Goal: Information Seeking & Learning: Check status

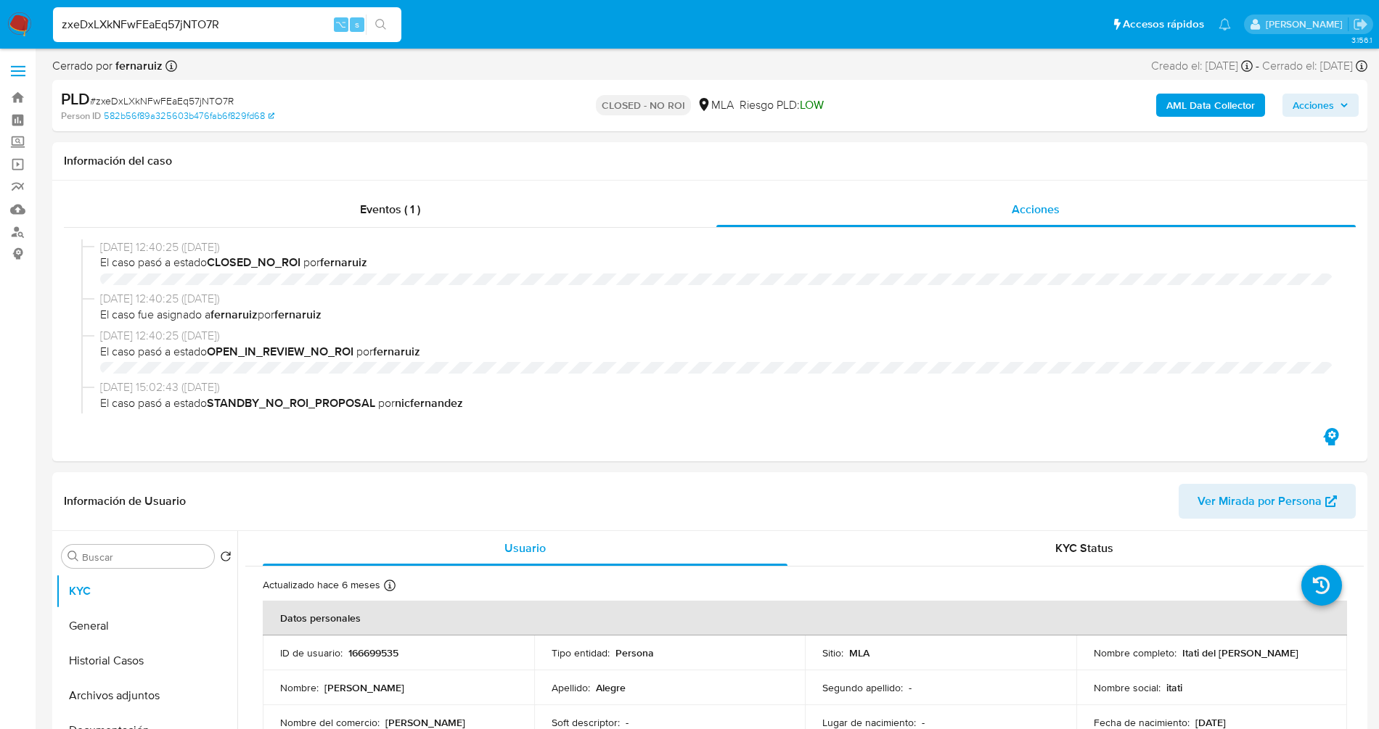
select select "10"
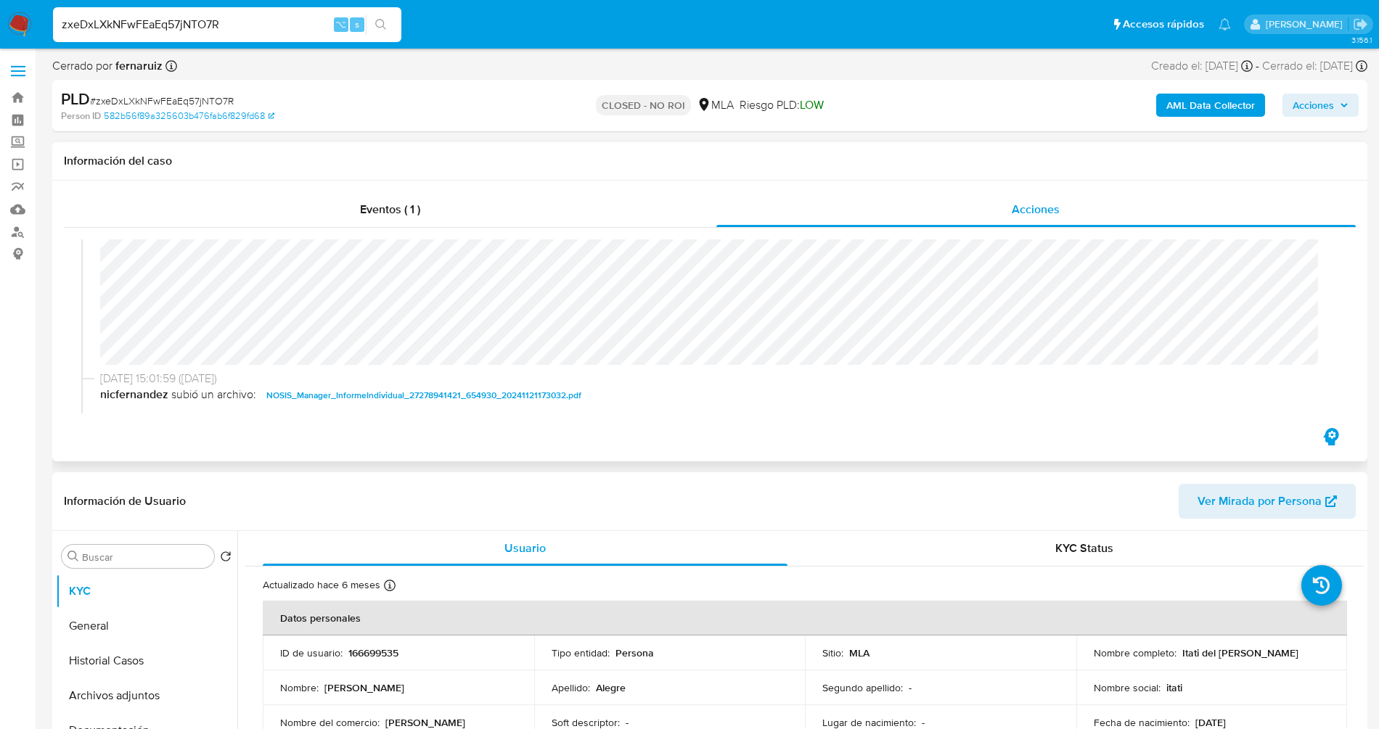
click at [888, 427] on div "Eventos ( 1 ) Acciones 13/12/2024 12:40:25 (hace 8 meses) El caso pasó a estado…" at bounding box center [709, 321] width 1315 height 281
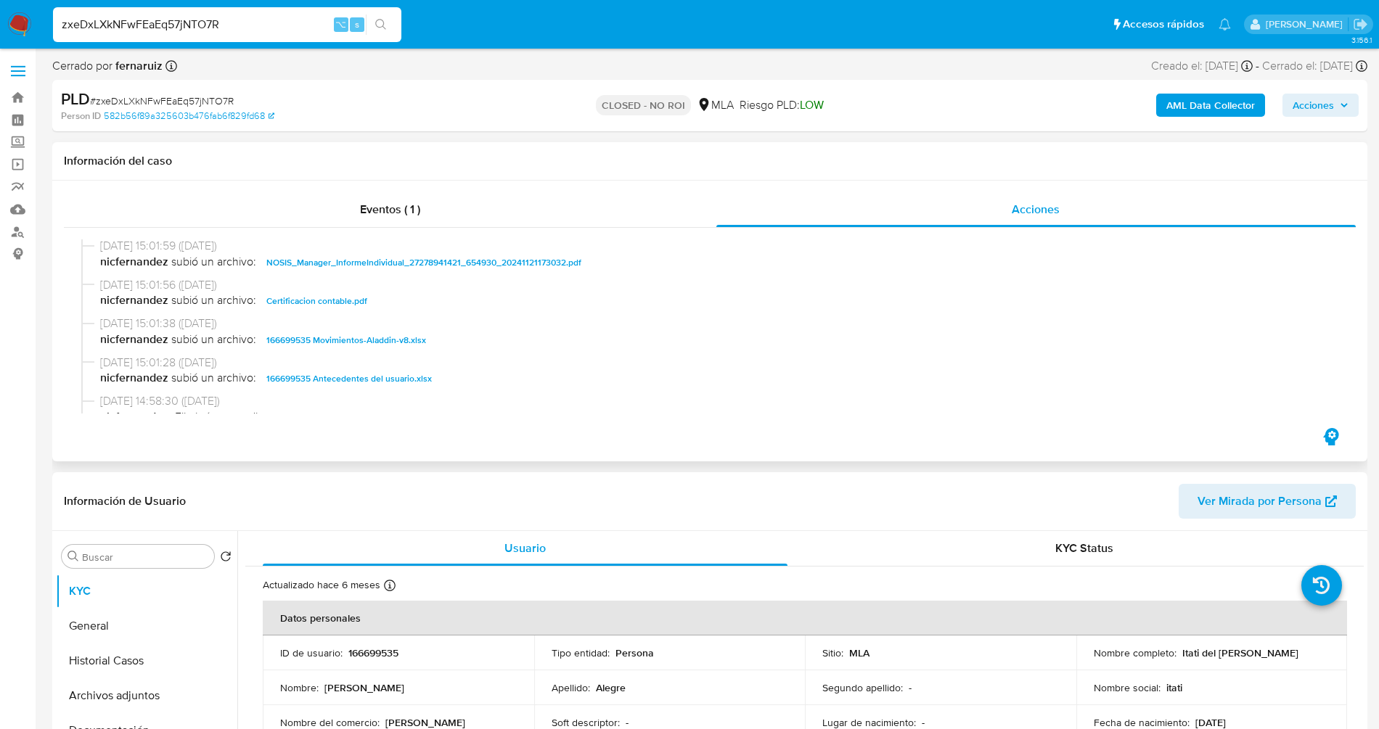
scroll to position [363, 0]
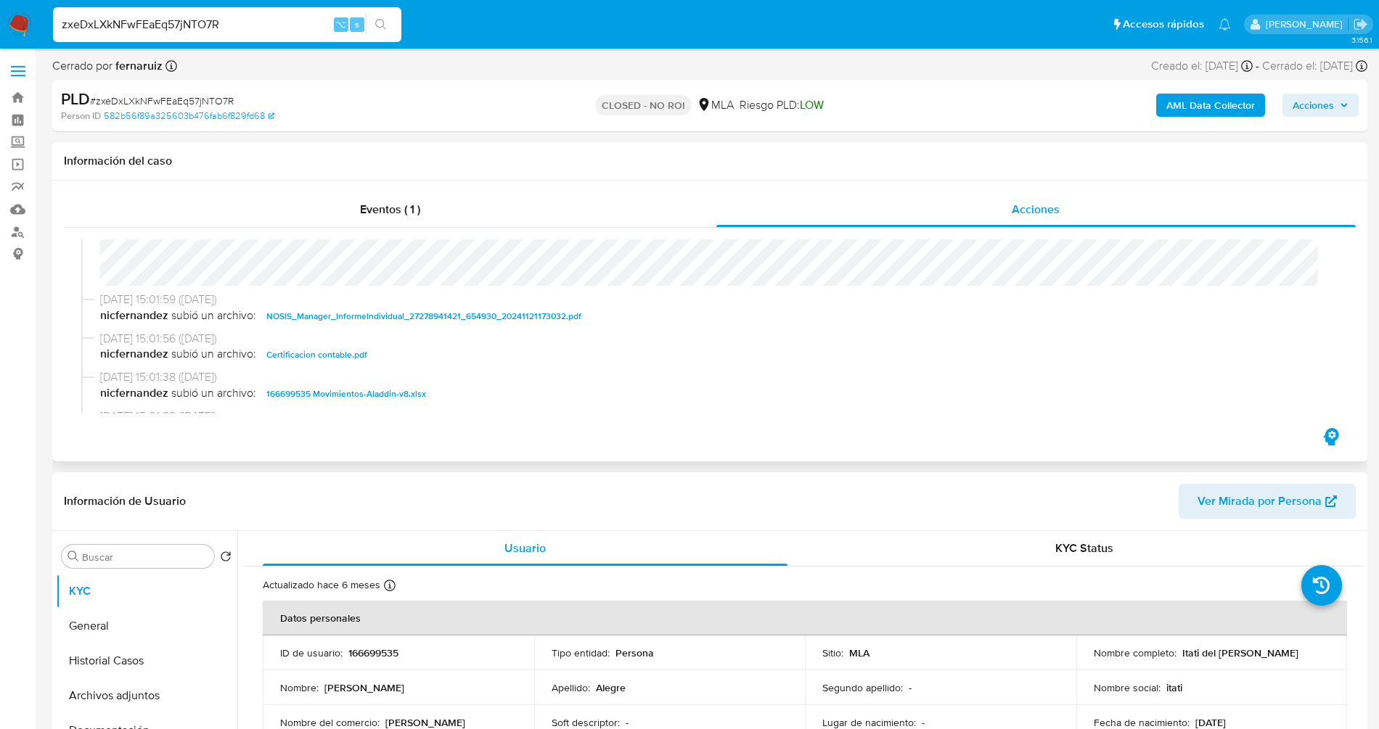
click at [328, 358] on span "Certificacion contable.pdf" at bounding box center [316, 354] width 101 height 17
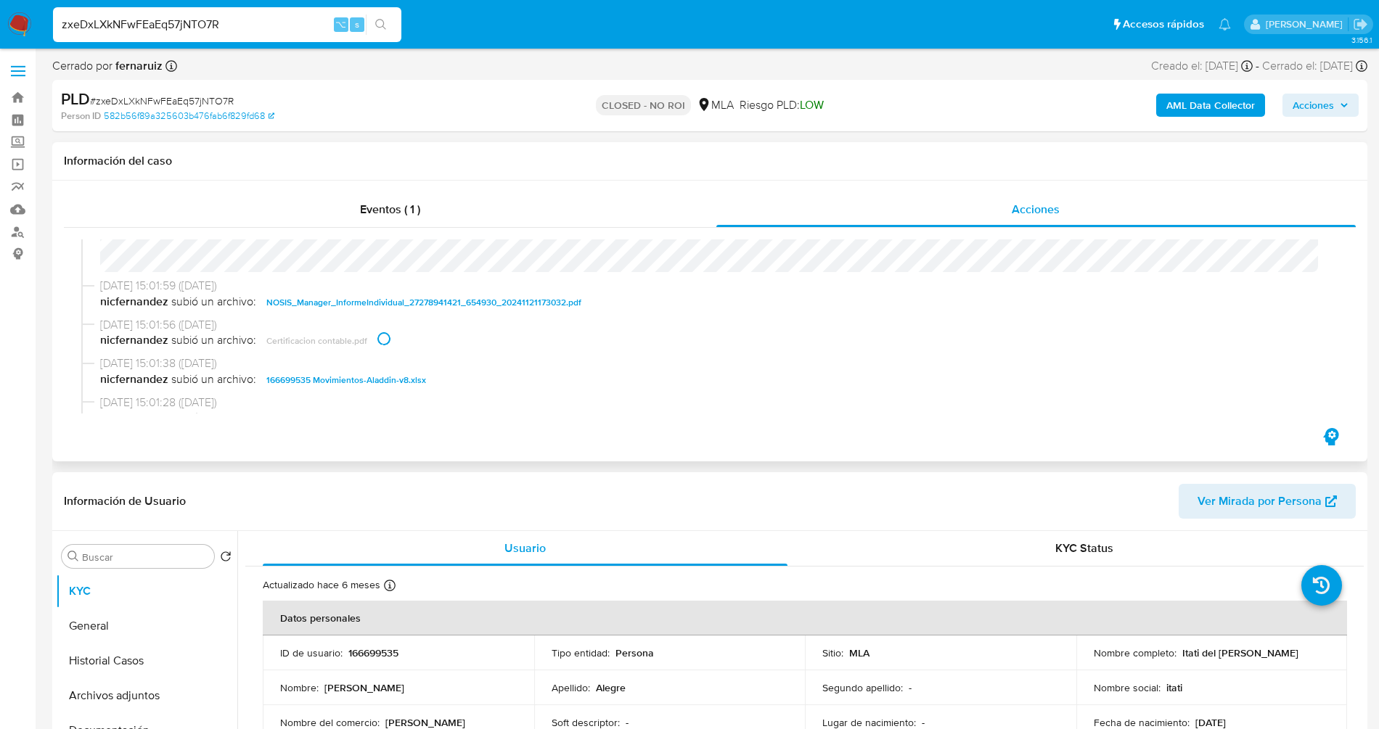
scroll to position [373, 0]
click at [335, 378] on span "166699535 Movimientos-Aladdin-v8.xlsx" at bounding box center [346, 383] width 160 height 17
click at [353, 382] on span "166699535 Movimientos-Aladdin-v8.xlsx" at bounding box center [346, 383] width 160 height 17
drag, startPoint x: 768, startPoint y: 316, endPoint x: 780, endPoint y: 322, distance: 14.0
click at [771, 317] on div "11/12/2024 15:01:59 (hace 9 meses) nicfernandez subió un archivo: NOSIS_Manager…" at bounding box center [709, 301] width 1257 height 39
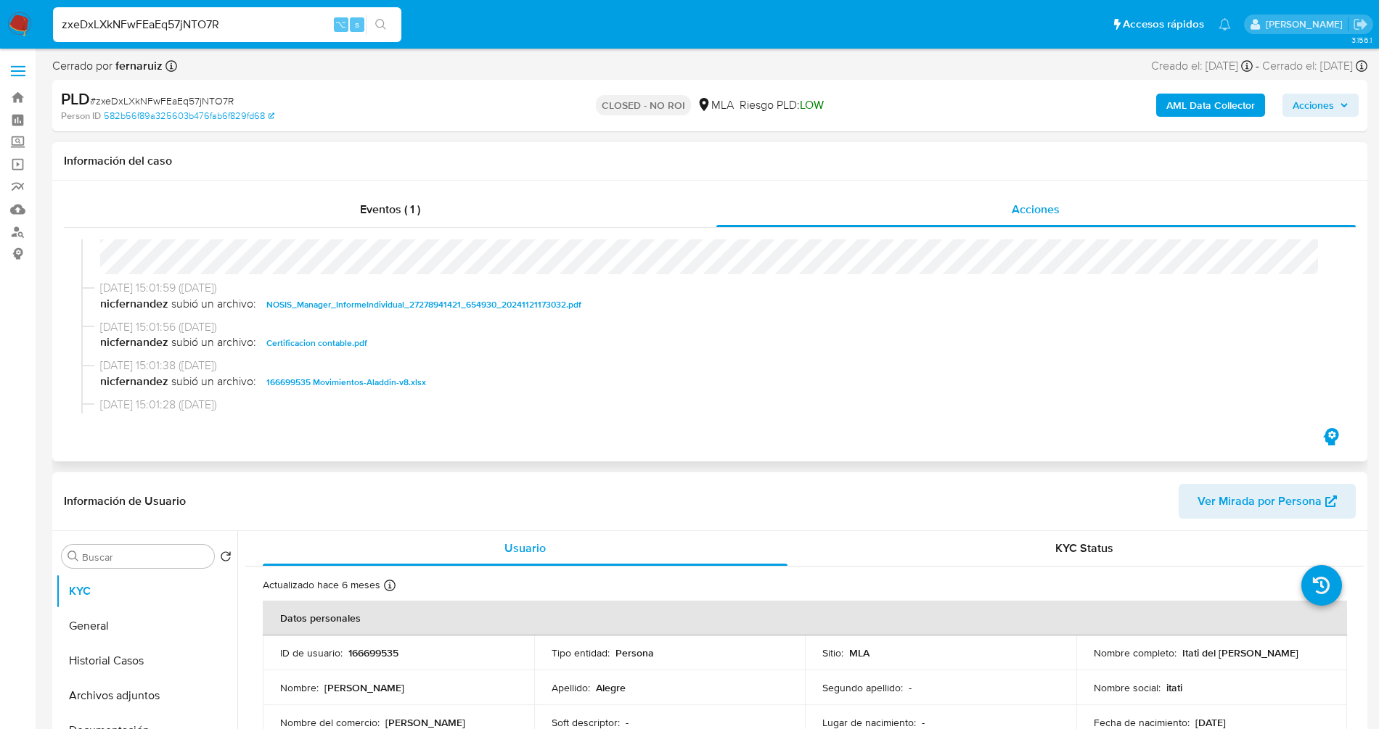
scroll to position [377, 0]
click at [253, 19] on input "zxeDxLXkNFwFEaEq57jNTO7R" at bounding box center [227, 24] width 348 height 19
paste input "SlKkKNDGqfv5TPUr8SHzXDyK"
type input "SlKkKNDGqfv5TPUr8SHzXDyK"
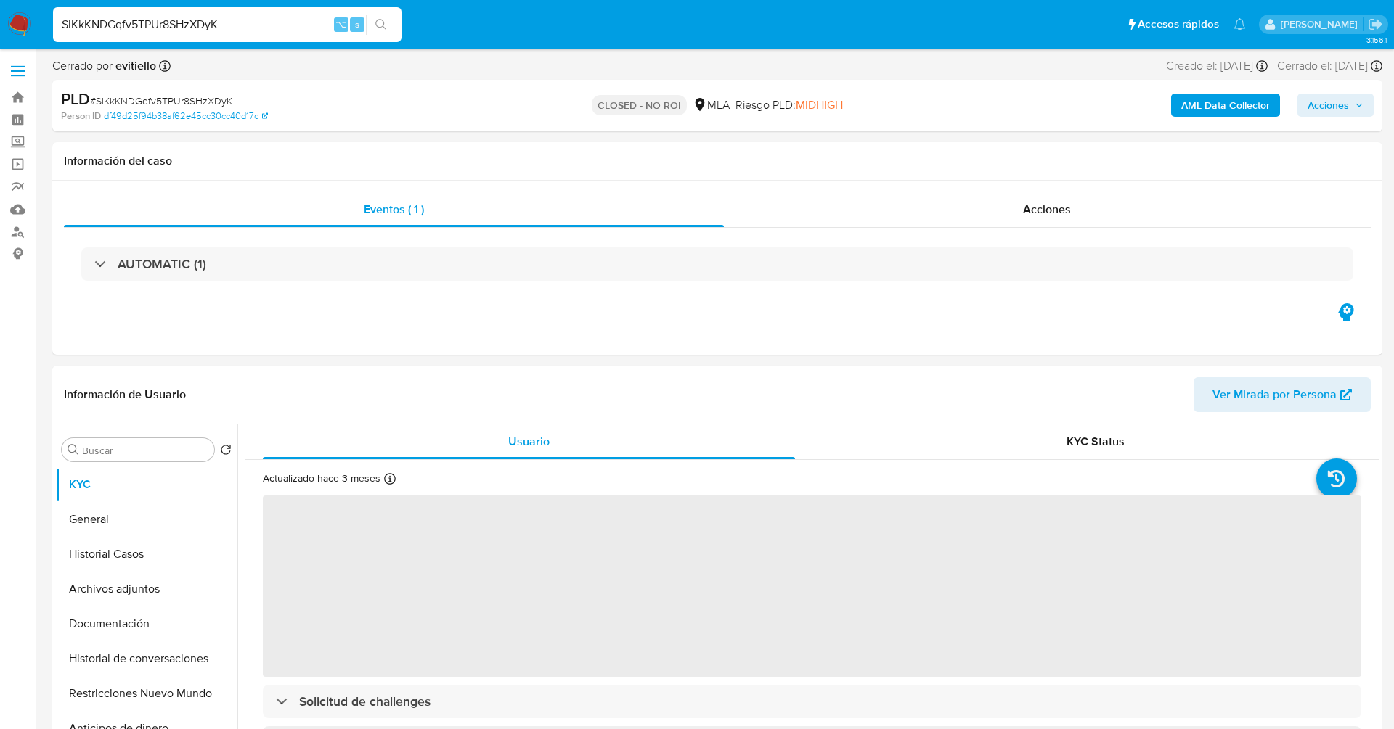
select select "10"
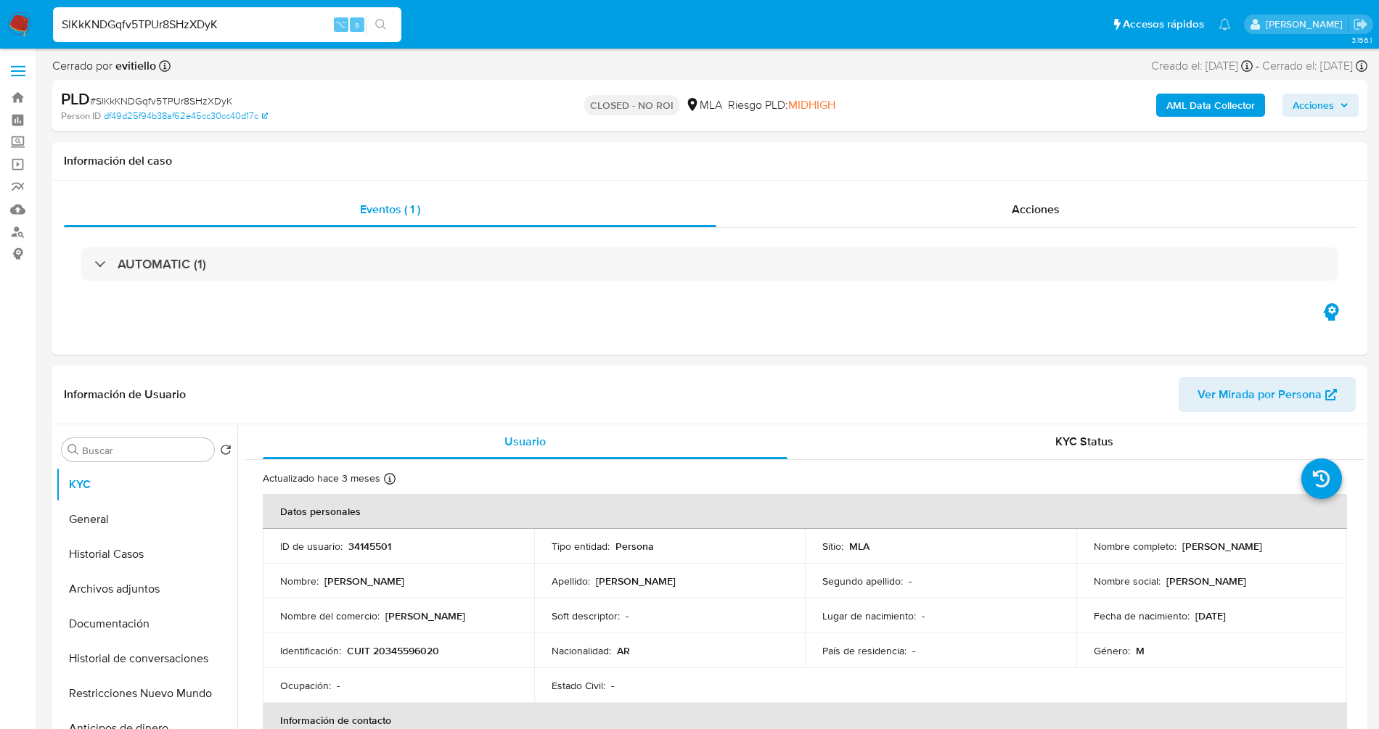
click at [236, 24] on input "SlKkKNDGqfv5TPUr8SHzXDyK" at bounding box center [227, 24] width 348 height 19
click at [993, 200] on div "Acciones" at bounding box center [1036, 209] width 640 height 35
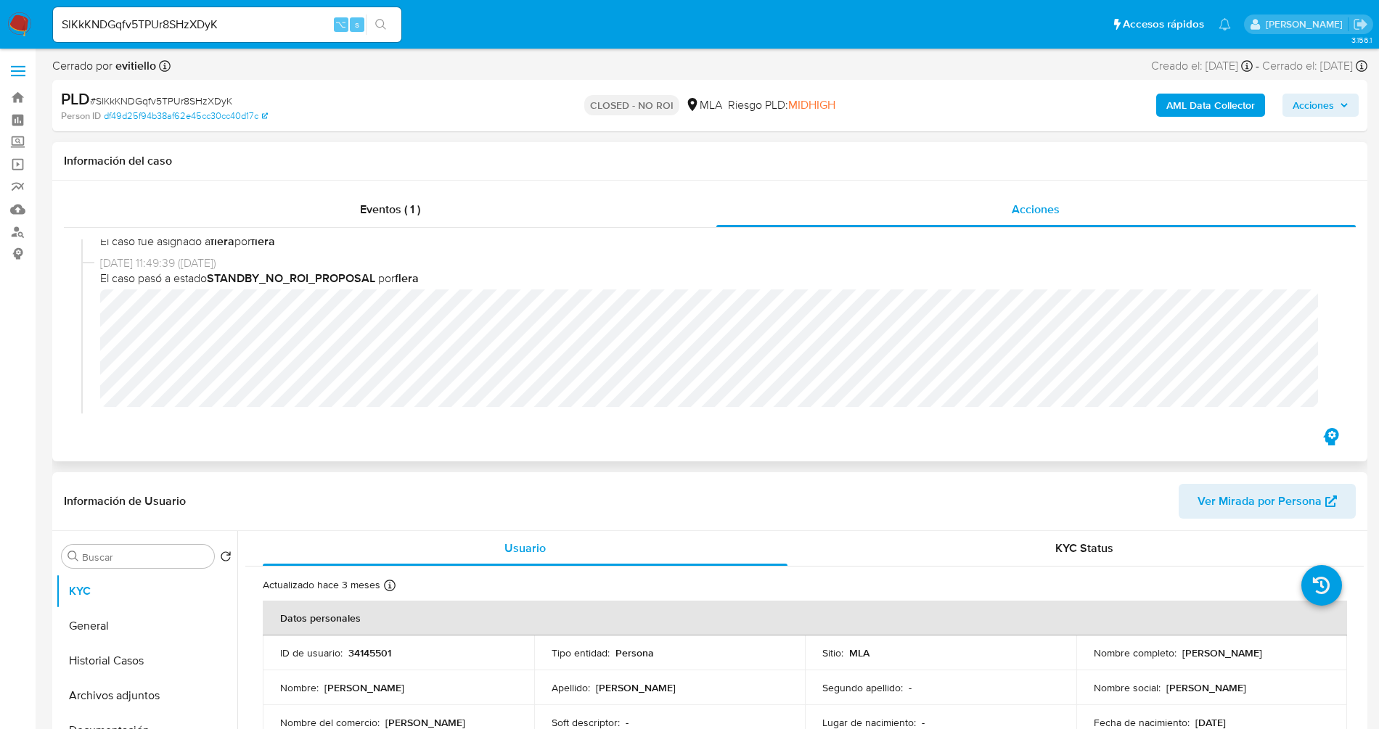
scroll to position [584, 0]
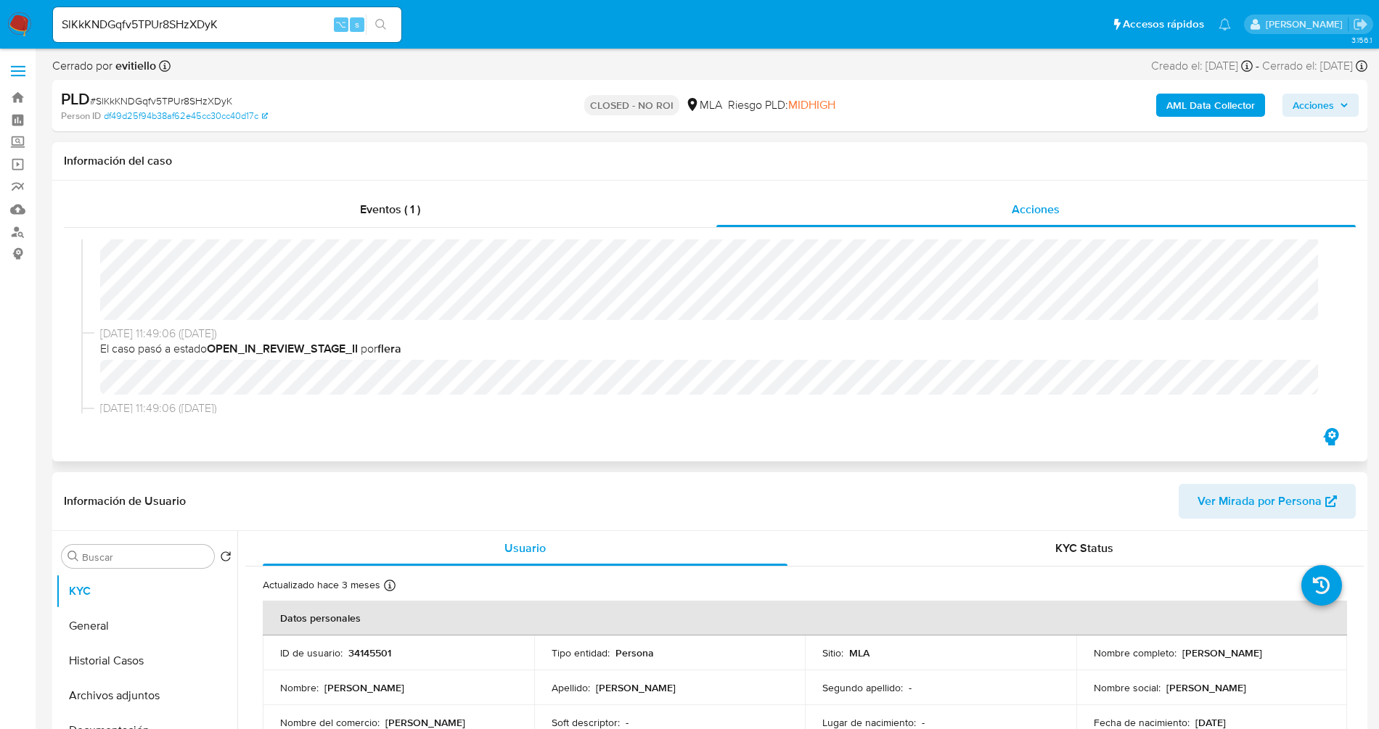
click at [973, 414] on div "20/01/2025 08:45:27 (hace 7 meses) El caso pasó a estado CLOSED_NO_ROI por evit…" at bounding box center [710, 326] width 1292 height 197
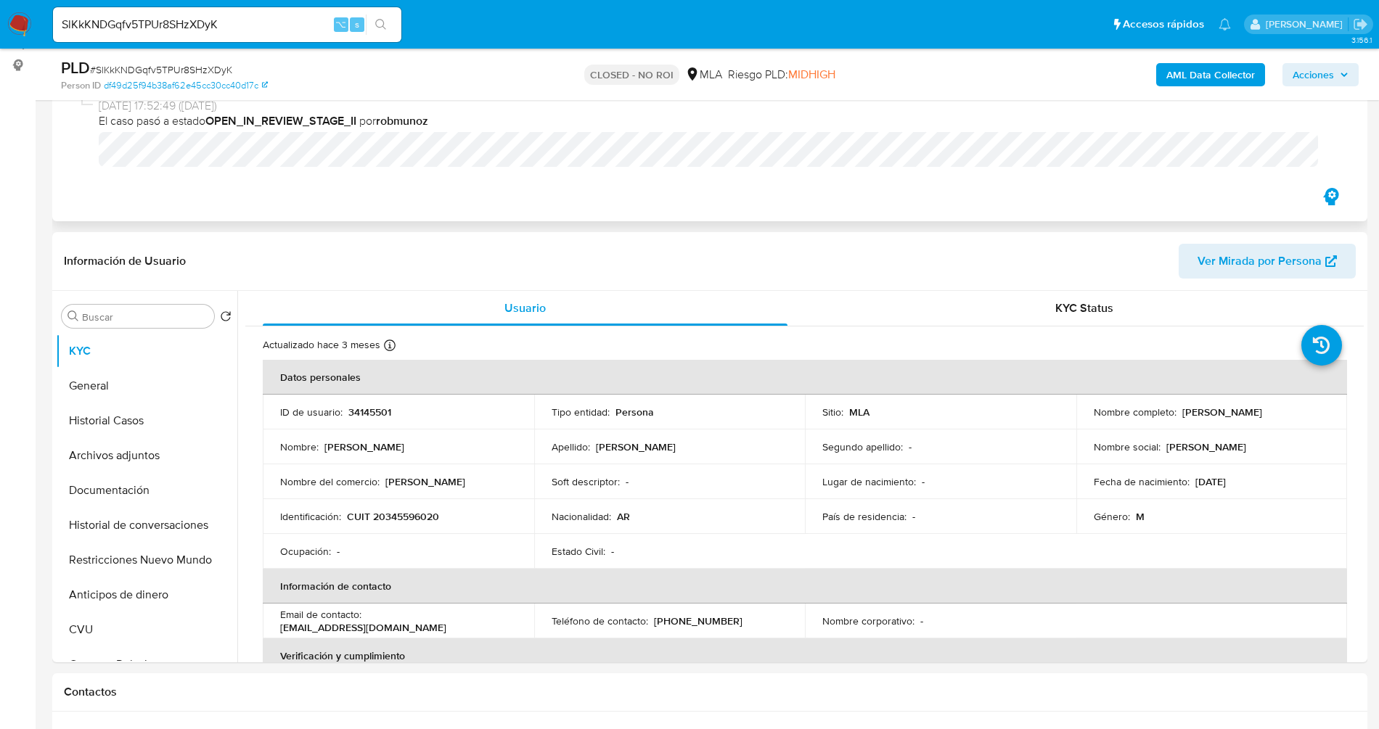
scroll to position [213, 0]
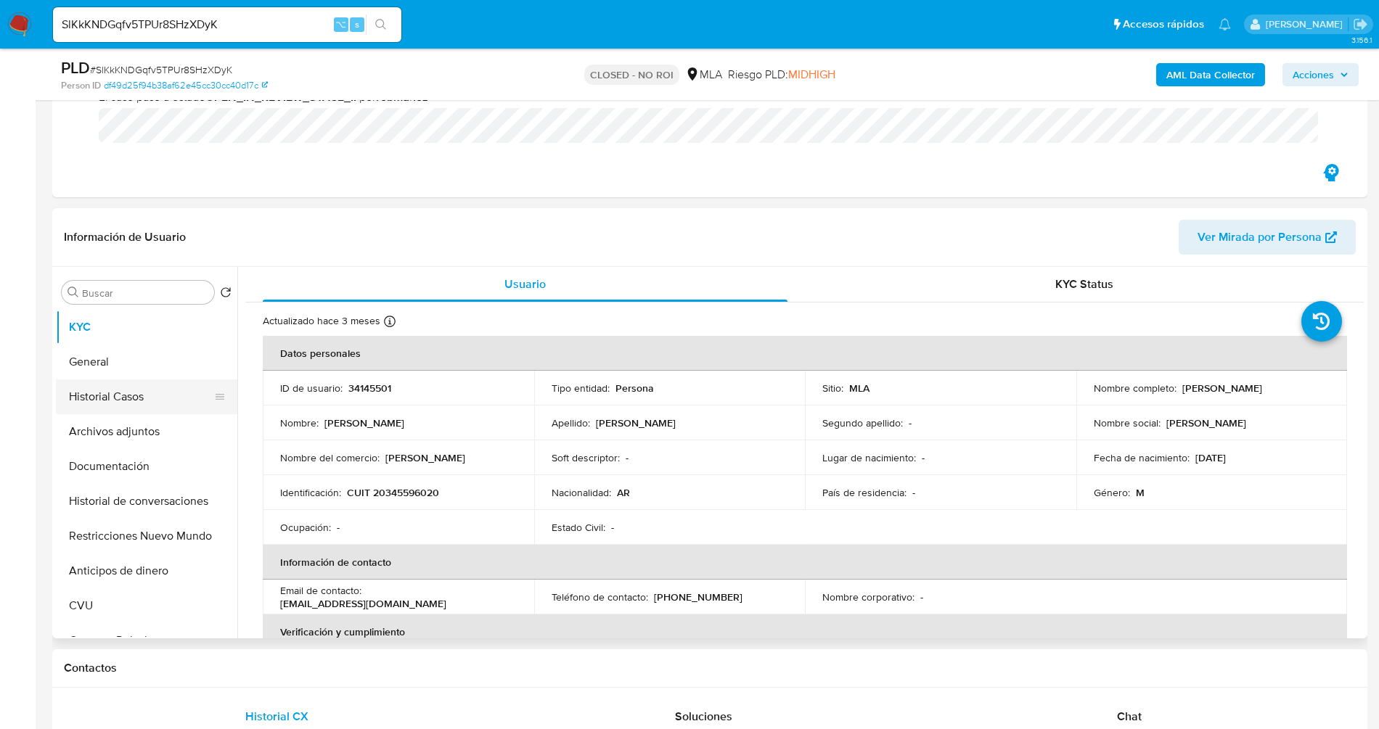
click at [142, 391] on button "Historial Casos" at bounding box center [141, 397] width 170 height 35
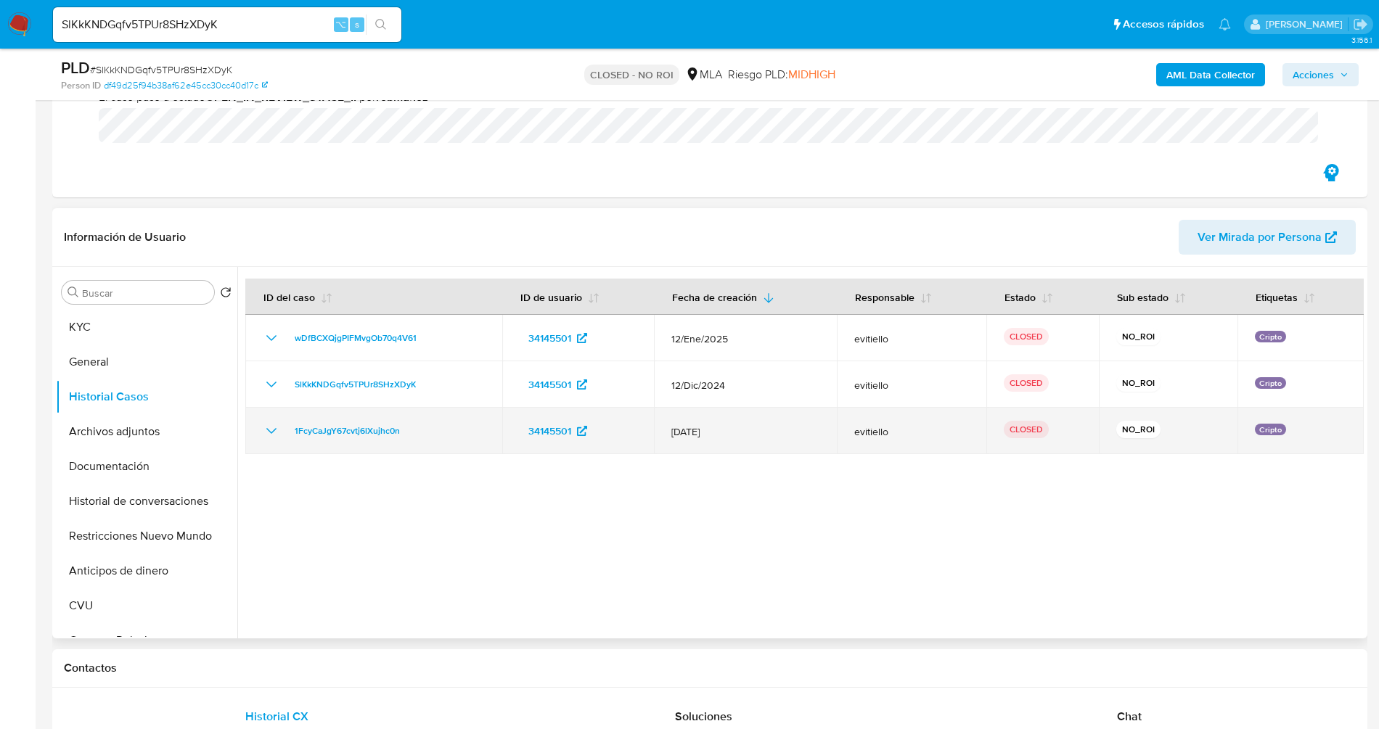
click at [271, 430] on icon "Mostrar/Ocultar" at bounding box center [271, 430] width 17 height 17
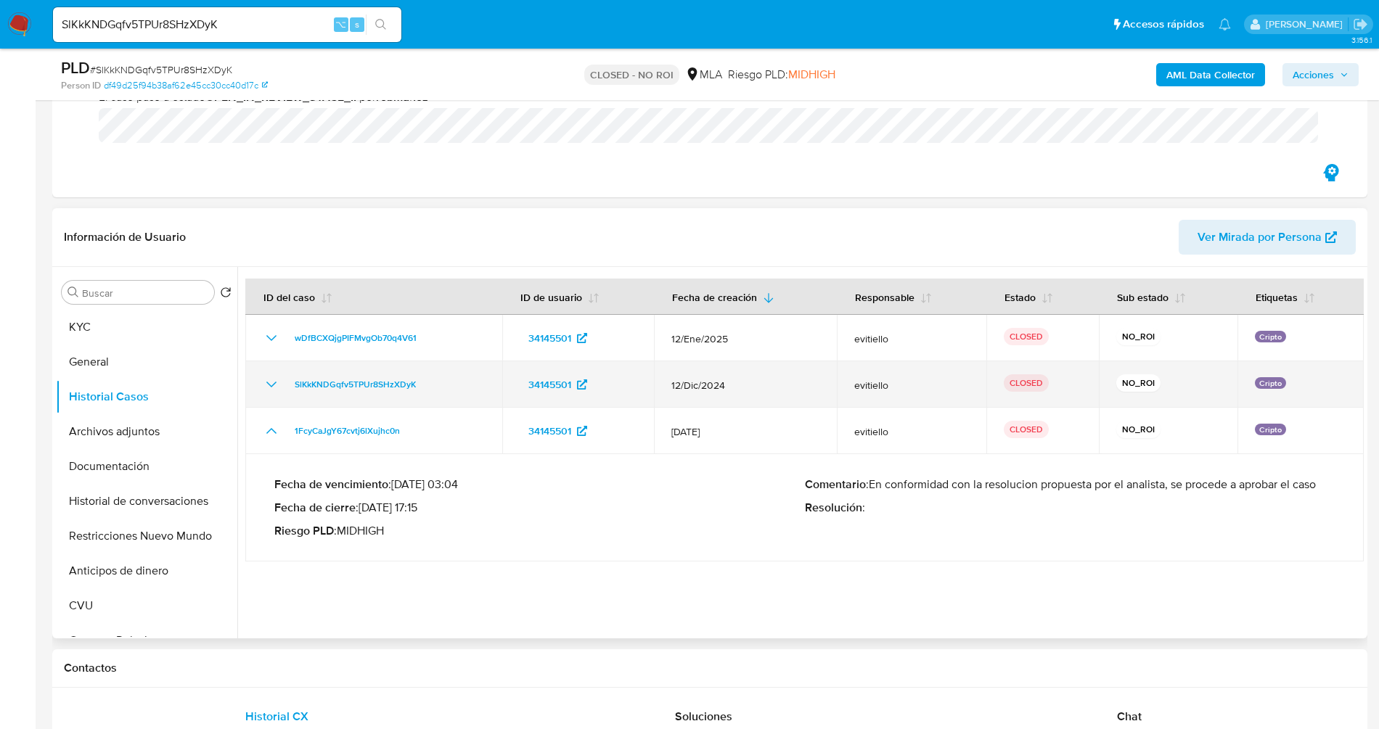
click at [267, 389] on icon "Mostrar/Ocultar" at bounding box center [271, 384] width 17 height 17
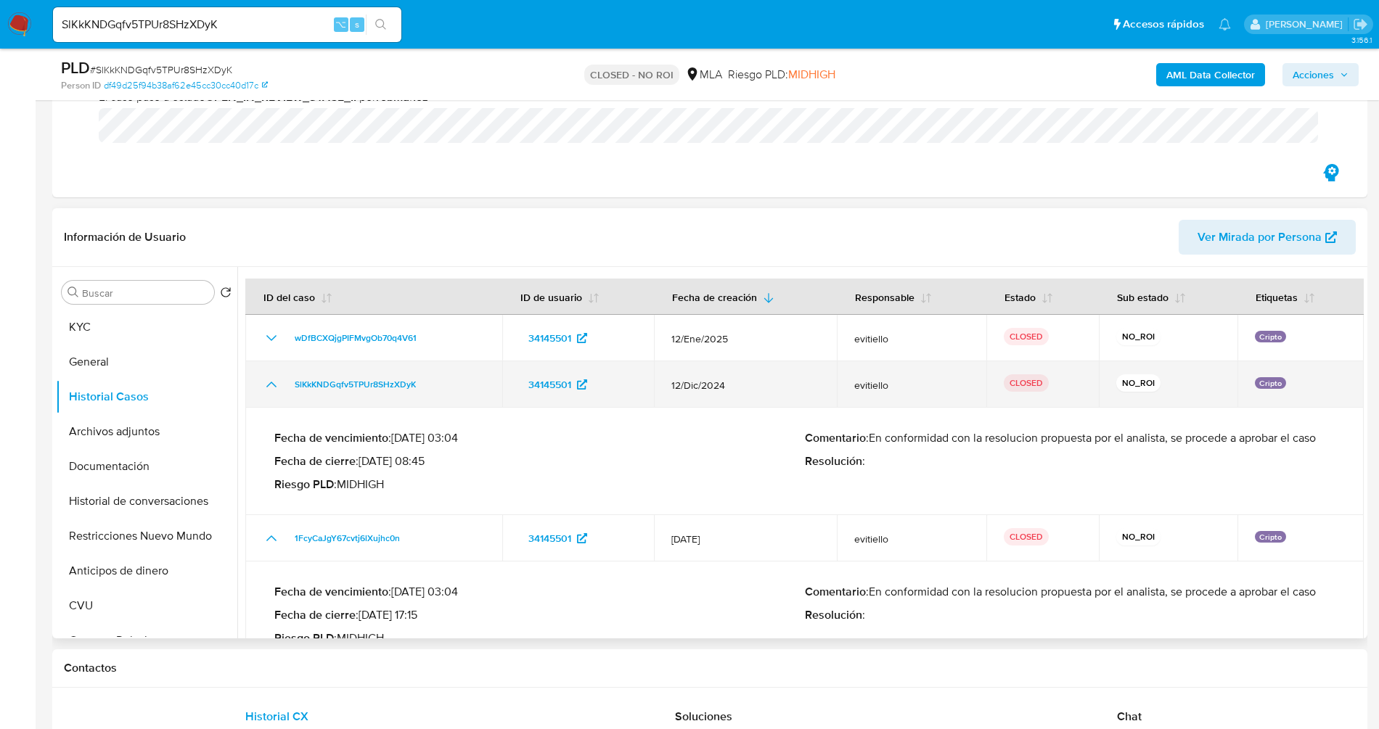
click at [267, 388] on icon "Mostrar/Ocultar" at bounding box center [271, 384] width 17 height 17
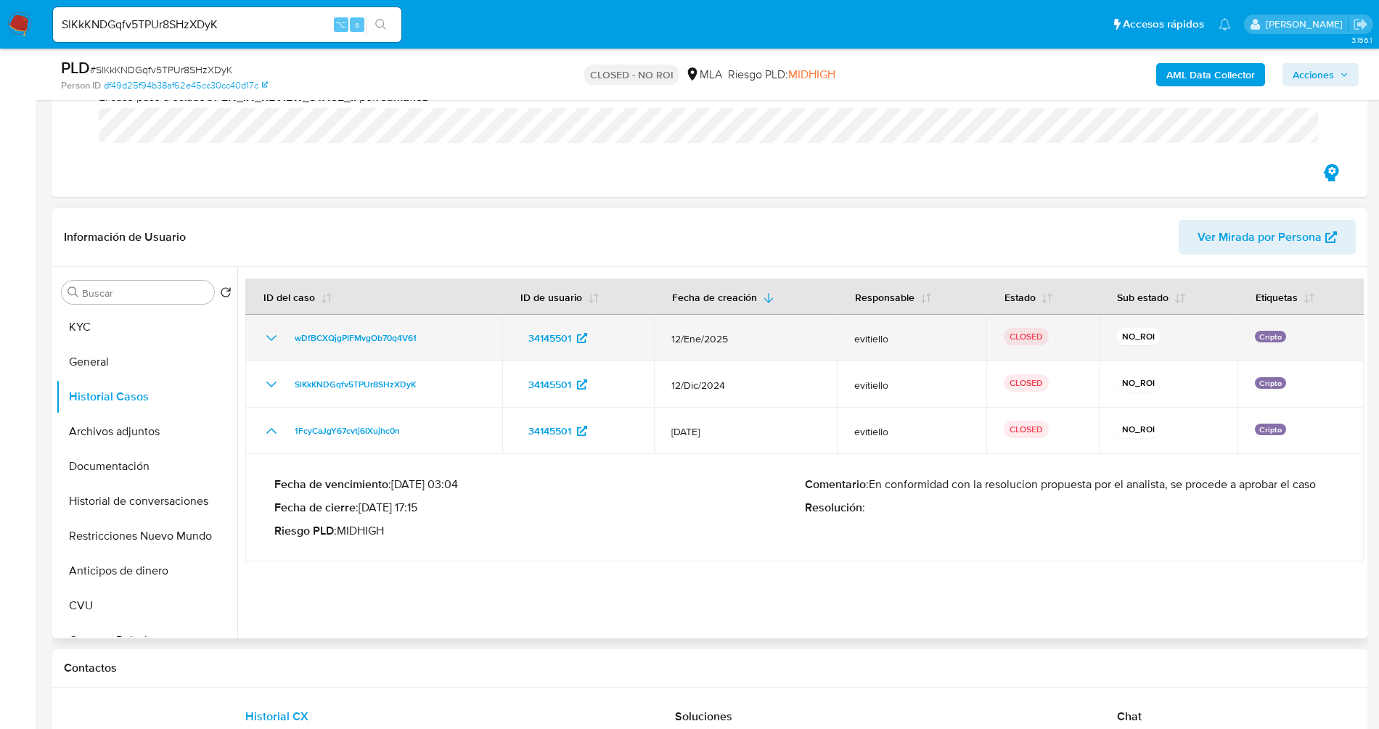
click at [264, 327] on td "wDfBCXQjgPIFMvgOb70q4V61" at bounding box center [373, 338] width 257 height 46
click at [267, 339] on icon "Mostrar/Ocultar" at bounding box center [271, 338] width 17 height 17
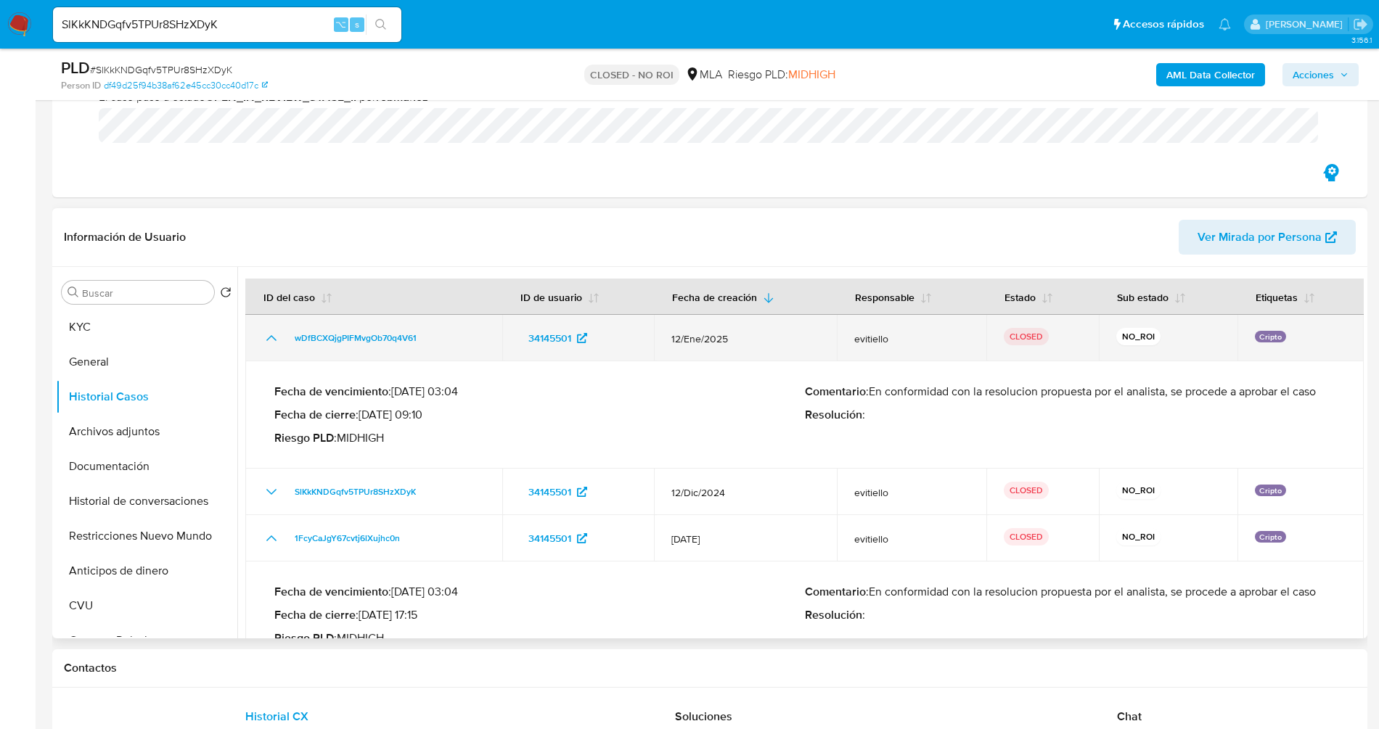
click at [267, 339] on icon "Mostrar/Ocultar" at bounding box center [271, 338] width 10 height 6
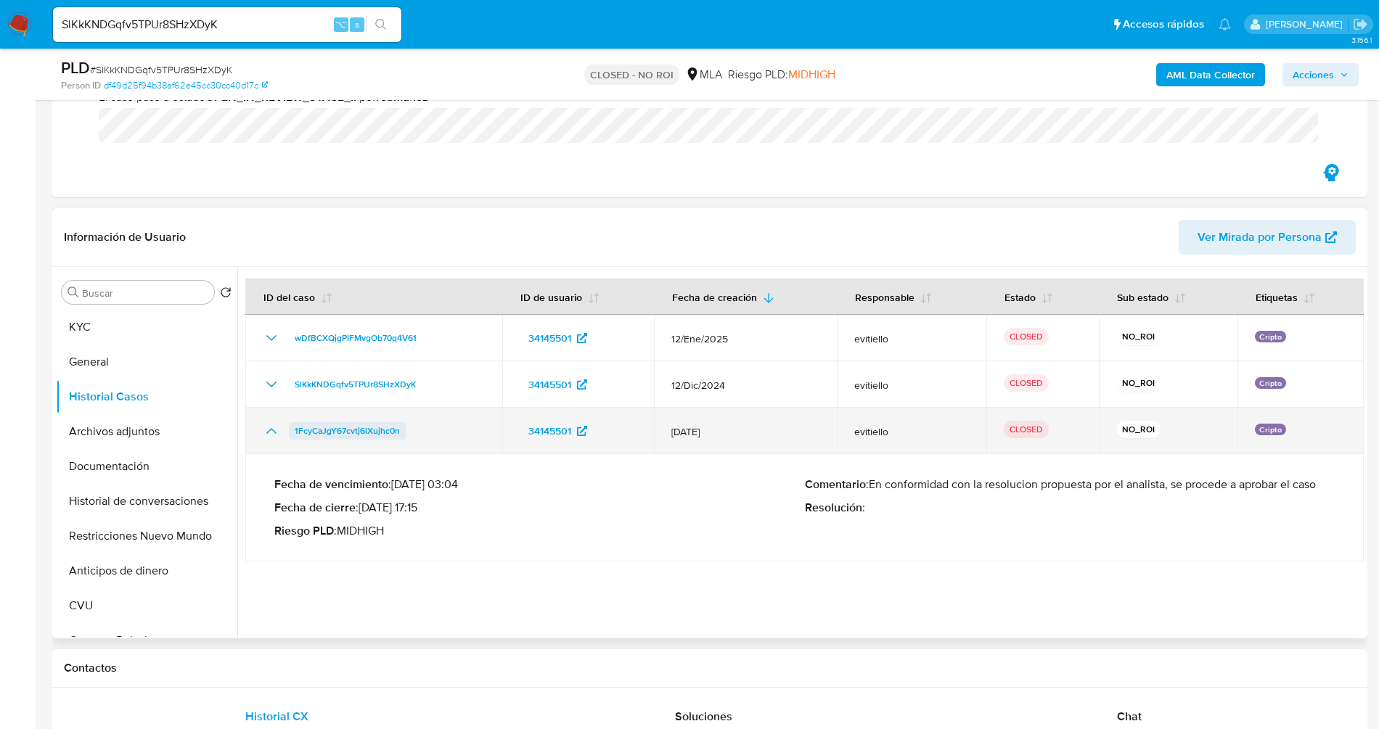
click at [340, 427] on span "1FcyCaJgY67cvtj6lXujhc0n" at bounding box center [347, 430] width 105 height 17
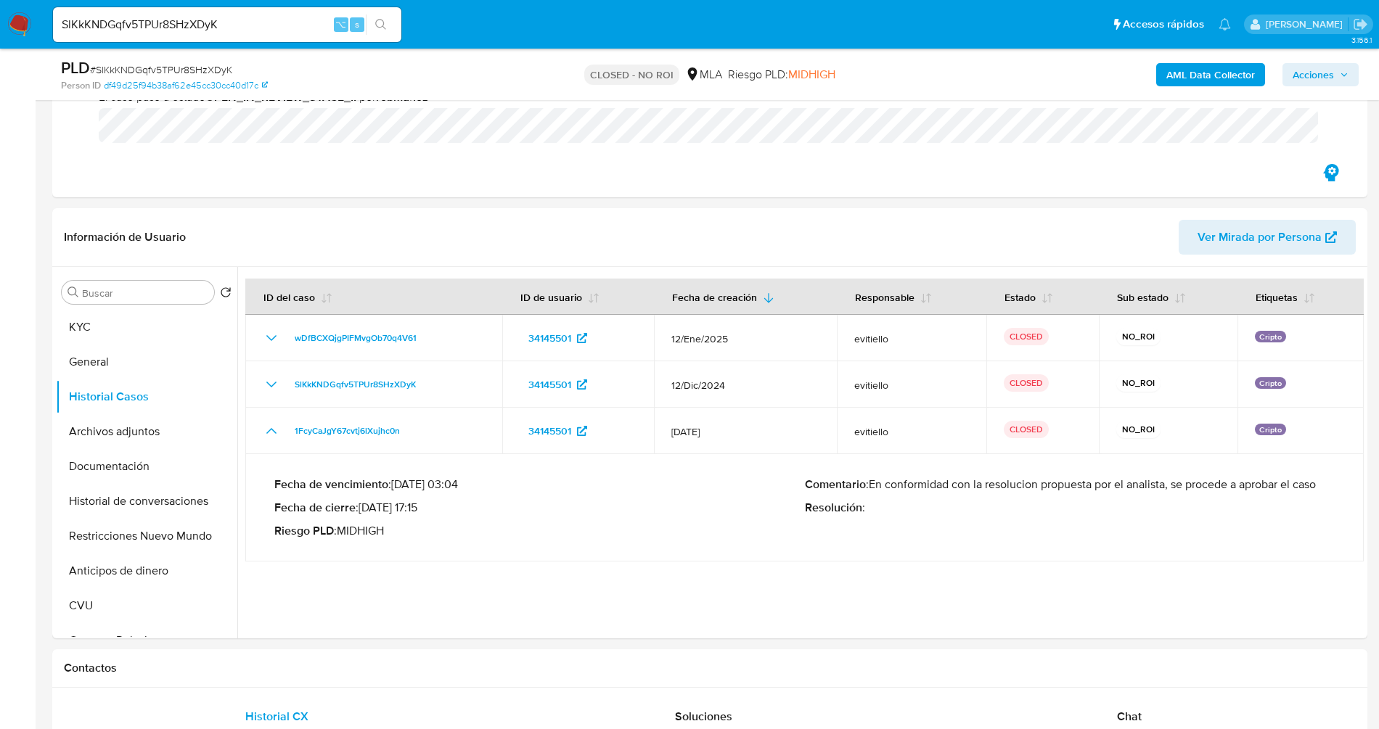
click at [306, 25] on input "SlKkKNDGqfv5TPUr8SHzXDyK" at bounding box center [227, 24] width 348 height 19
paste input "nn0GvIYNzmQL7uUGvUp96T3E"
type input "nn0GvIYNzmQL7uUGvUp96T3E"
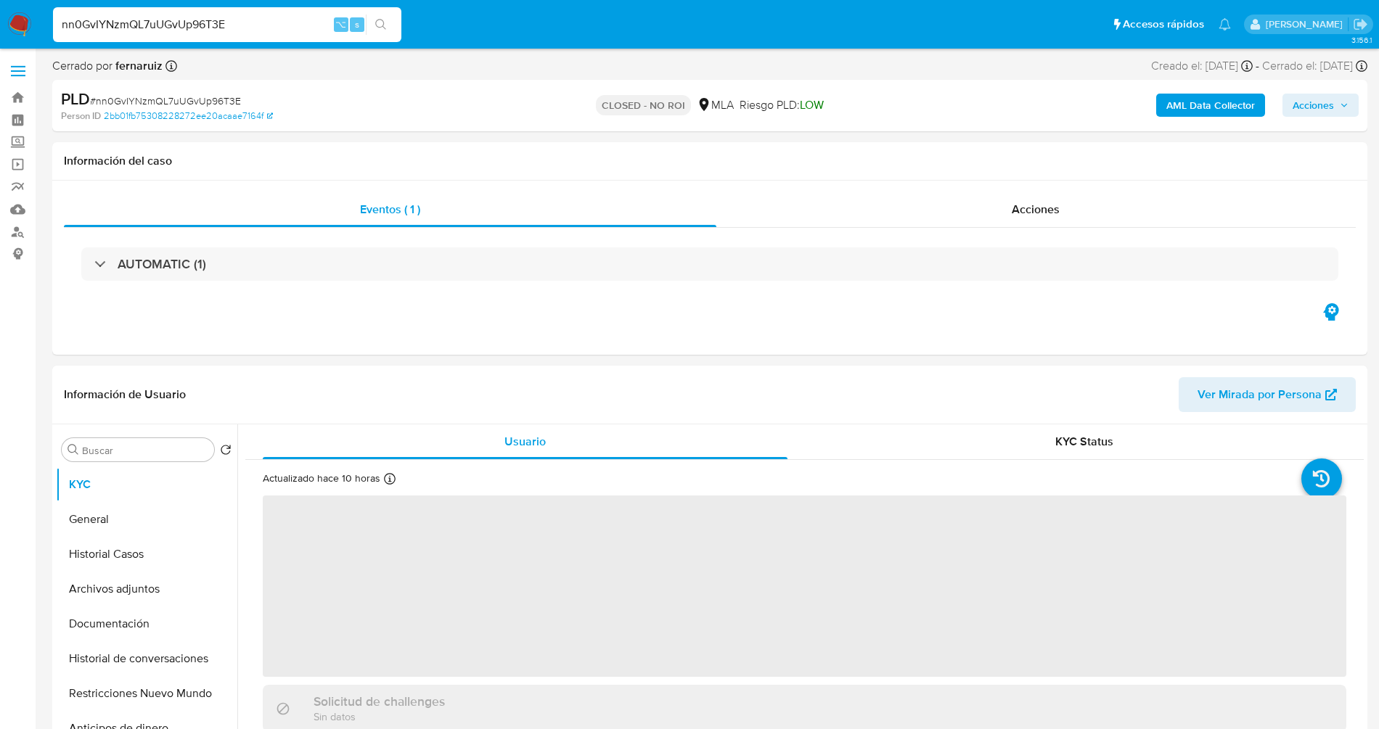
select select "10"
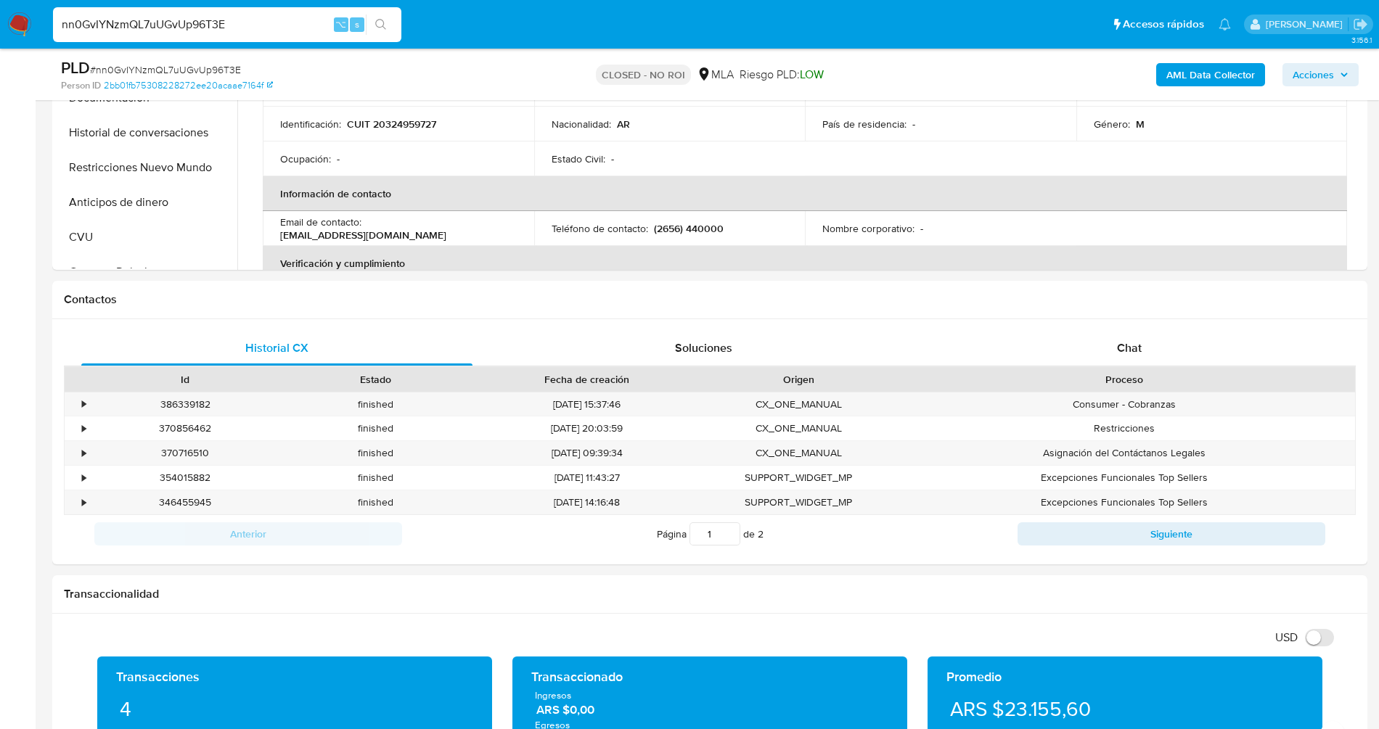
scroll to position [502, 0]
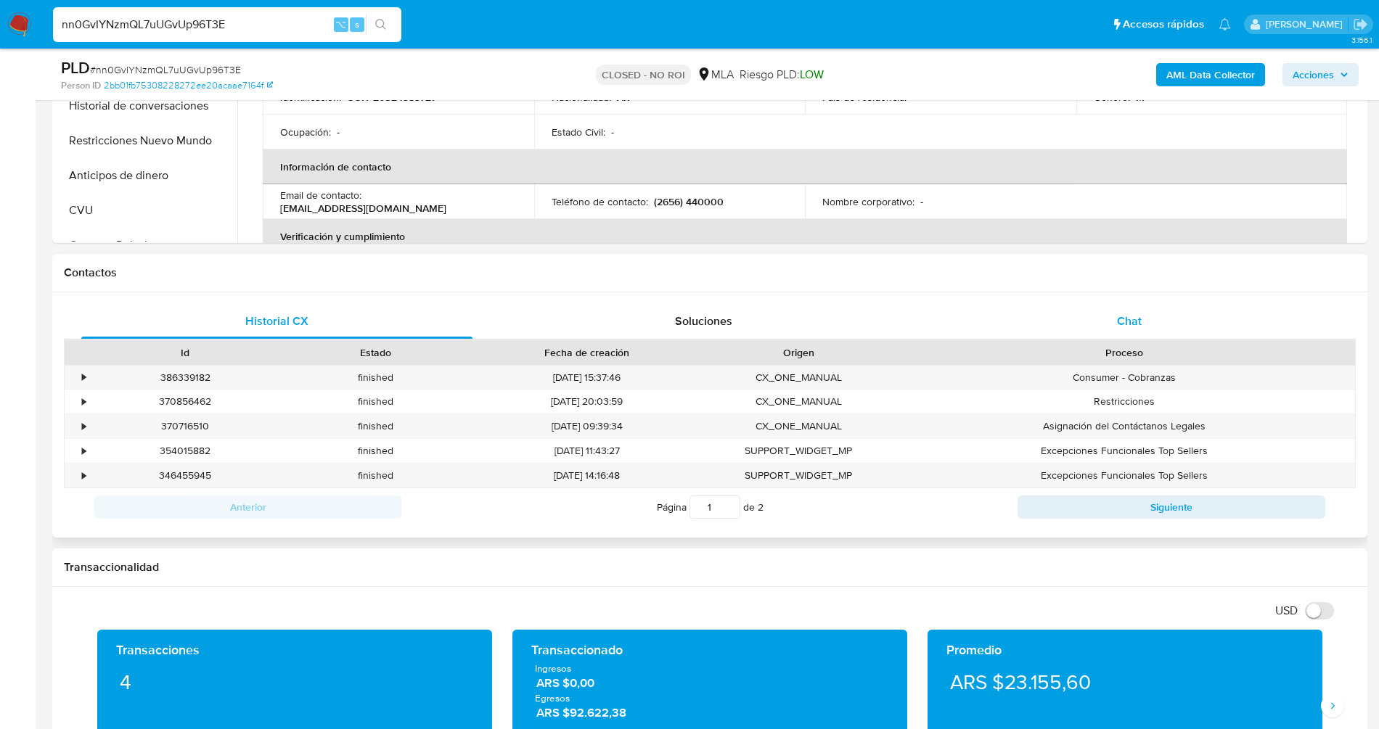
click at [1172, 314] on div "Chat" at bounding box center [1129, 321] width 391 height 35
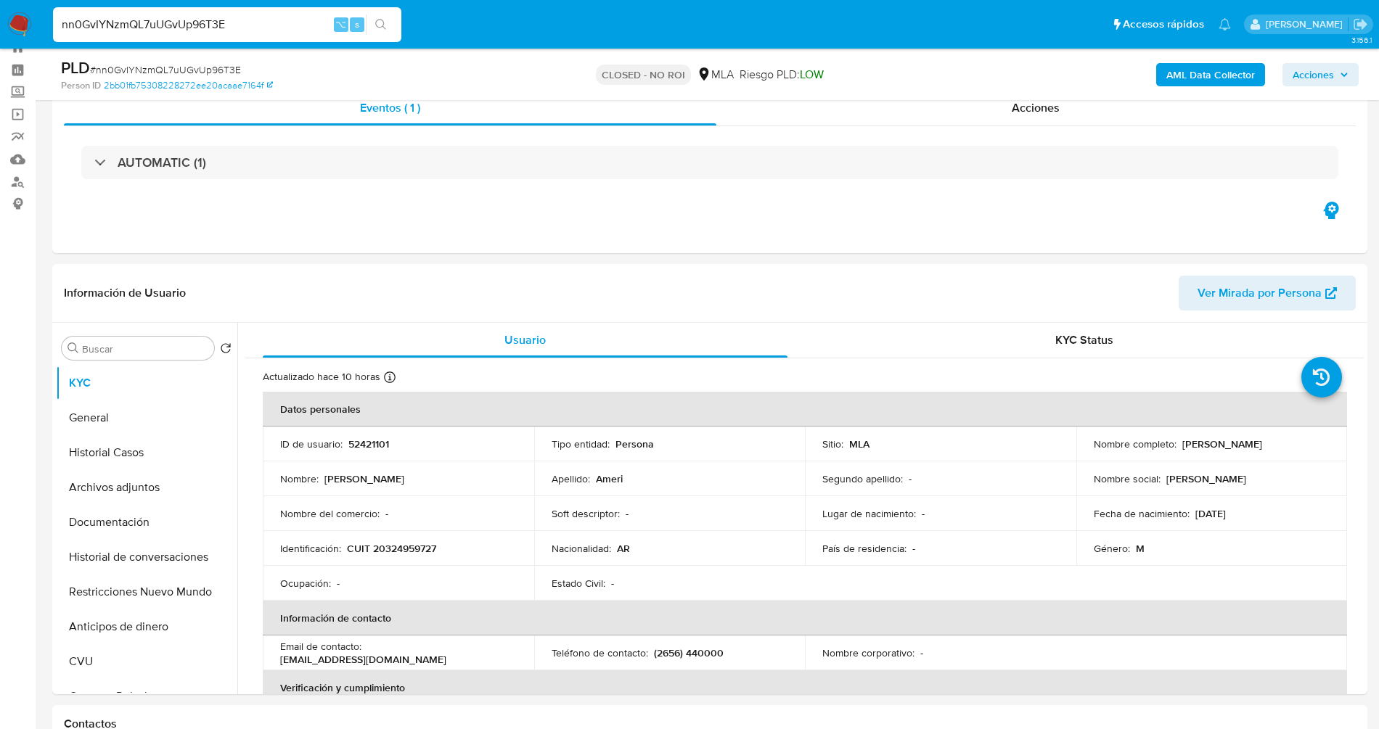
scroll to position [52, 0]
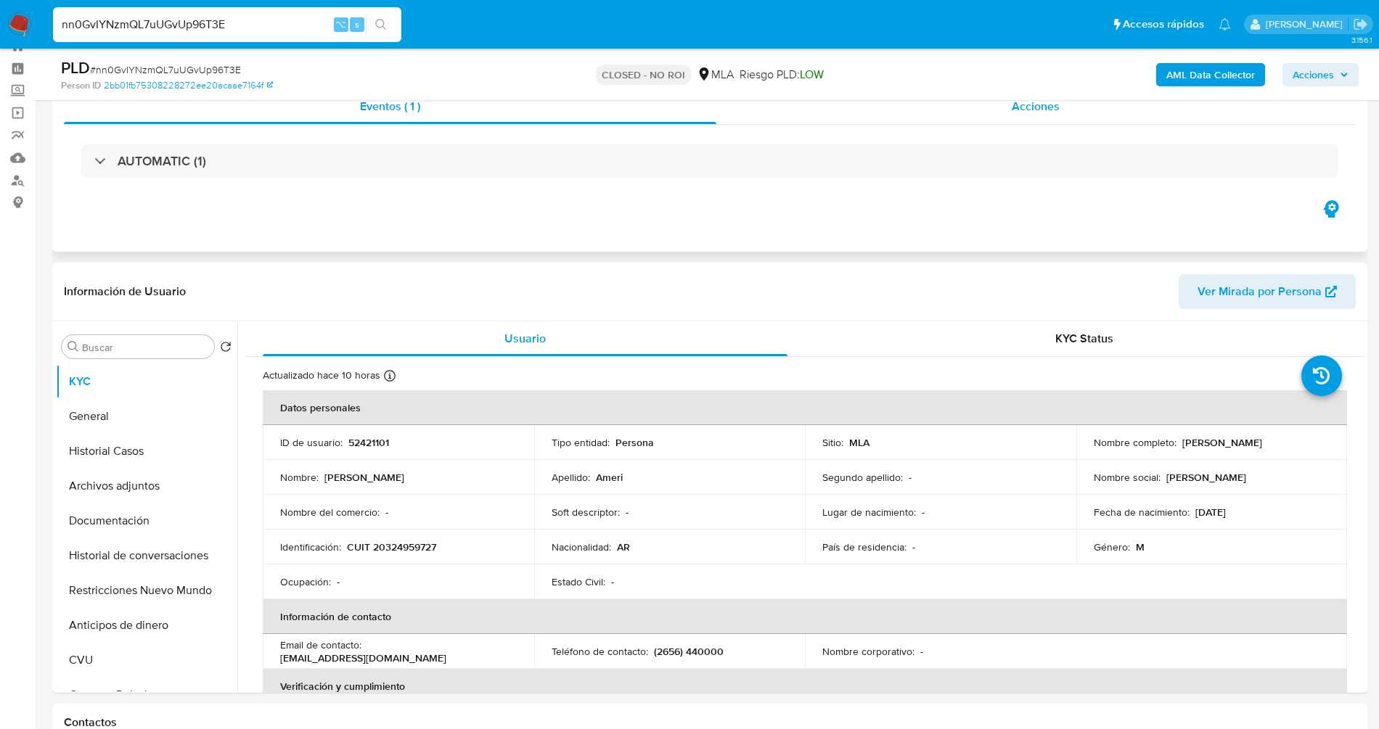
click at [1042, 110] on span "Acciones" at bounding box center [1036, 106] width 48 height 17
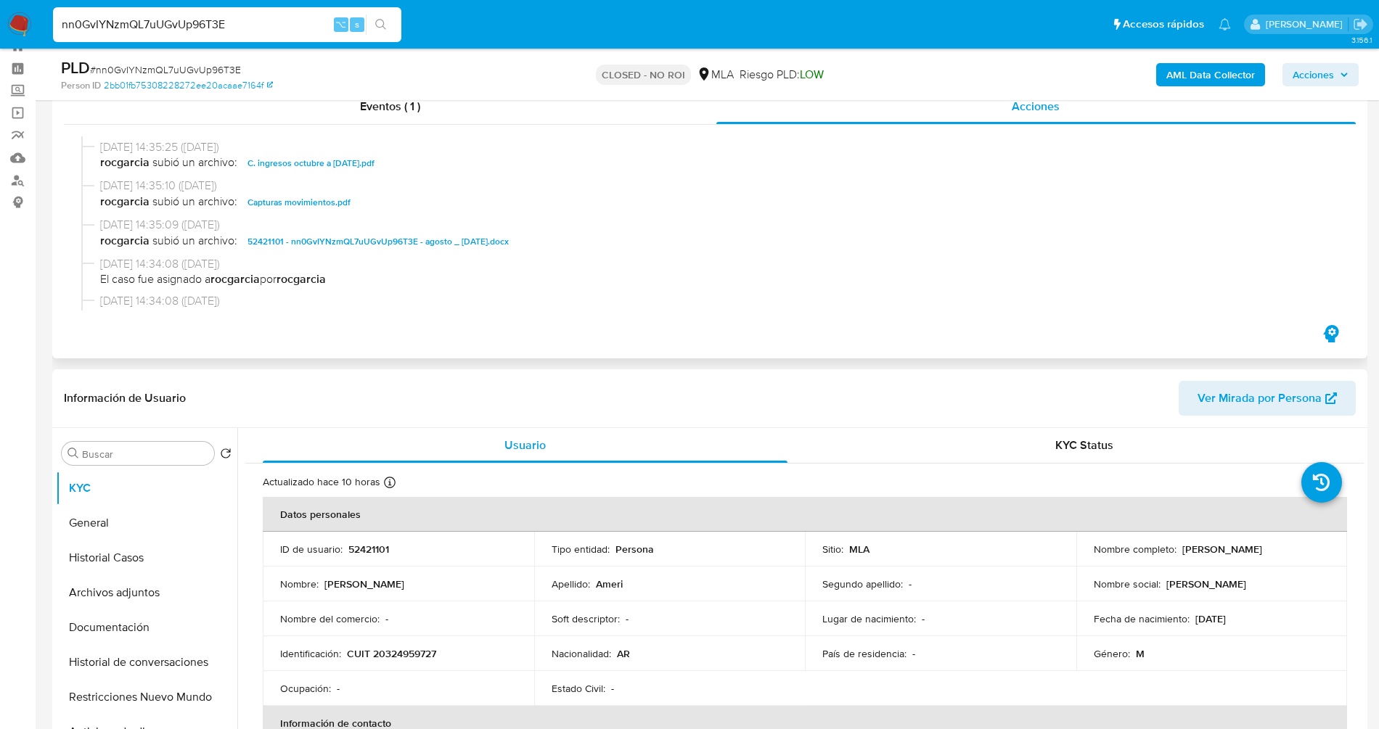
scroll to position [337, 0]
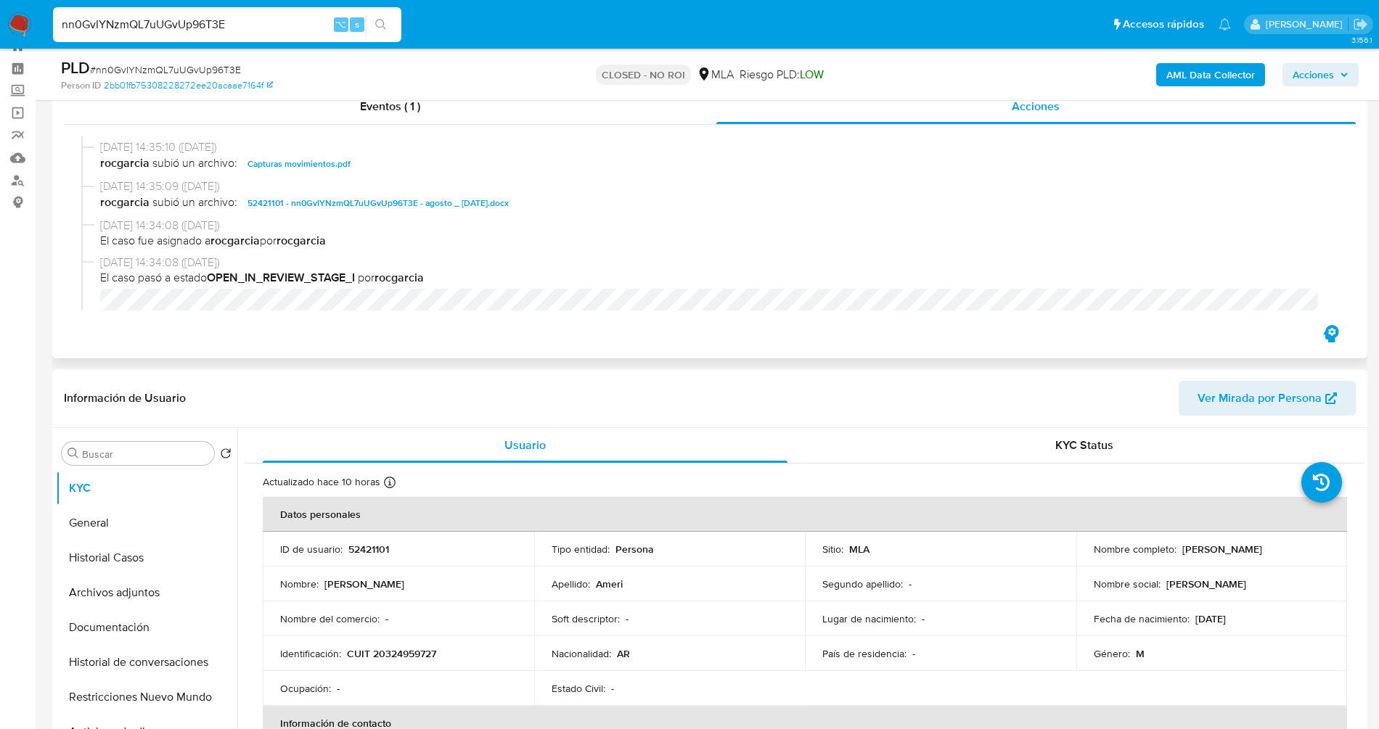
click at [367, 208] on span "52421101 - nn0GvIYNzmQL7uUGvUp96T3E - agosto _ dic 2024.docx" at bounding box center [378, 203] width 261 height 17
click at [258, 25] on input "nn0GvIYNzmQL7uUGvUp96T3E" at bounding box center [227, 24] width 348 height 19
click at [687, 313] on div "11/02/2025 20:15:16 (hace 7 meses) El caso pasó a estado CLOSED_NO_ROI por fern…" at bounding box center [710, 223] width 1292 height 197
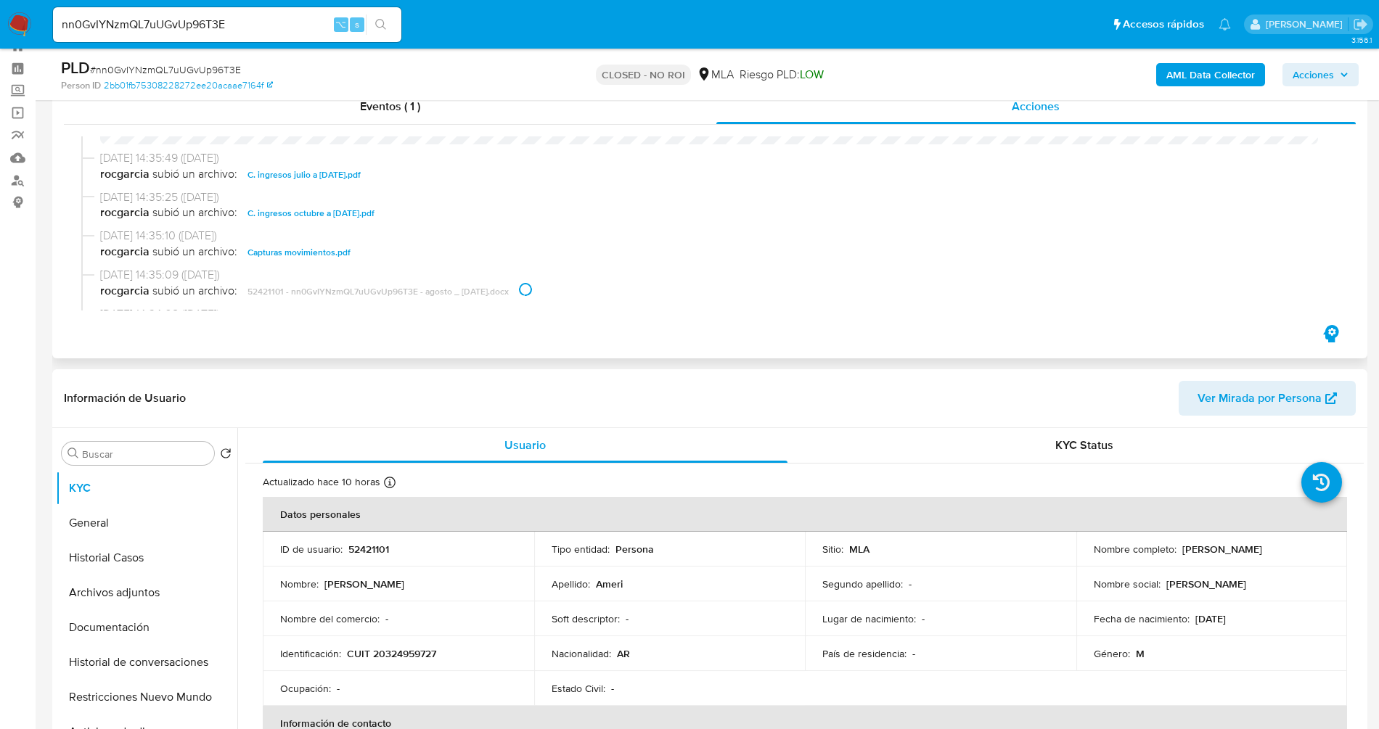
scroll to position [301, 0]
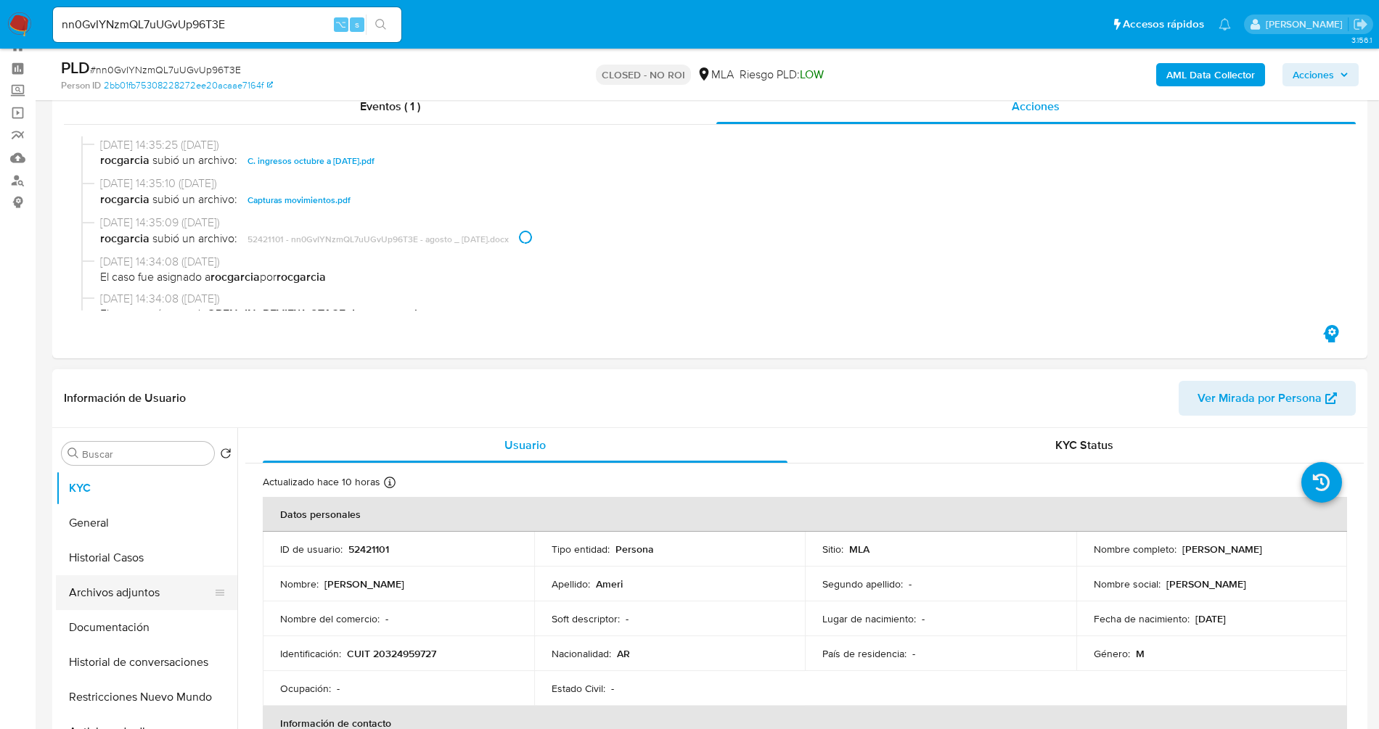
click at [134, 592] on button "Archivos adjuntos" at bounding box center [141, 593] width 170 height 35
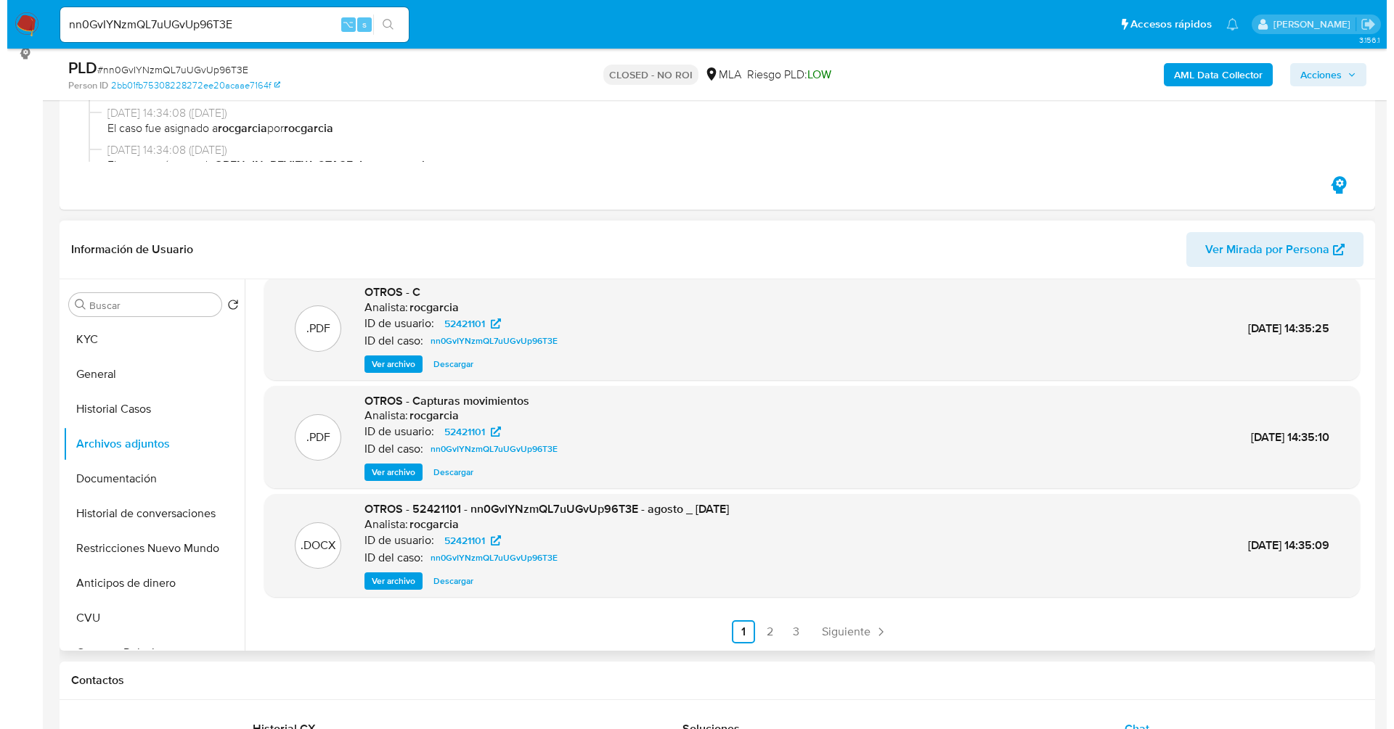
scroll to position [203, 0]
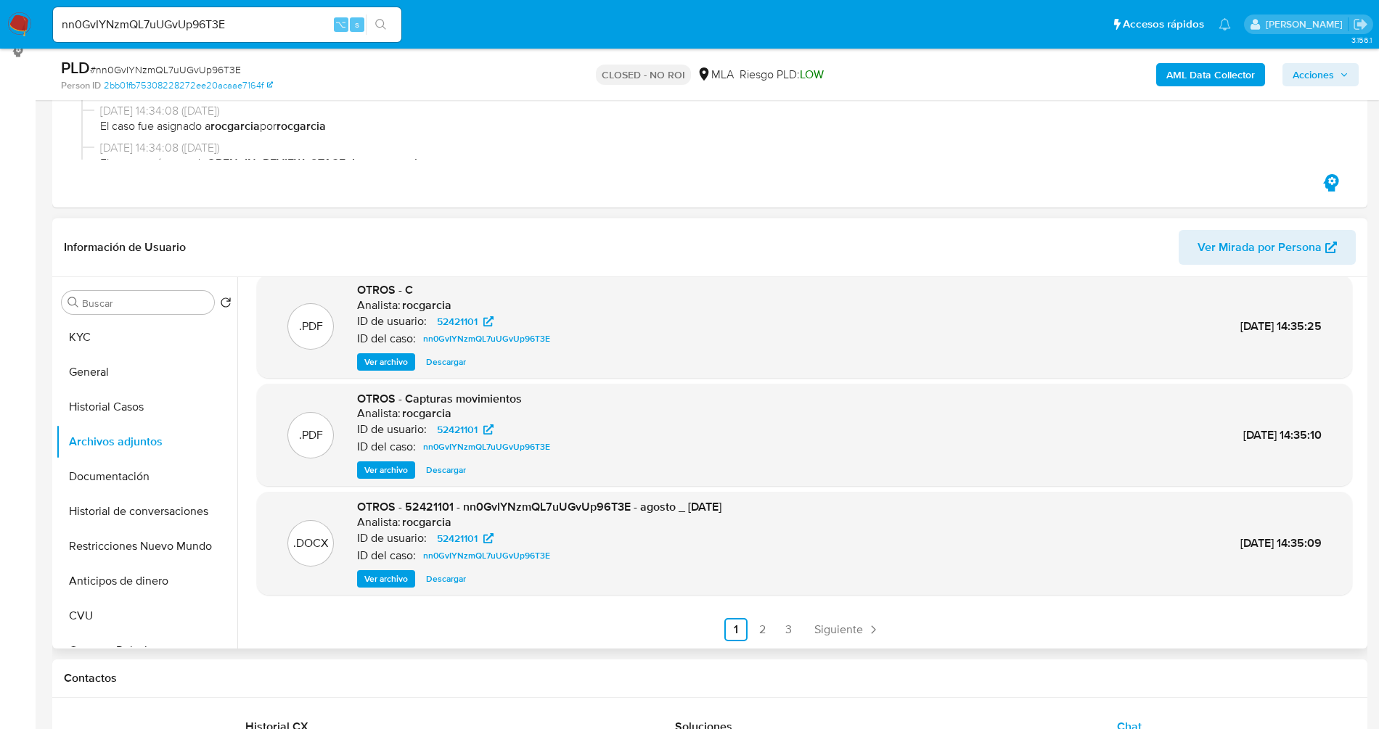
click at [394, 578] on span "Ver archivo" at bounding box center [386, 579] width 44 height 15
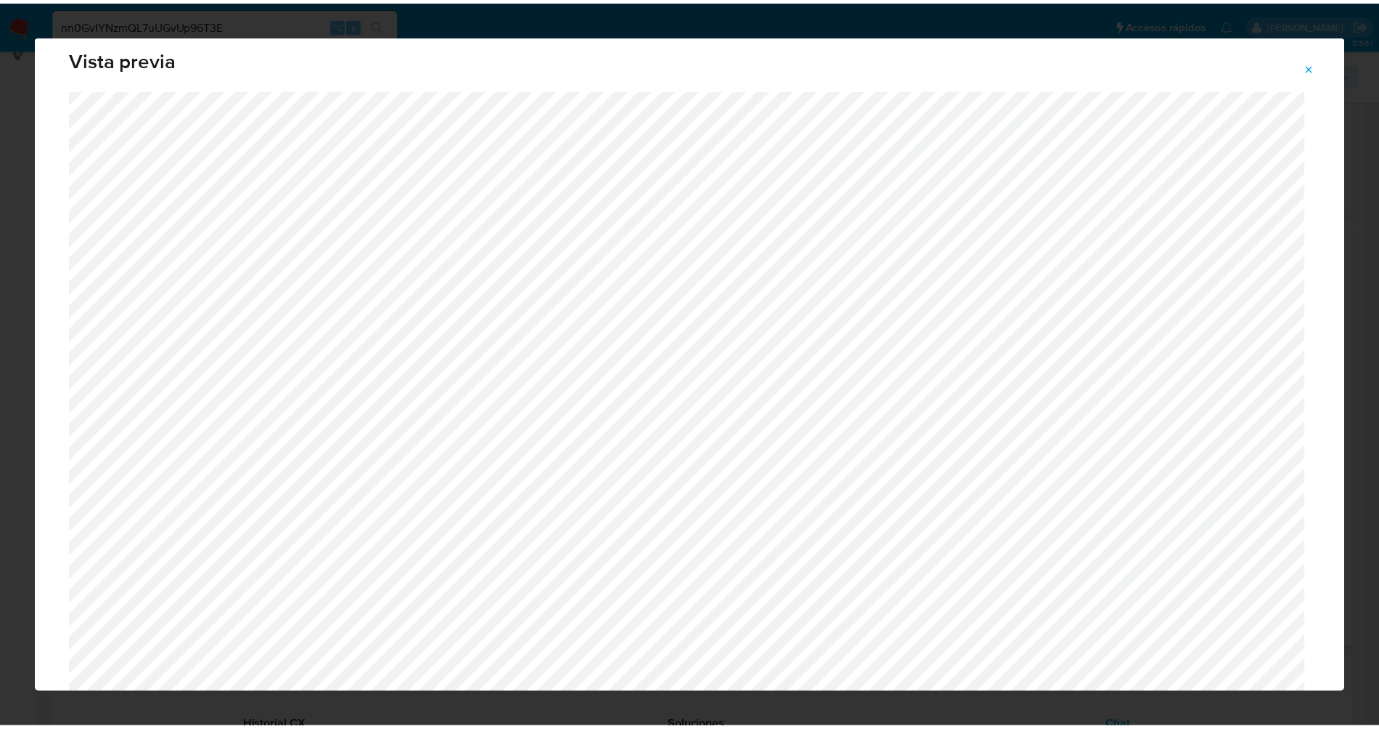
scroll to position [0, 0]
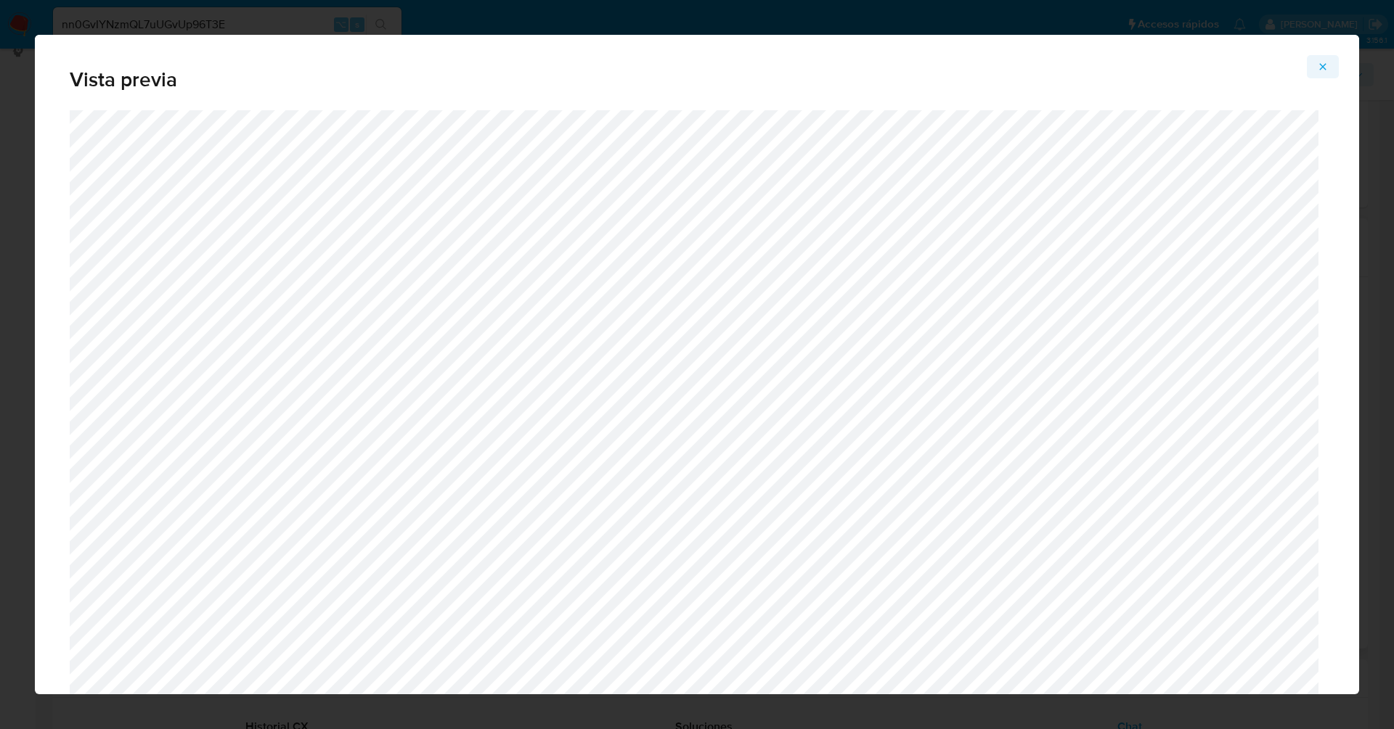
click at [1323, 66] on icon "Attachment preview" at bounding box center [1323, 67] width 12 height 12
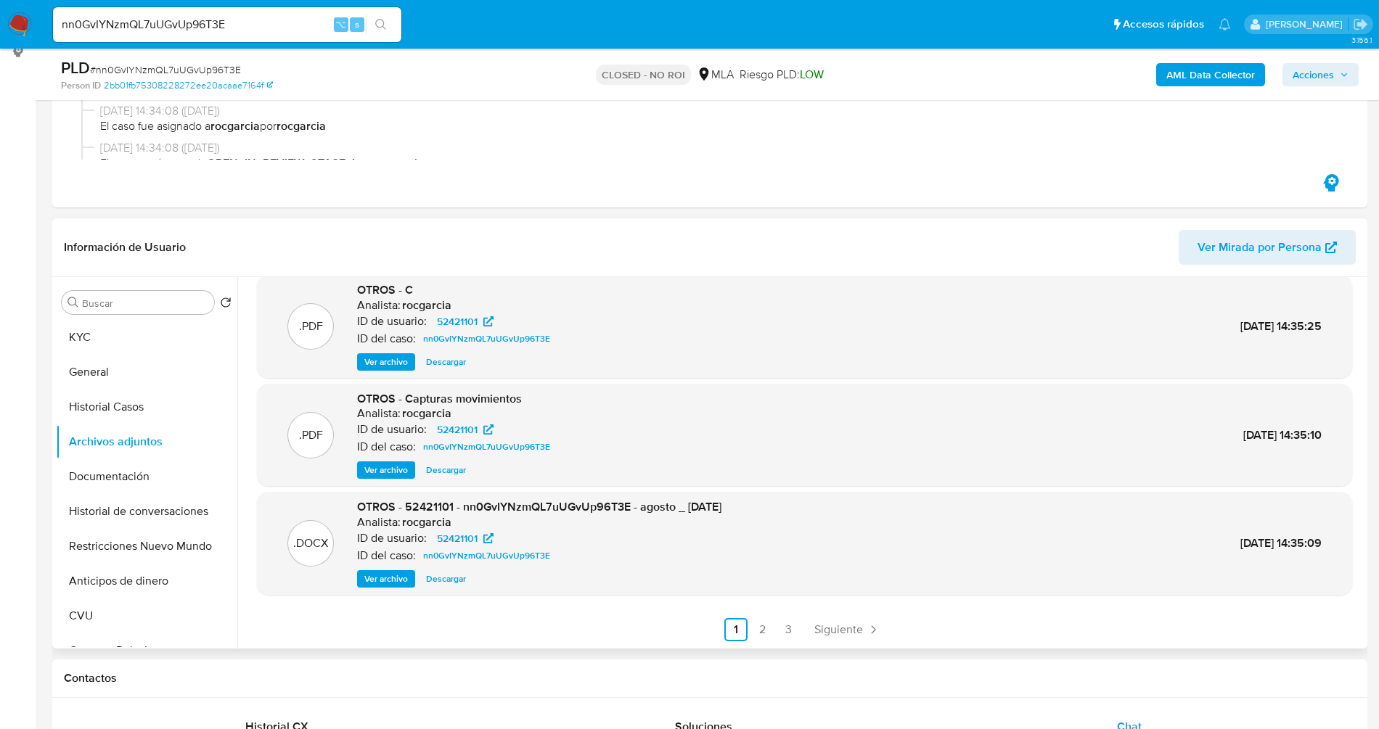
click at [462, 583] on span "Descargar" at bounding box center [446, 579] width 40 height 15
click at [789, 154] on span "11/02/2025 14:34:08 (hace 7 meses)" at bounding box center [716, 148] width 1233 height 16
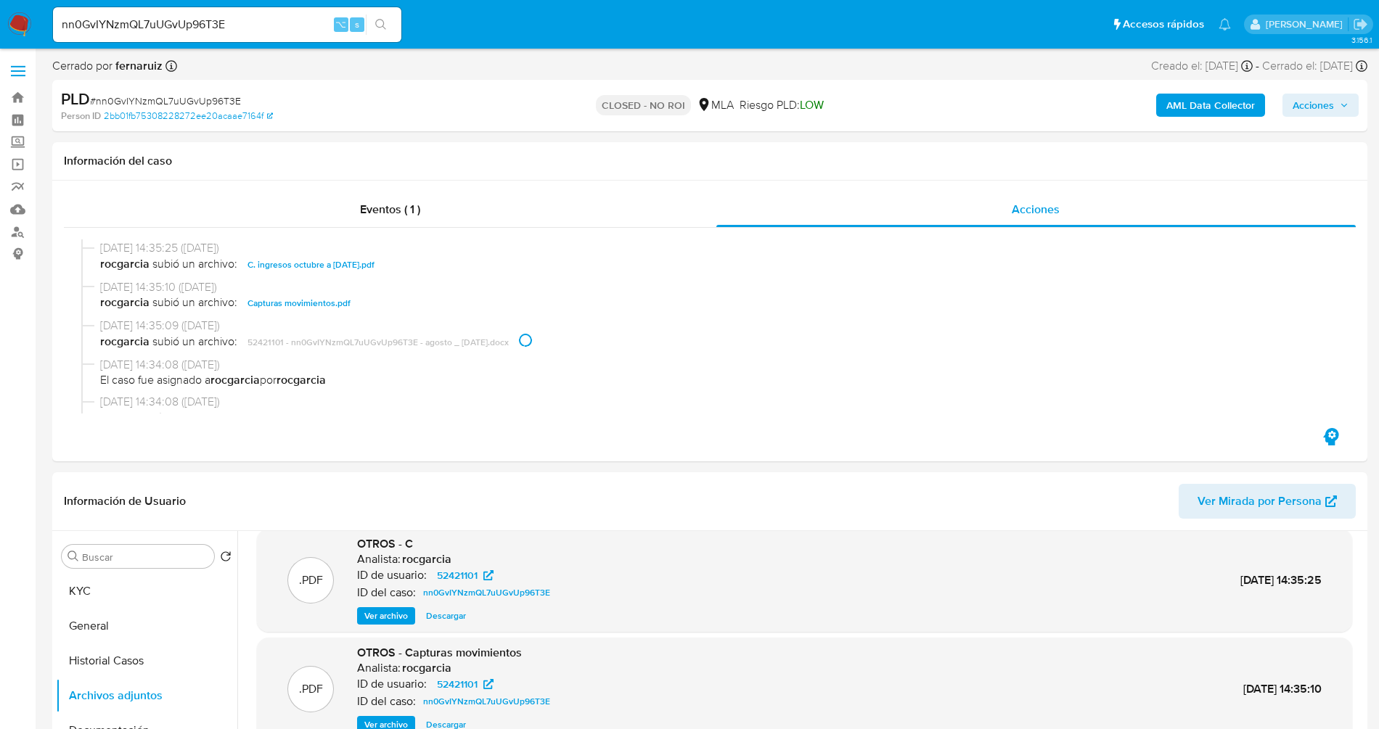
click at [293, 27] on input "nn0GvIYNzmQL7uUGvUp96T3E" at bounding box center [227, 24] width 348 height 19
paste input "On17OcYXgitMbSHxKmy9bXnR"
type input "On17OcYXgitMbSHxKmy9bXnR"
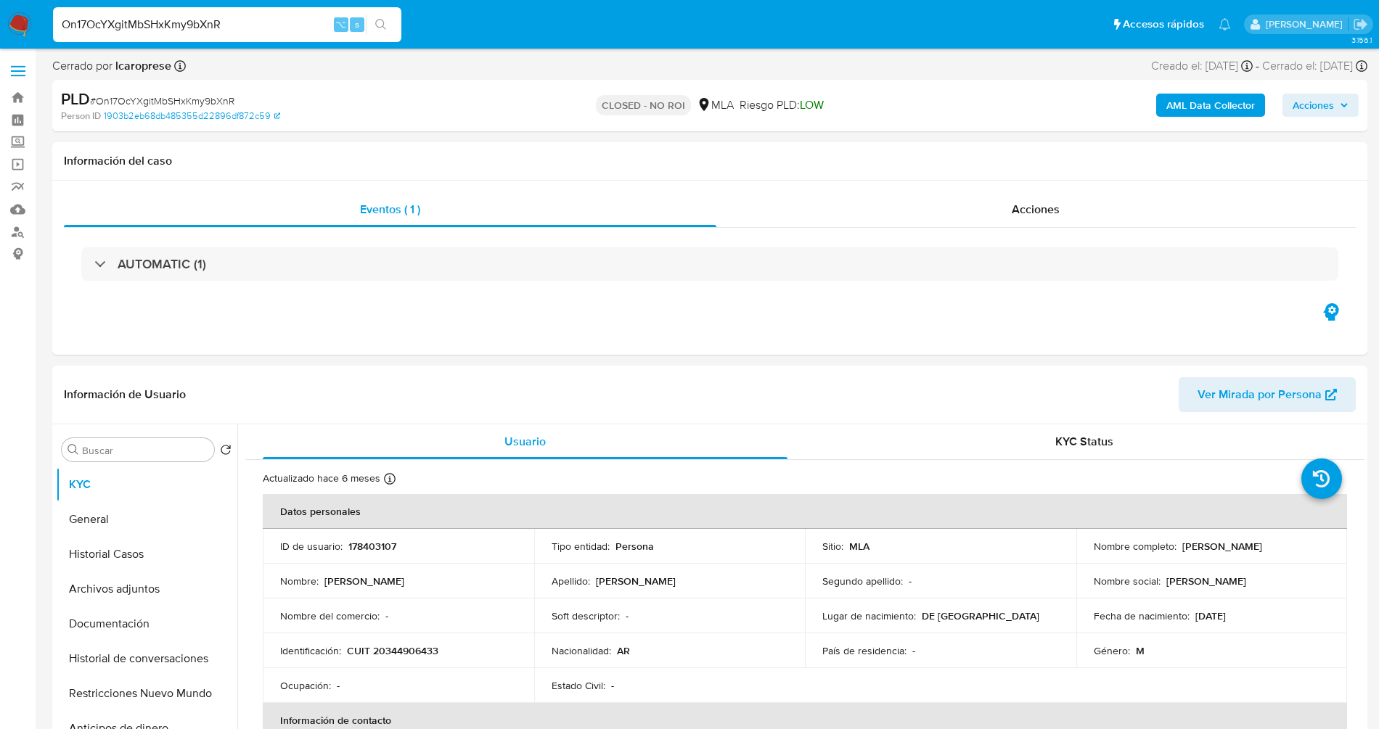
select select "10"
click at [1058, 216] on span "Acciones" at bounding box center [1036, 209] width 48 height 17
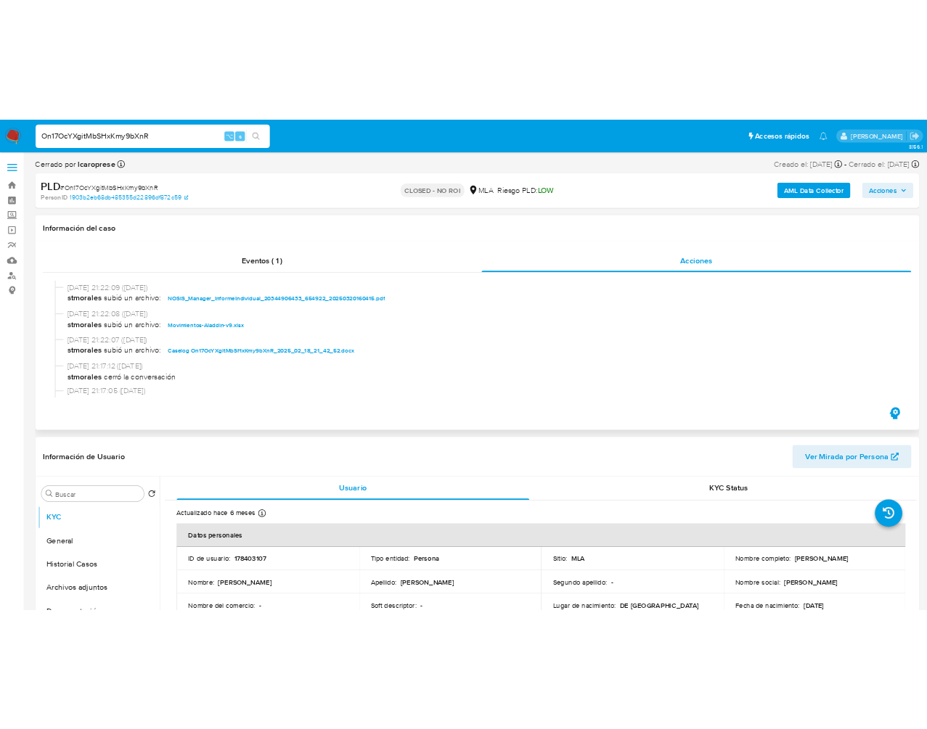
scroll to position [245, 0]
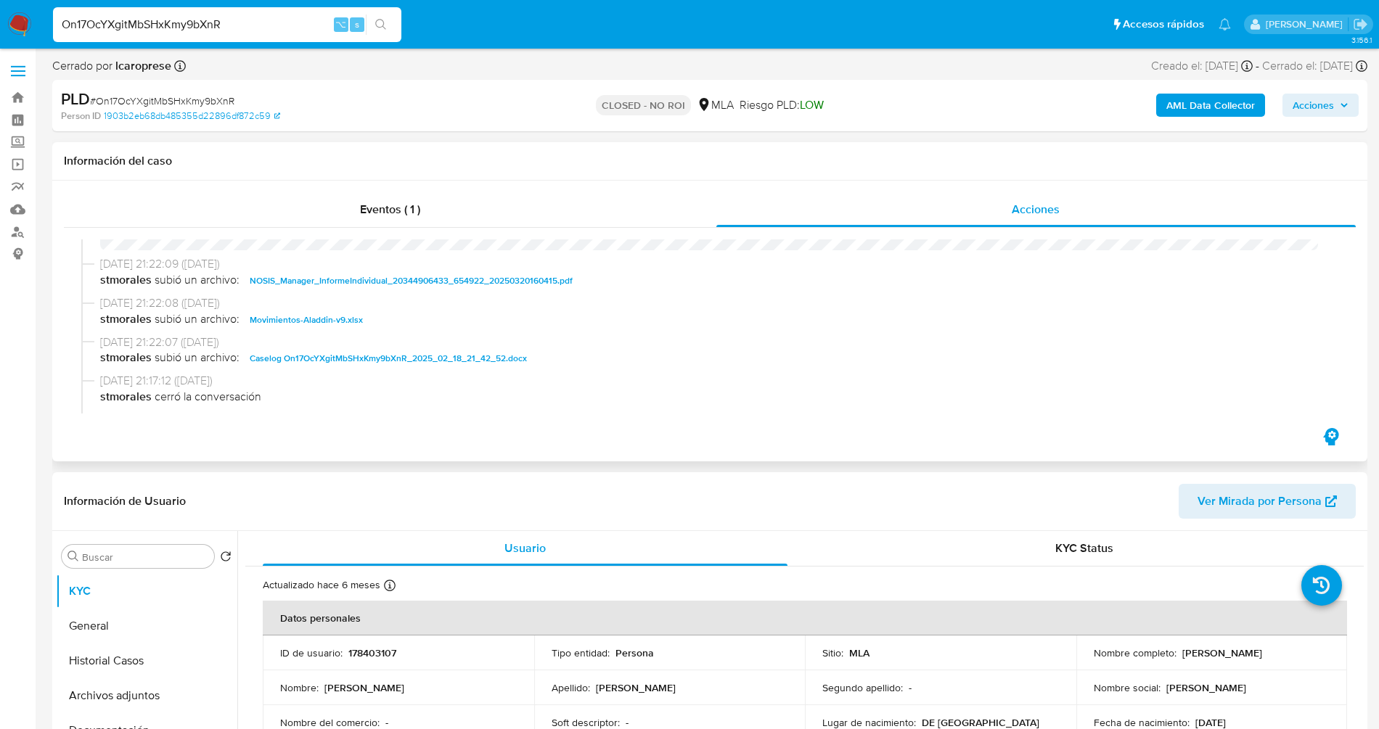
click at [383, 367] on span "Caselog On17OcYXgitMbSHxKmy9bXnR_2025_02_18_21_42_52.docx" at bounding box center [388, 358] width 277 height 17
click at [316, 361] on span "Caselog On17OcYXgitMbSHxKmy9bXnR_2025_02_18_21_42_52.docx" at bounding box center [388, 358] width 277 height 17
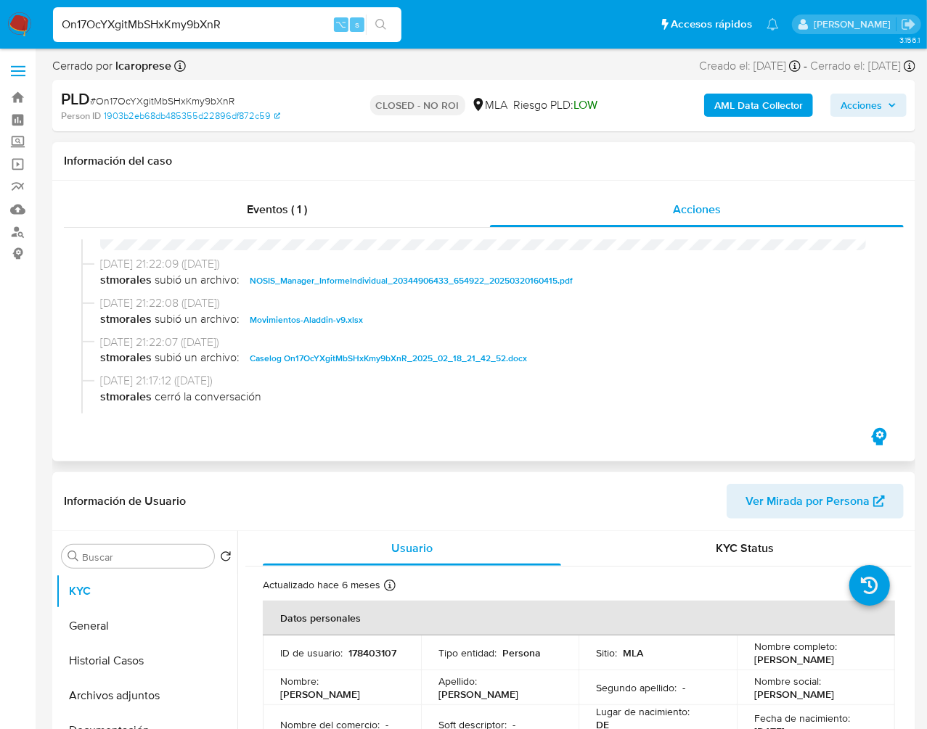
click at [297, 321] on span "Movimientos-Aladdin-v9.xlsx" at bounding box center [306, 319] width 113 height 17
click at [325, 322] on span "Movimientos-Aladdin-v9.xlsx" at bounding box center [306, 319] width 113 height 17
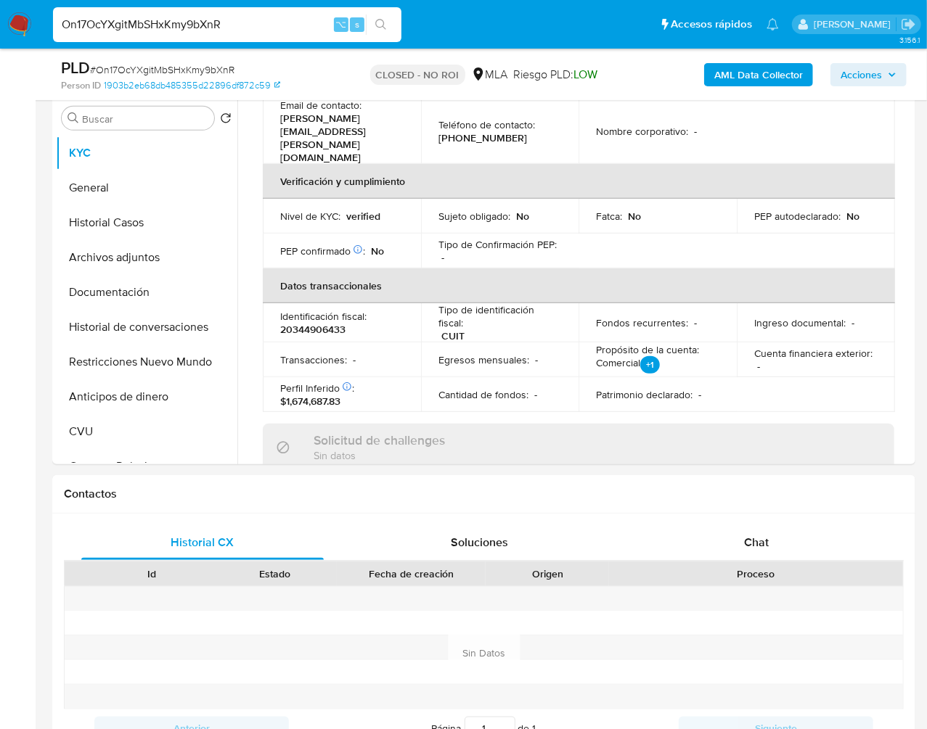
scroll to position [399, 0]
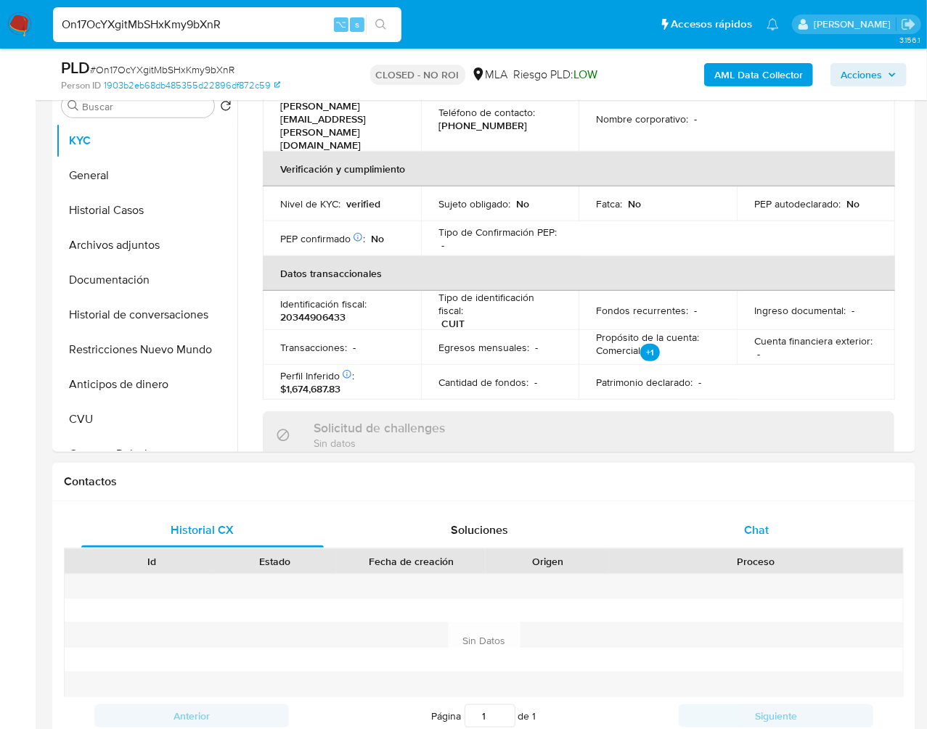
click at [767, 536] on span "Chat" at bounding box center [756, 530] width 25 height 17
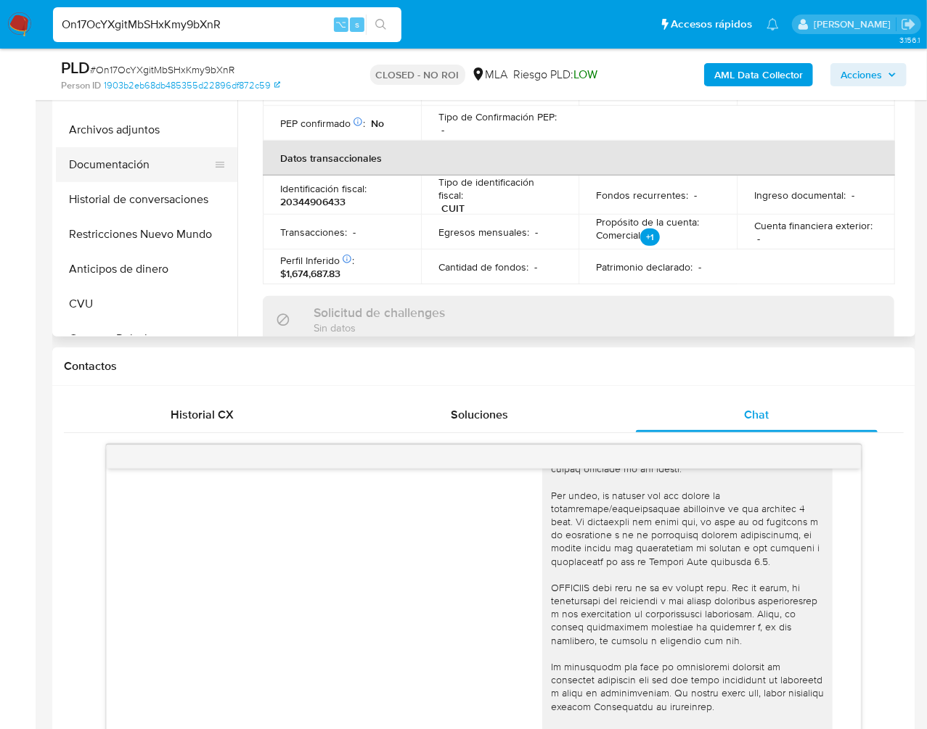
scroll to position [422, 0]
click at [105, 169] on button "Documentación" at bounding box center [141, 164] width 170 height 35
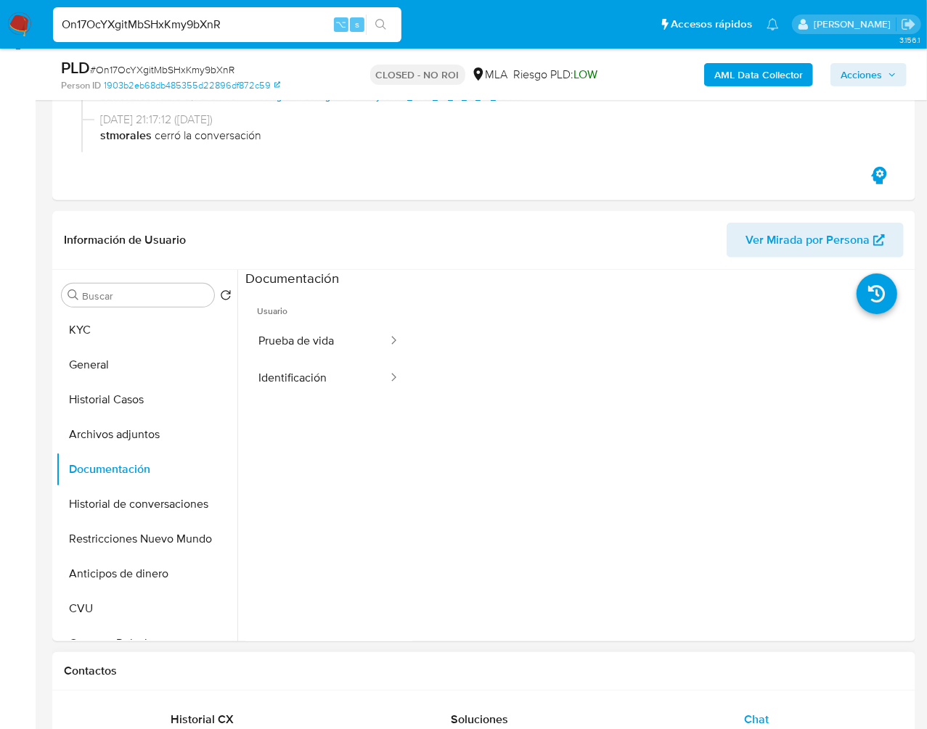
scroll to position [203, 0]
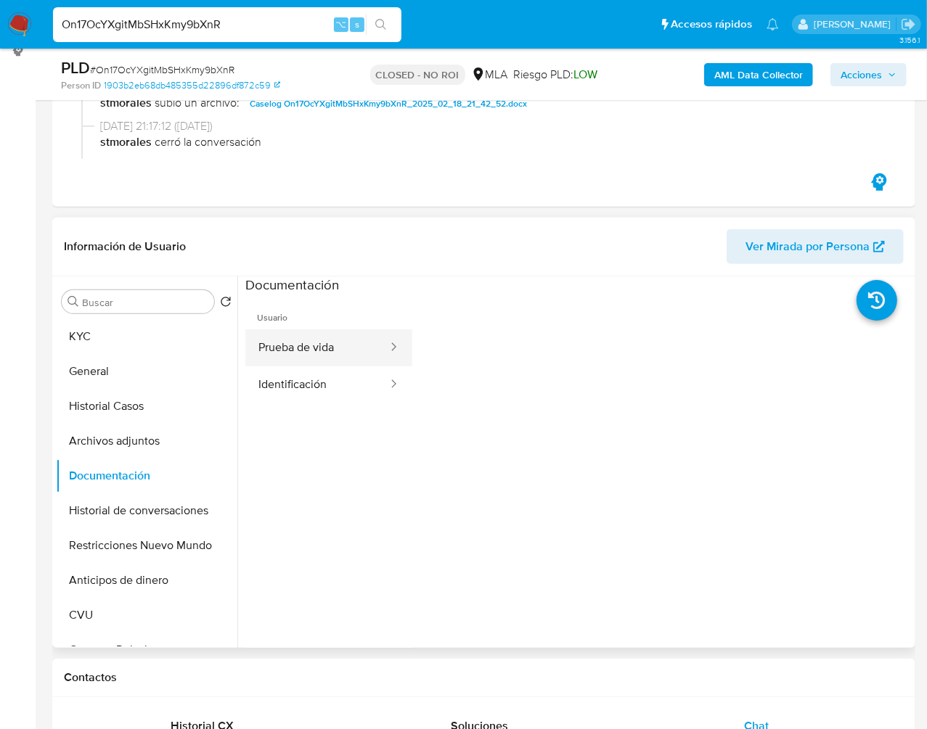
click at [303, 351] on button "Prueba de vida" at bounding box center [317, 348] width 144 height 37
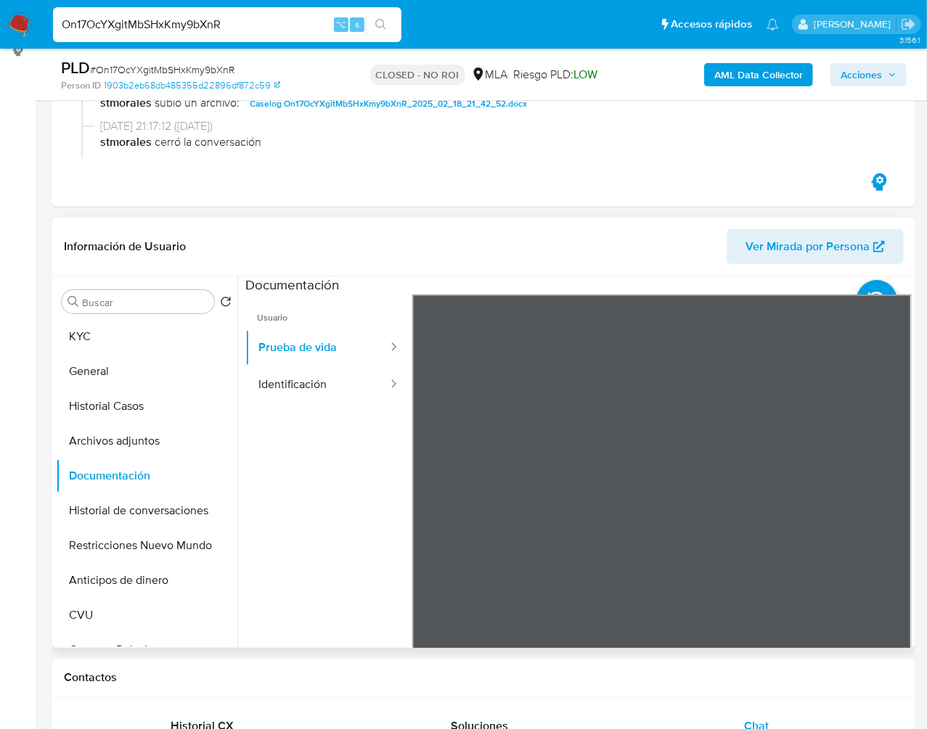
scroll to position [44, 0]
click at [345, 390] on button "Identificación" at bounding box center [317, 385] width 144 height 37
click at [319, 356] on button "Prueba de vida" at bounding box center [317, 348] width 144 height 37
click at [268, 388] on button "Identificación" at bounding box center [317, 385] width 144 height 37
click at [879, 534] on icon at bounding box center [893, 530] width 29 height 29
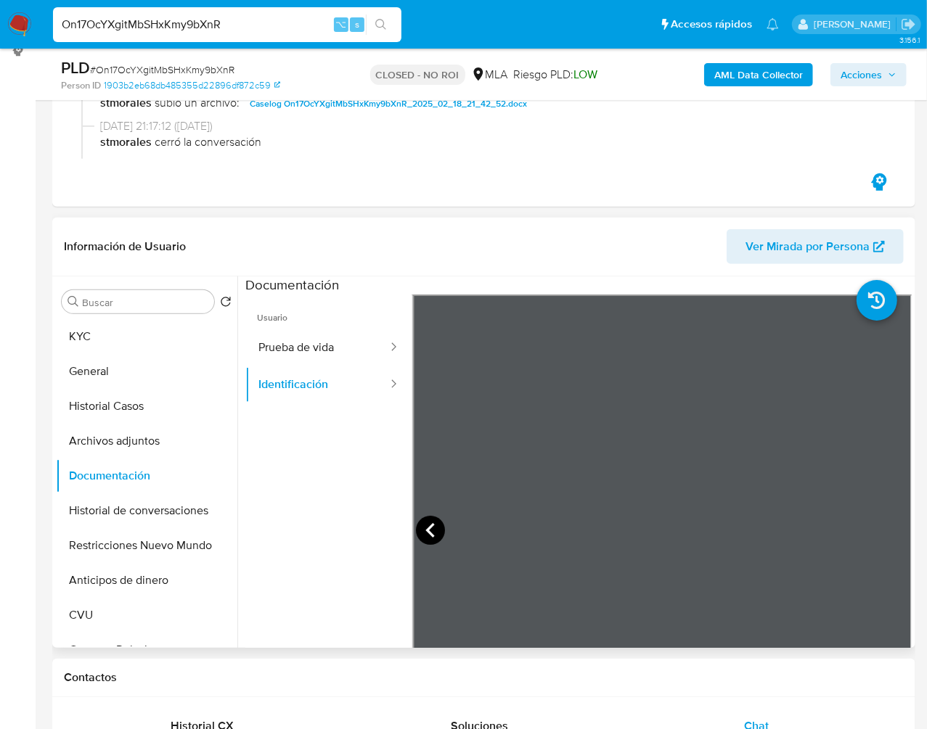
click at [416, 527] on icon at bounding box center [430, 530] width 29 height 29
click at [879, 531] on icon at bounding box center [893, 530] width 29 height 29
click at [429, 534] on icon at bounding box center [429, 530] width 9 height 15
click at [338, 362] on button "Prueba de vida" at bounding box center [317, 348] width 144 height 37
click at [115, 340] on button "KYC" at bounding box center [141, 336] width 170 height 35
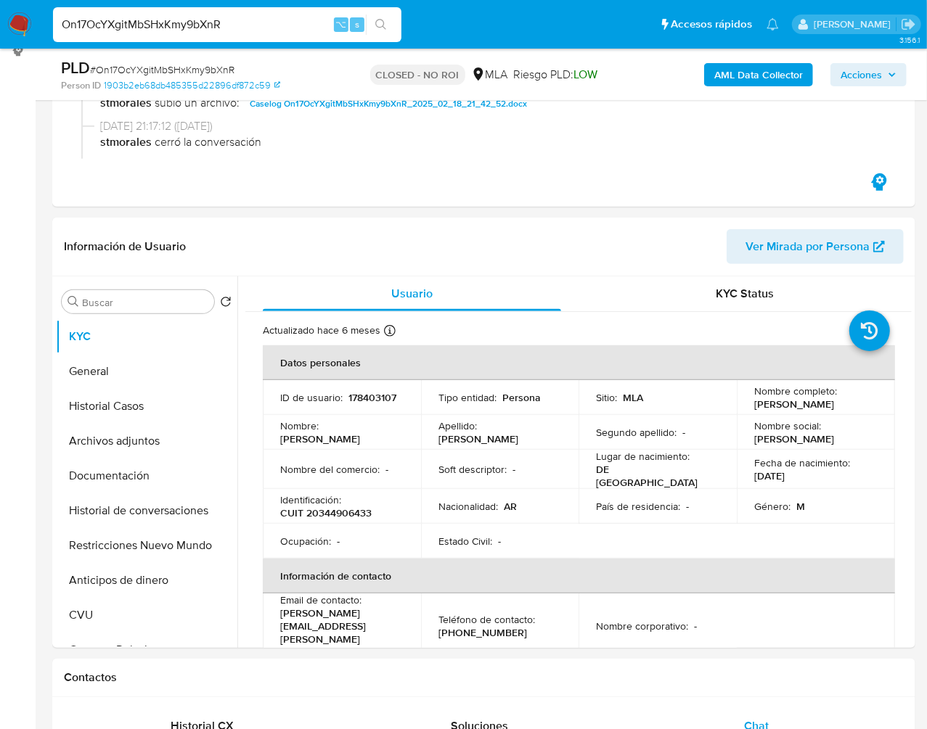
click at [256, 30] on input "On17OcYXgitMbSHxKmy9bXnR" at bounding box center [227, 24] width 348 height 19
paste input "X6QECNBF3WR5SySSodne34JC"
type input "X6QECNBF3WR5SySSodne34JC"
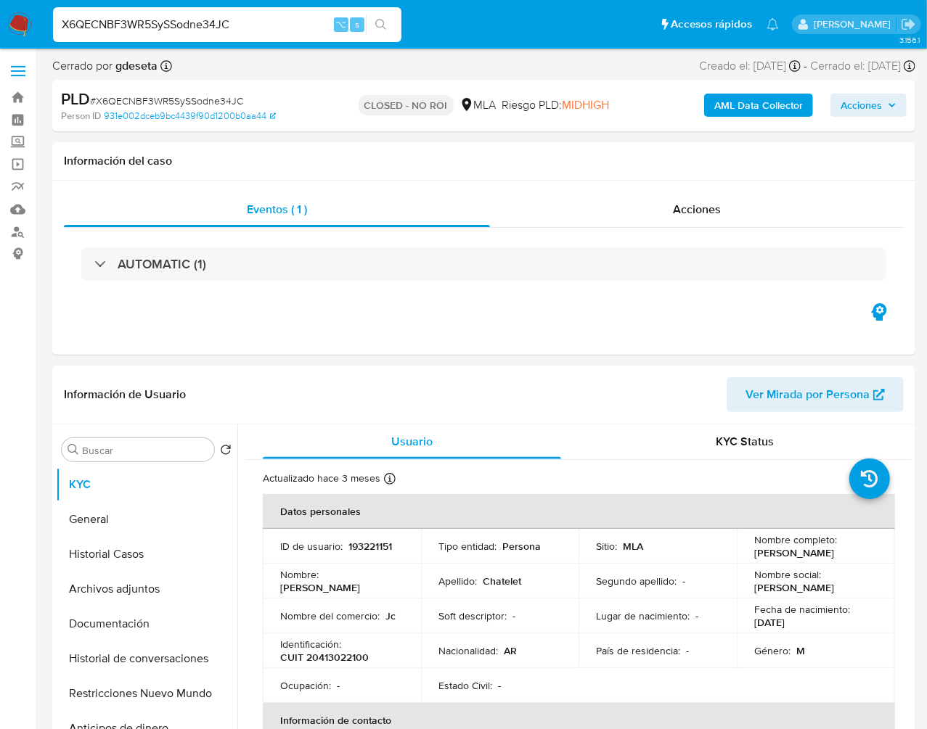
select select "10"
click at [708, 214] on span "Acciones" at bounding box center [697, 209] width 48 height 17
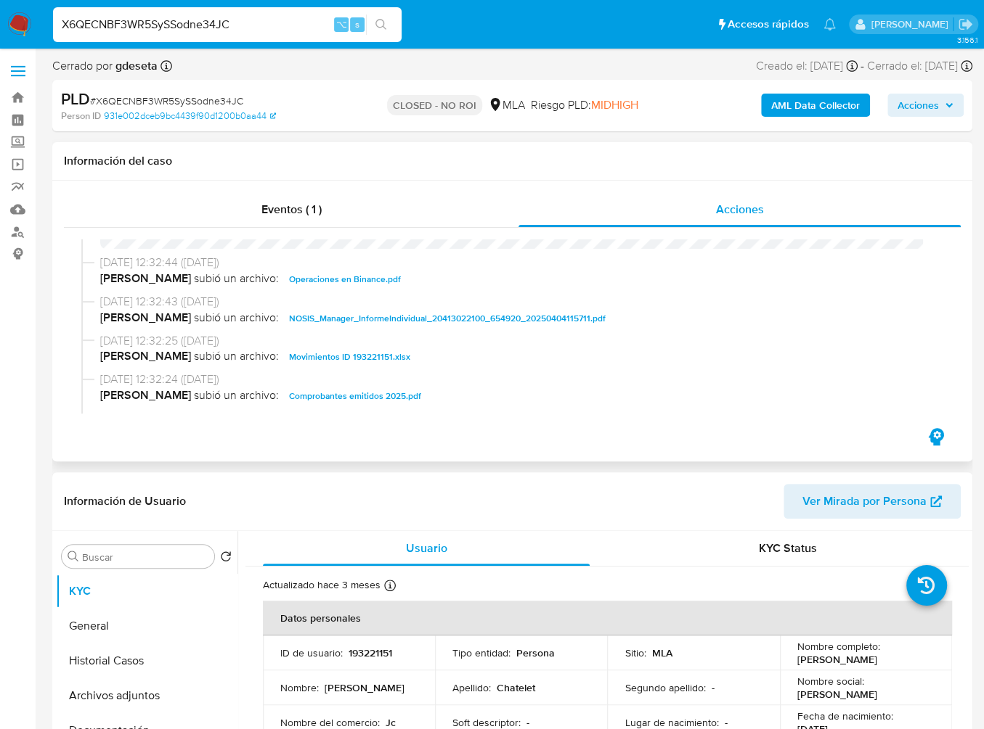
scroll to position [296, 0]
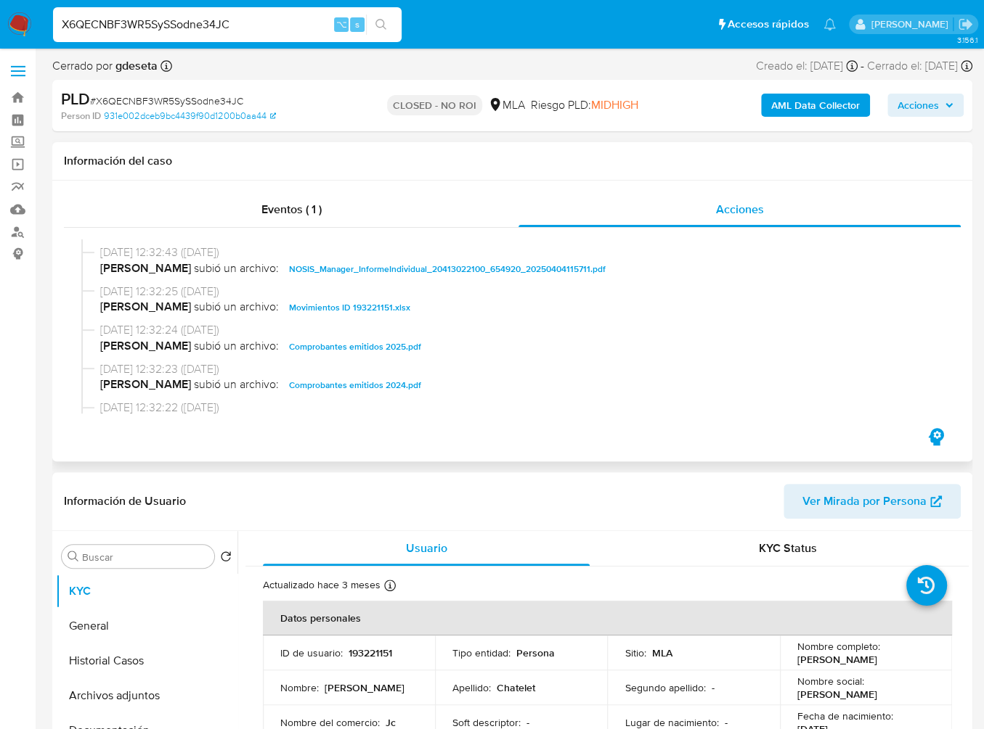
click at [351, 391] on span "Comprobantes emitidos 2024.pdf" at bounding box center [355, 385] width 132 height 17
click at [331, 312] on span "Movimientos ID 193221151.xlsx" at bounding box center [349, 307] width 121 height 17
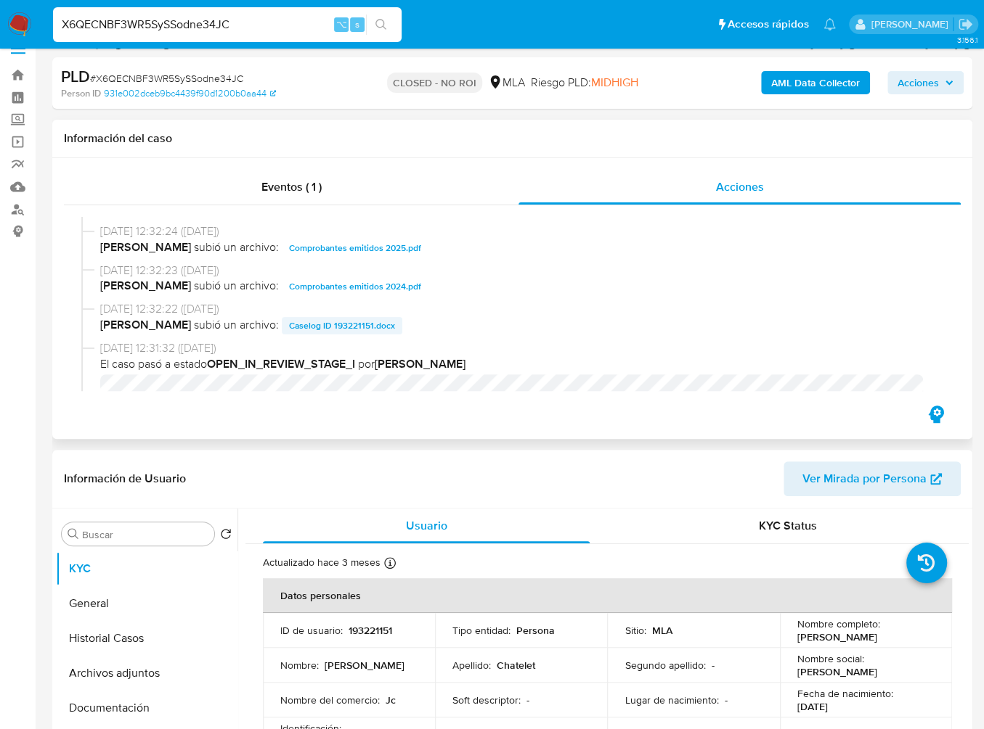
scroll to position [376, 0]
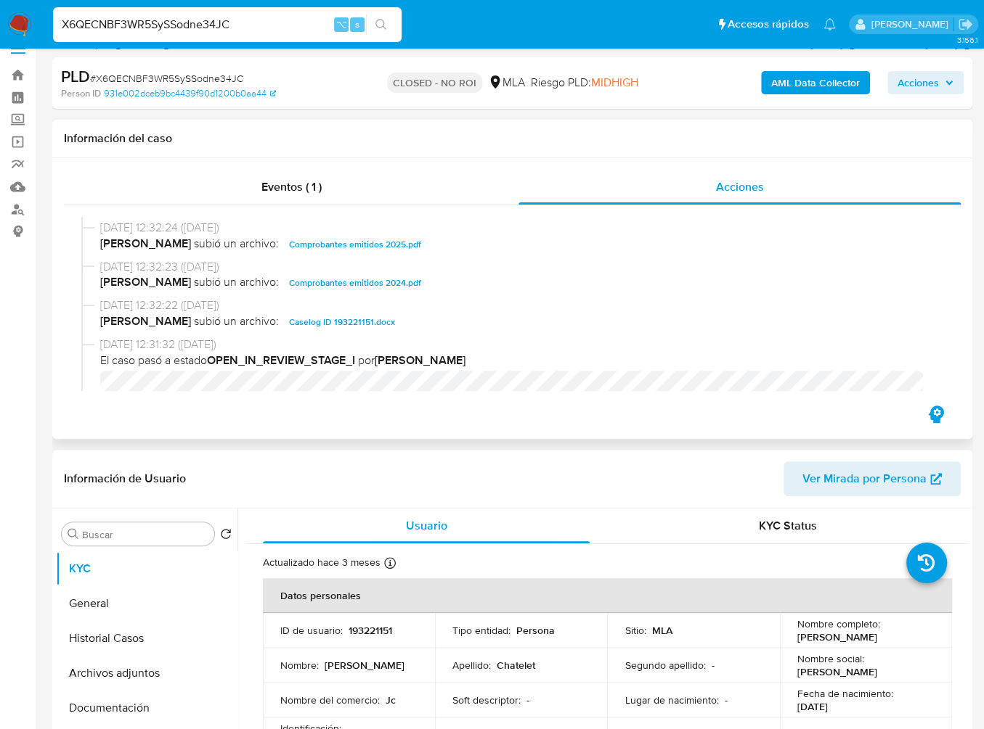
click at [324, 328] on span "Caselog ID 193221151.docx" at bounding box center [342, 322] width 106 height 17
click at [539, 417] on div "Eventos ( 1 ) Acciones 28/04/2025 16:35:07 (hace 4 meses) El caso pasó a estado…" at bounding box center [512, 298] width 920 height 281
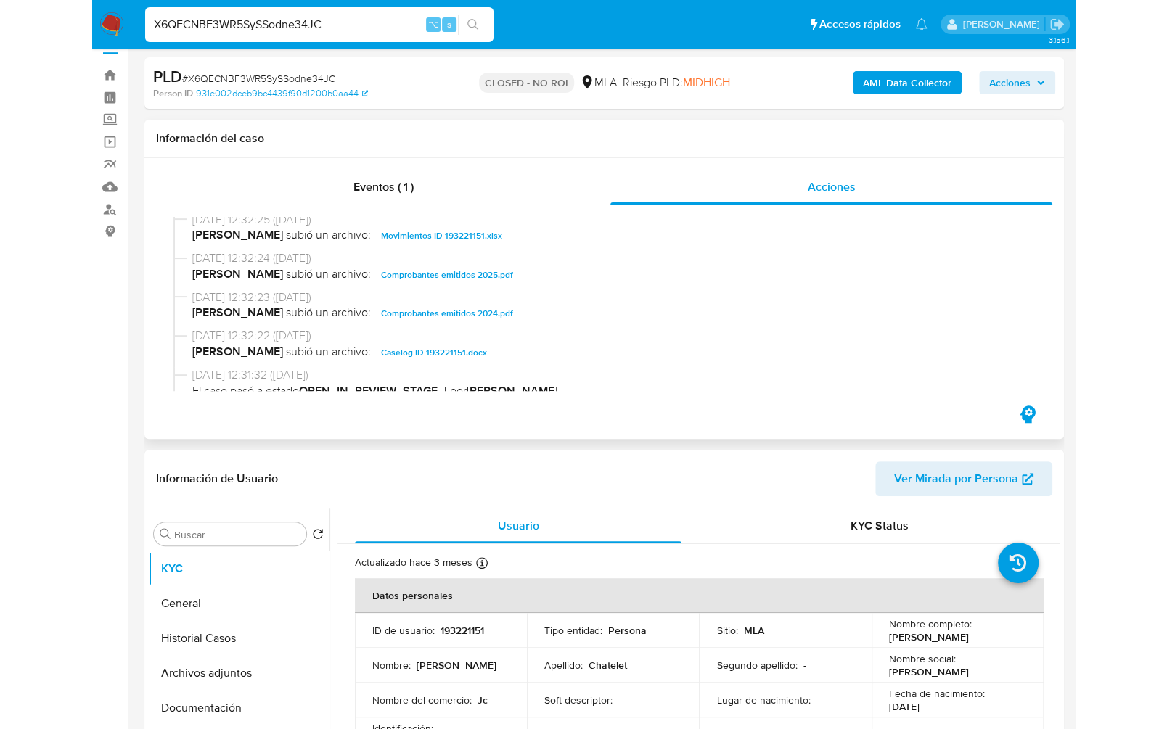
scroll to position [353, 0]
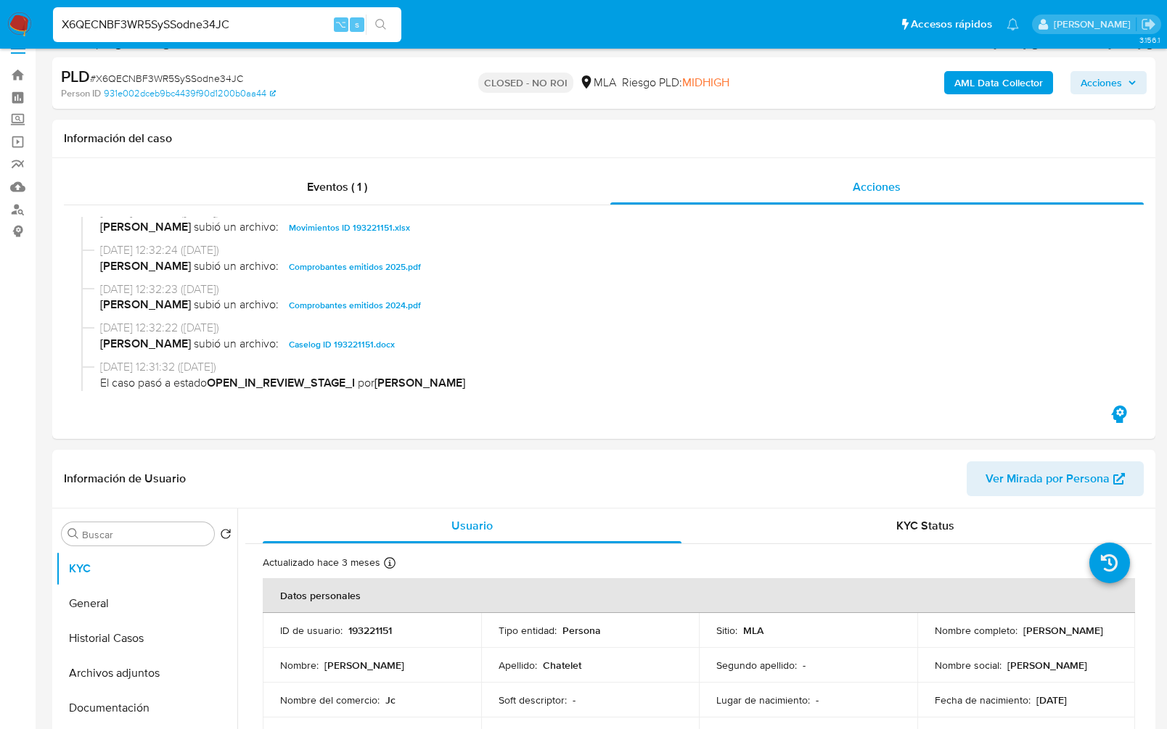
click at [245, 30] on input "X6QECNBF3WR5SySSodne34JC" at bounding box center [227, 24] width 348 height 19
paste input "ruvC3CSog0kgWBFMpg5Vi6D1"
type input "ruvC3CSog0kgWBFMpg5Vi6D1"
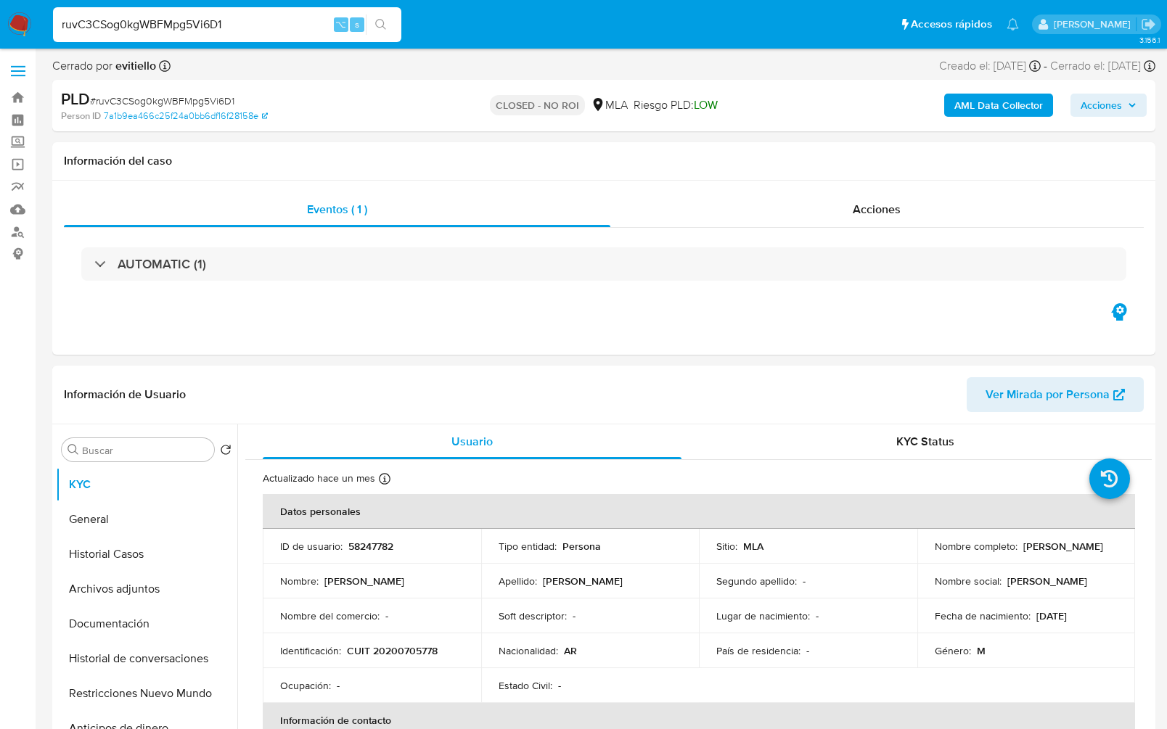
select select "10"
click at [897, 210] on span "Acciones" at bounding box center [877, 209] width 48 height 17
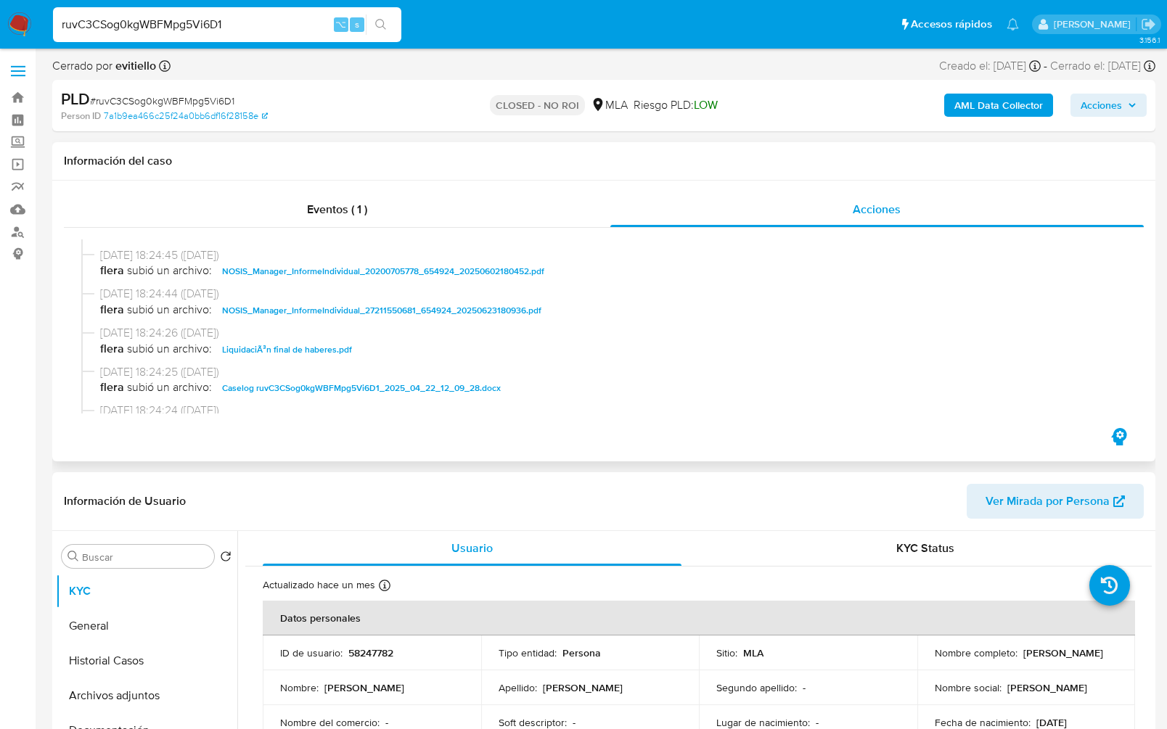
scroll to position [838, 0]
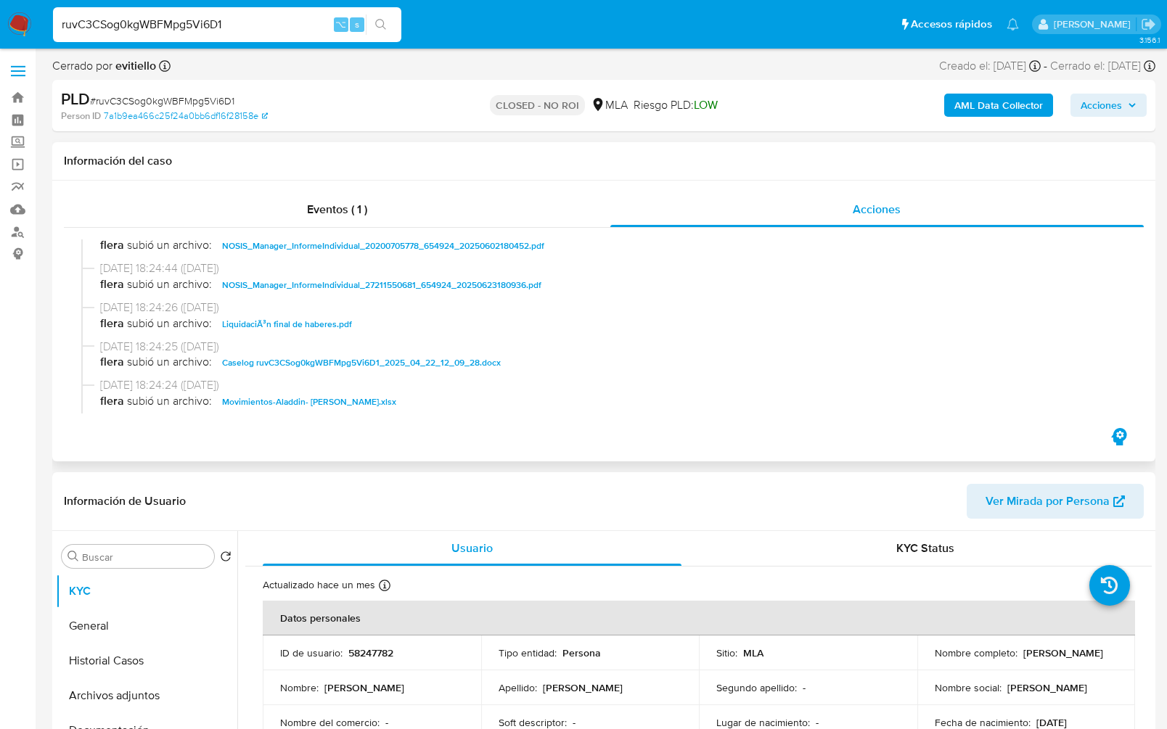
click at [377, 370] on span "Caselog ruvC3CSog0kgWBFMpg5Vi6D1_2025_04_22_12_09_28.docx" at bounding box center [361, 362] width 279 height 17
click at [264, 22] on input "ruvC3CSog0kgWBFMpg5Vi6D1" at bounding box center [227, 24] width 348 height 19
click at [263, 22] on input "ruvC3CSog0kgWBFMpg5Vi6D1" at bounding box center [227, 24] width 348 height 19
paste input "EOwR4QgjSljEWGRYMte4QMVK"
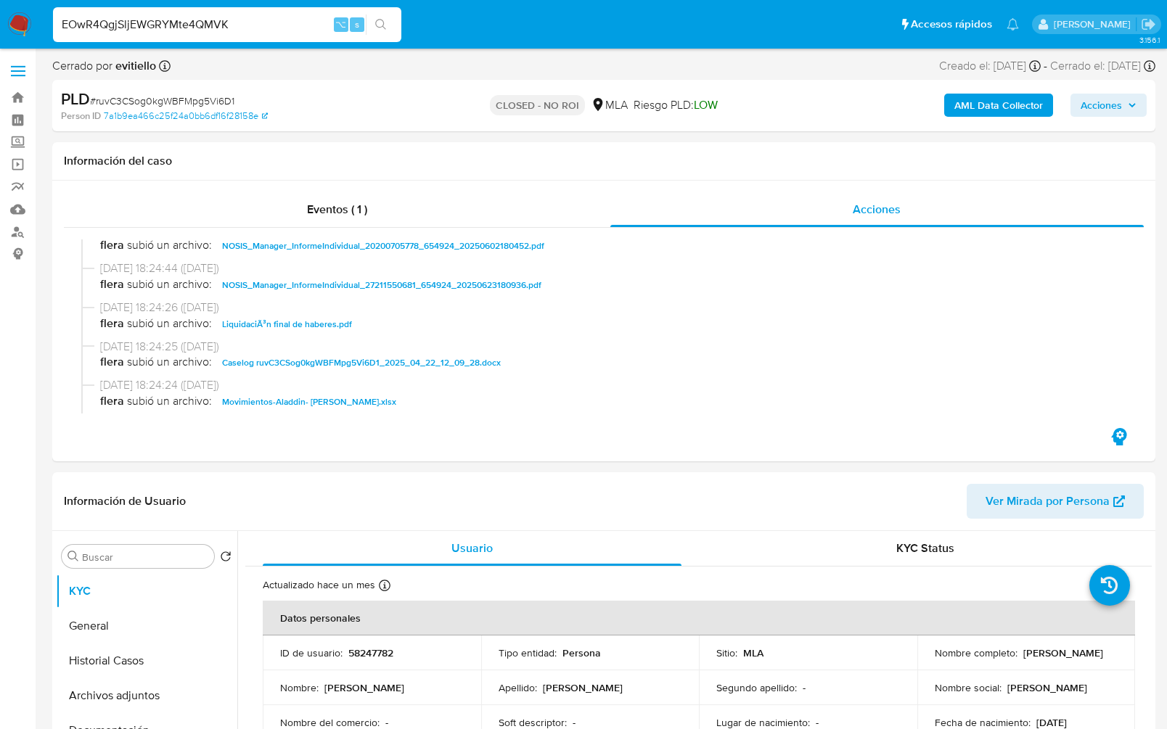
type input "EOwR4QgjSljEWGRYMte4QMVK"
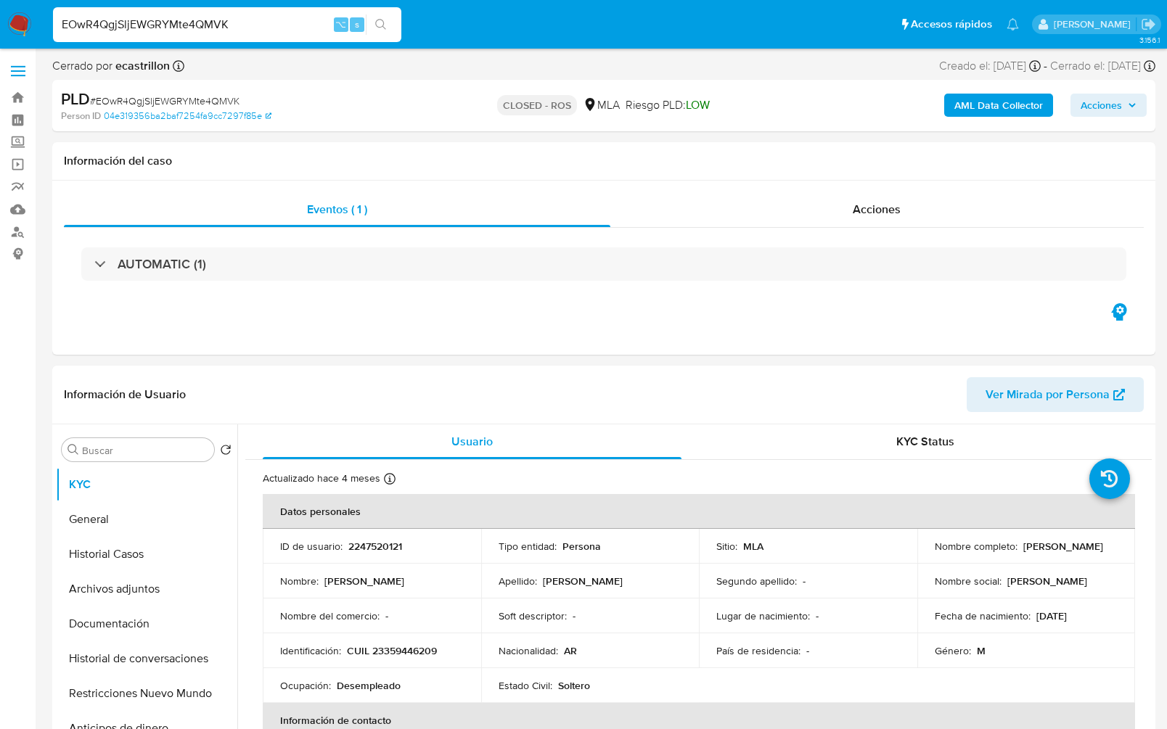
select select "10"
drag, startPoint x: 895, startPoint y: 213, endPoint x: 897, endPoint y: 226, distance: 14.0
click at [895, 213] on span "Acciones" at bounding box center [877, 209] width 48 height 17
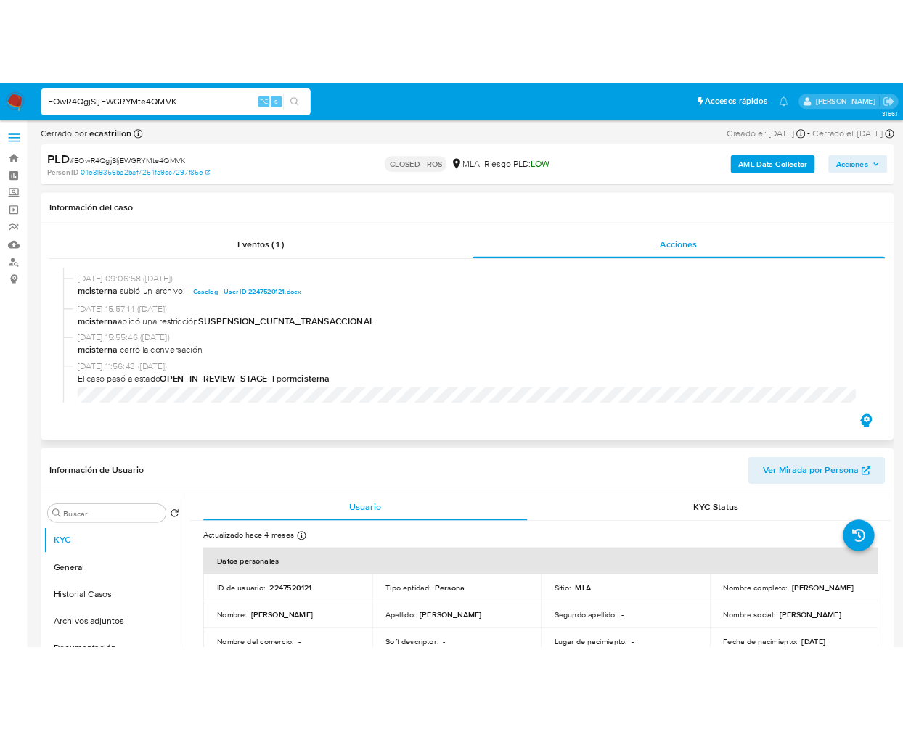
scroll to position [880, 0]
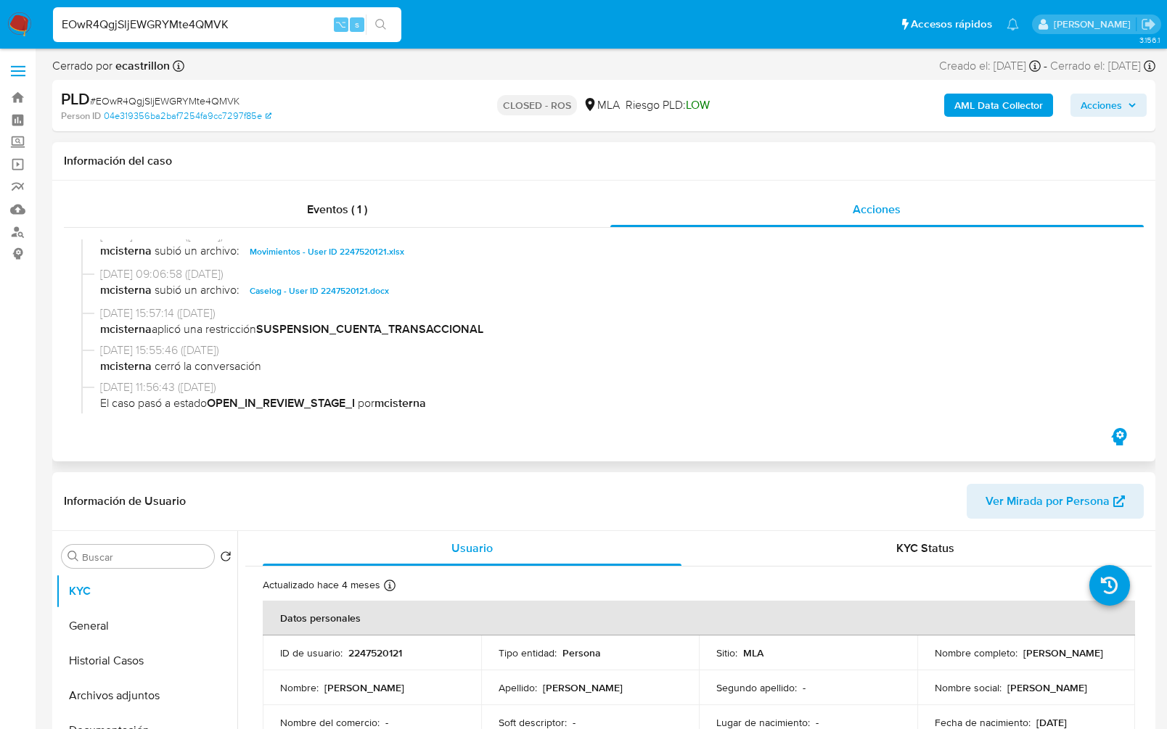
click at [352, 282] on span "29/04/2025 09:06:58 (hace 4 meses)" at bounding box center [610, 274] width 1021 height 16
click at [337, 294] on span "Caselog - User ID 2247520121.docx" at bounding box center [319, 290] width 139 height 17
click at [305, 251] on span "Movimientos - User ID 2247520121.xlsx" at bounding box center [327, 251] width 155 height 17
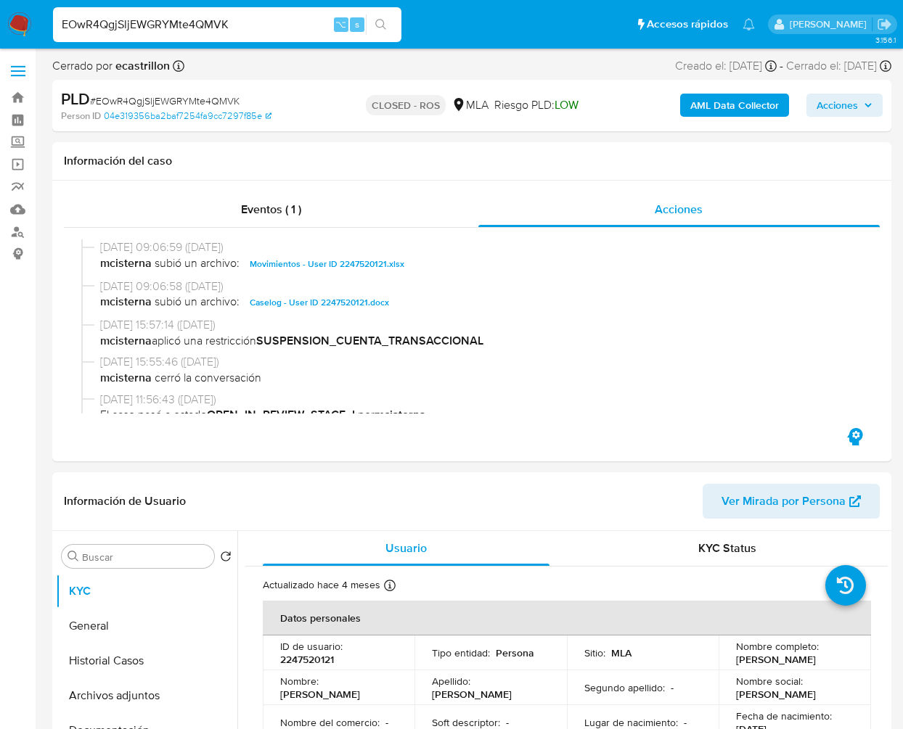
scroll to position [892, 0]
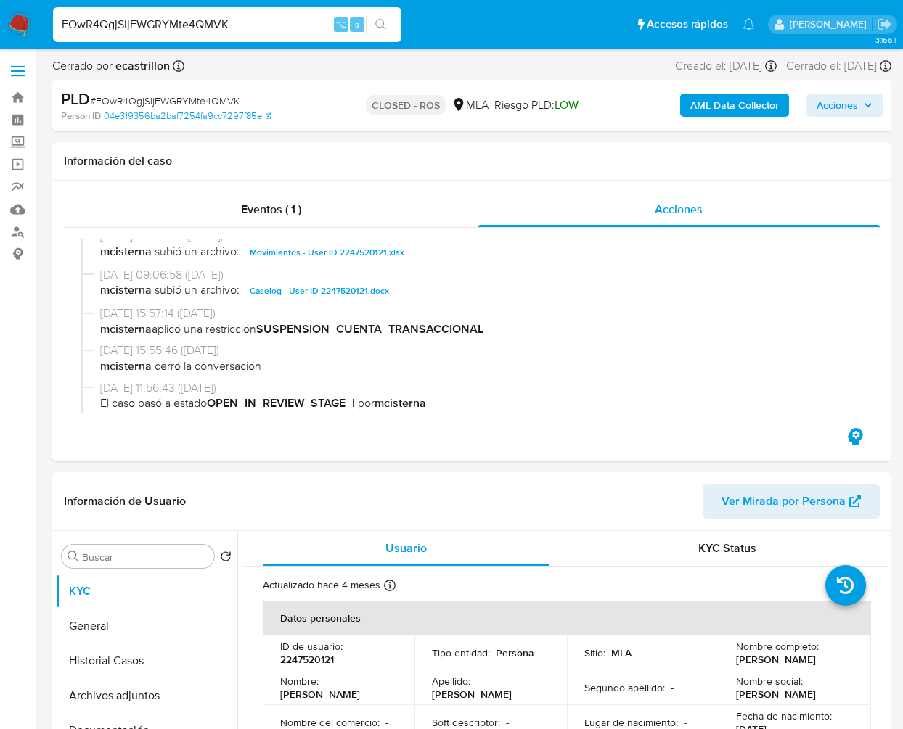
click at [211, 24] on input "EOwR4QgjSljEWGRYMte4QMVK" at bounding box center [227, 24] width 348 height 19
paste input "uPmnUH51yv7o0pCZiRNhBFbx"
type input "uPmnUH51yv7o0pCZiRNhBFbx"
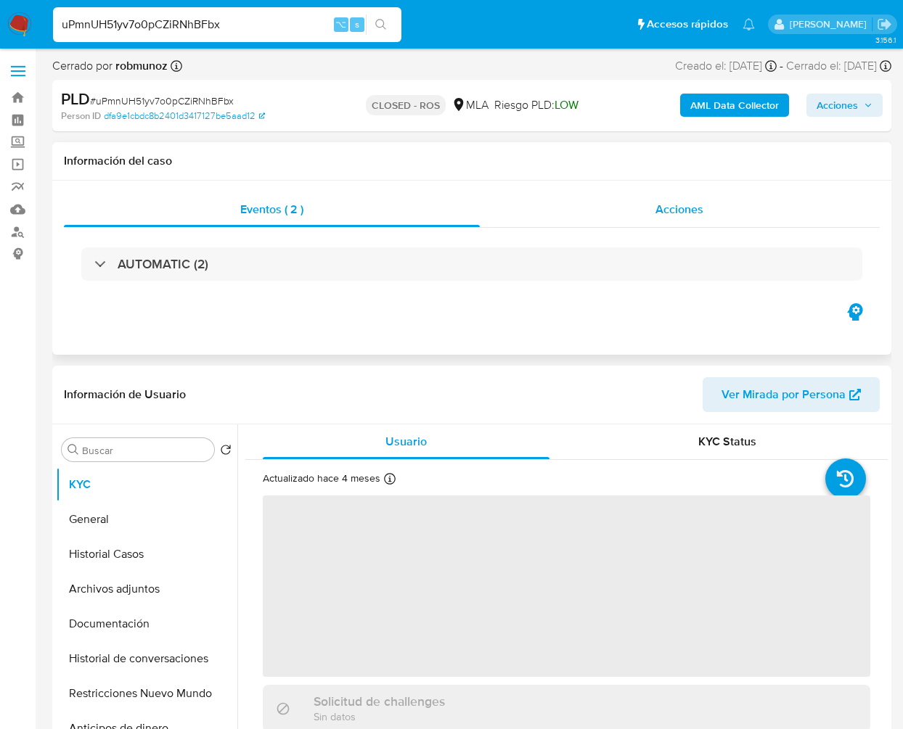
select select "10"
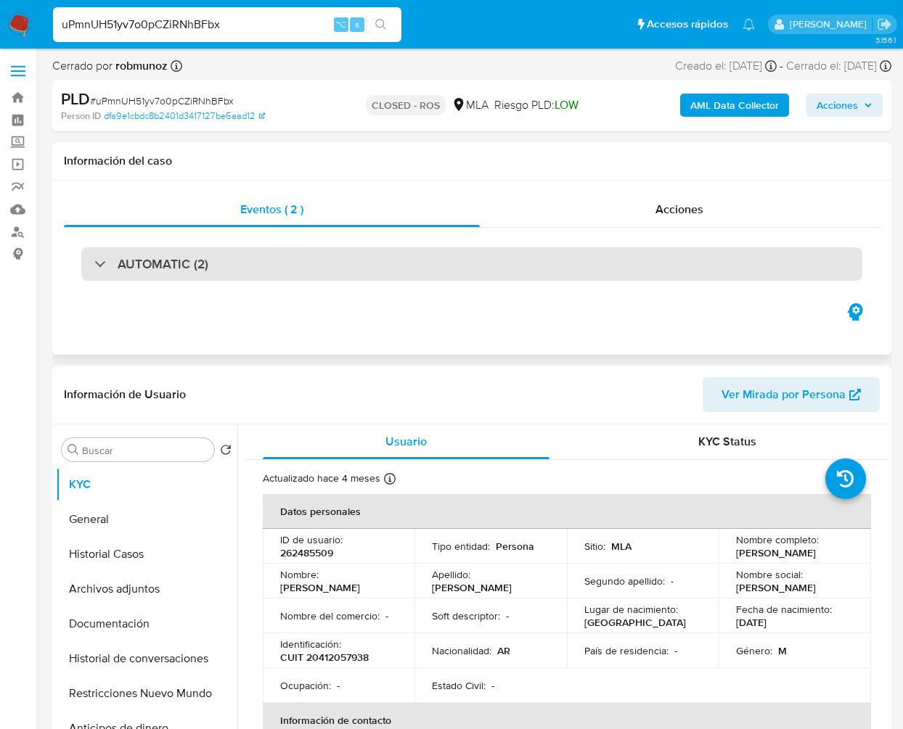
click at [272, 275] on div "AUTOMATIC (2)" at bounding box center [471, 264] width 781 height 33
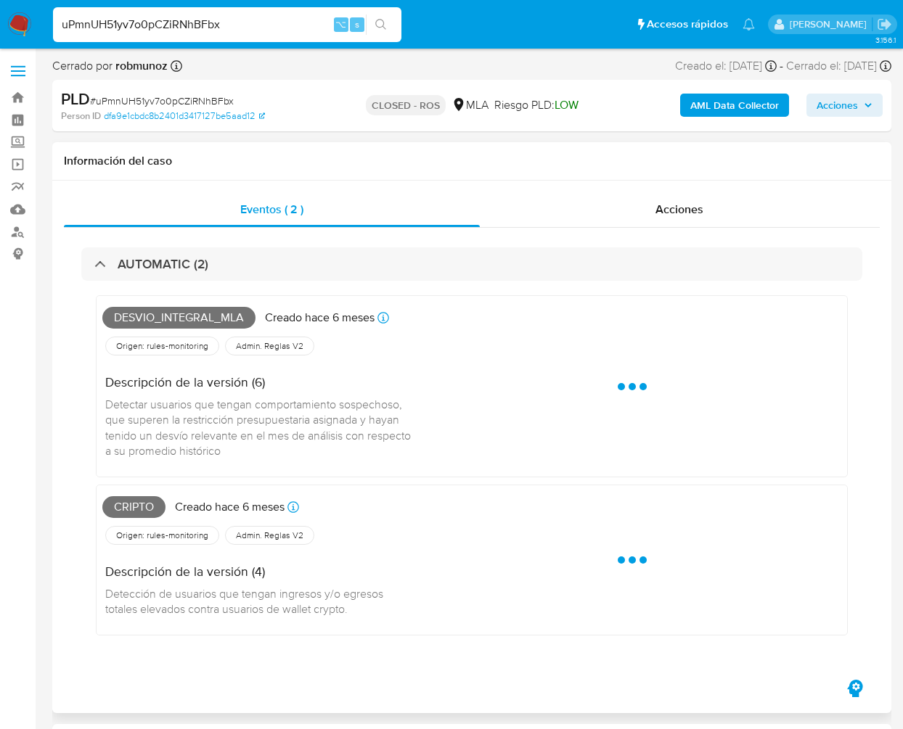
click at [174, 321] on span "Desvio_integral_mla" at bounding box center [178, 318] width 153 height 22
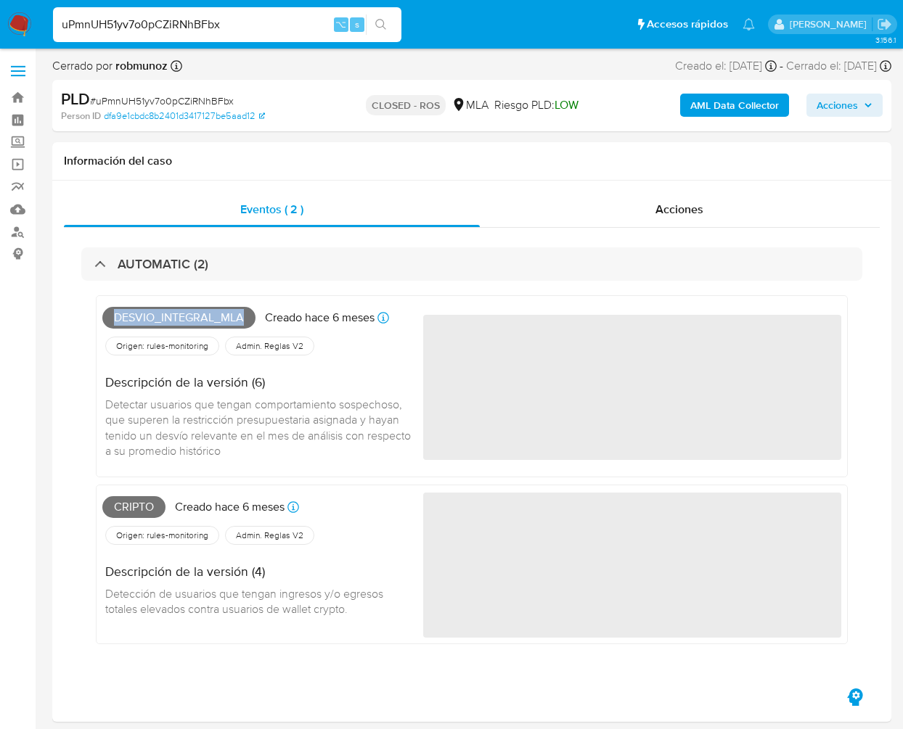
copy span "Desvio_integral_mla"
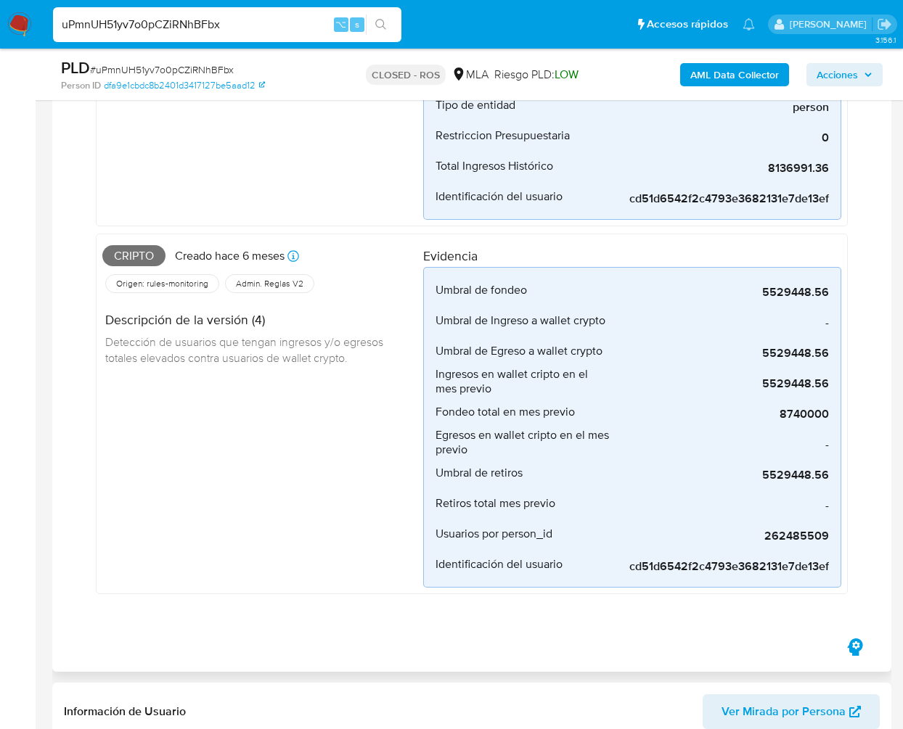
scroll to position [642, 0]
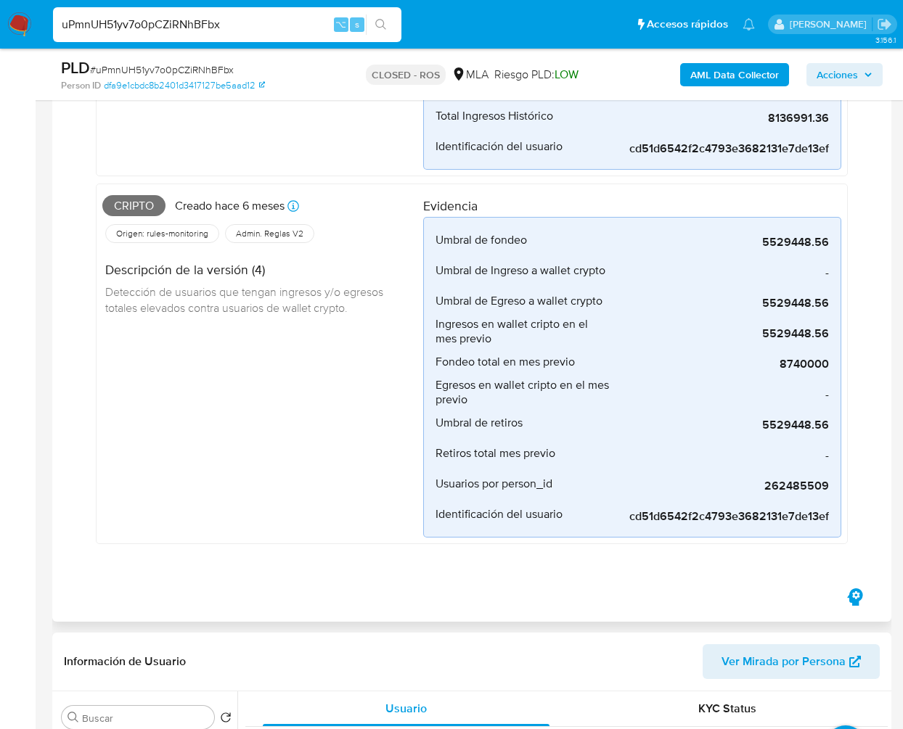
click at [131, 198] on span "Cripto" at bounding box center [133, 206] width 63 height 22
copy span "Cripto"
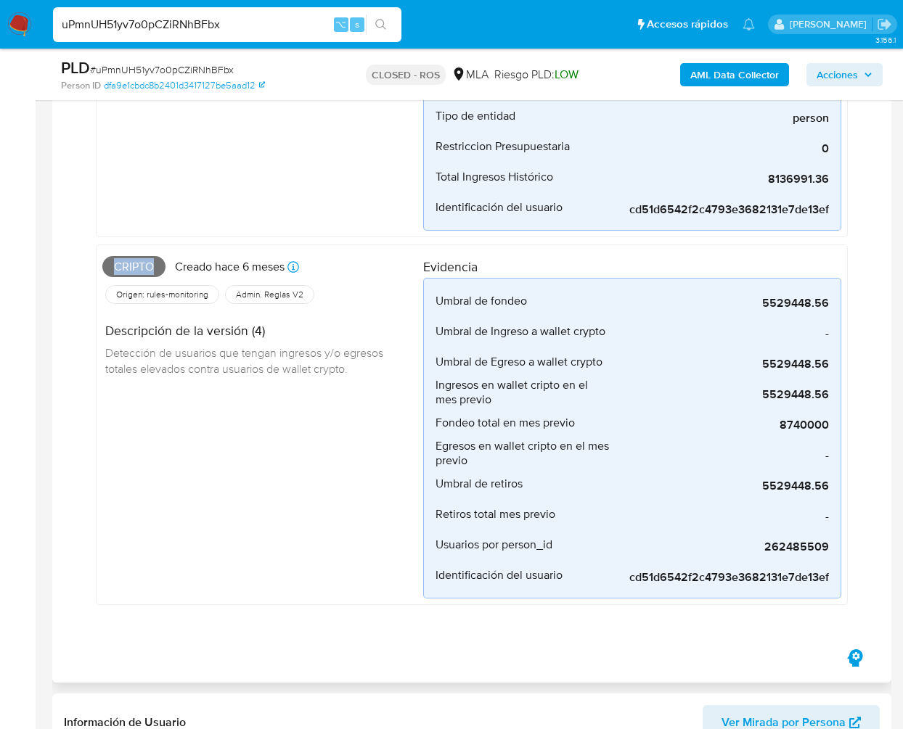
scroll to position [0, 0]
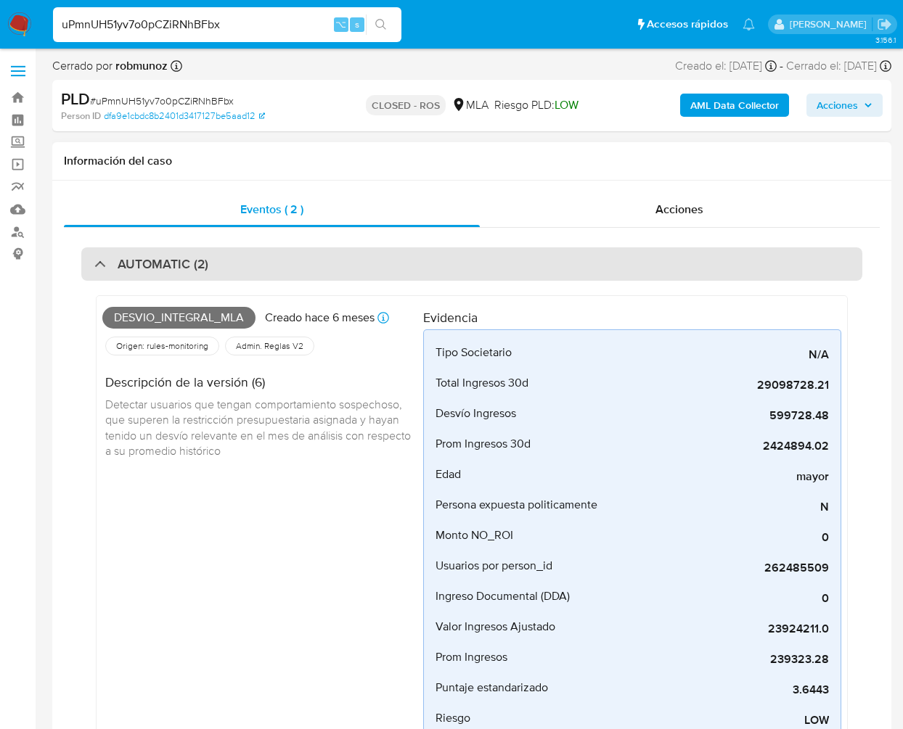
click at [94, 265] on div "AUTOMATIC (2)" at bounding box center [151, 264] width 114 height 16
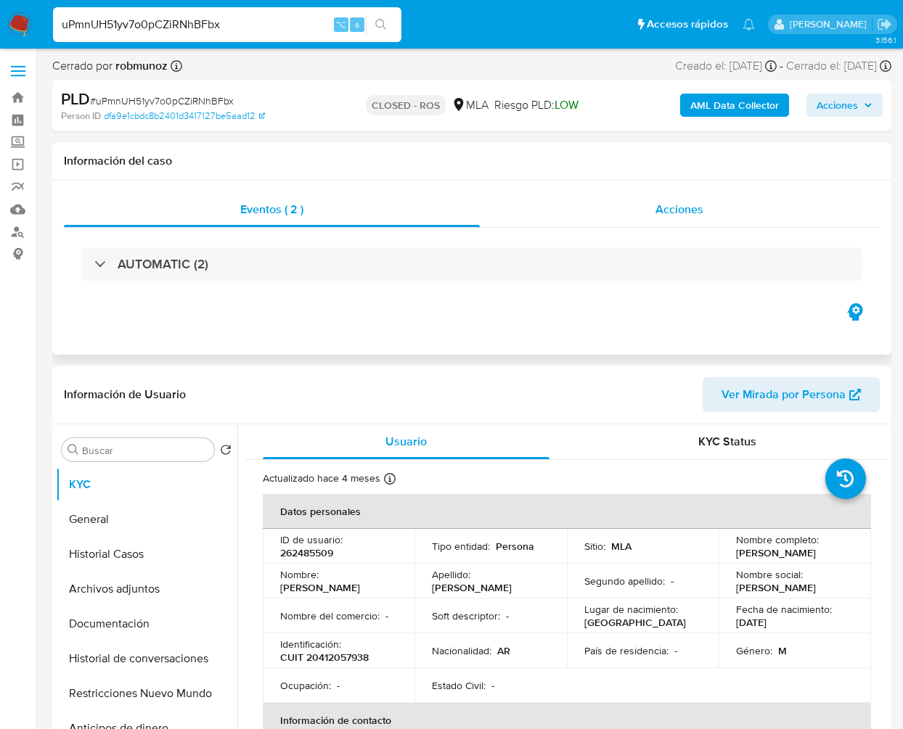
click at [766, 213] on div "Acciones" at bounding box center [680, 209] width 401 height 35
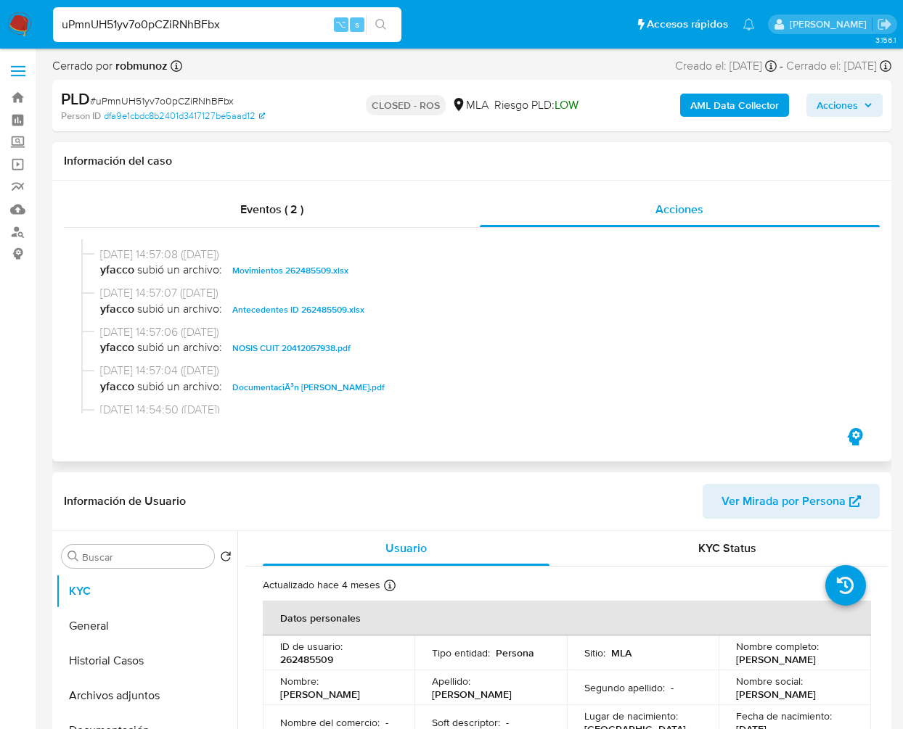
scroll to position [773, 0]
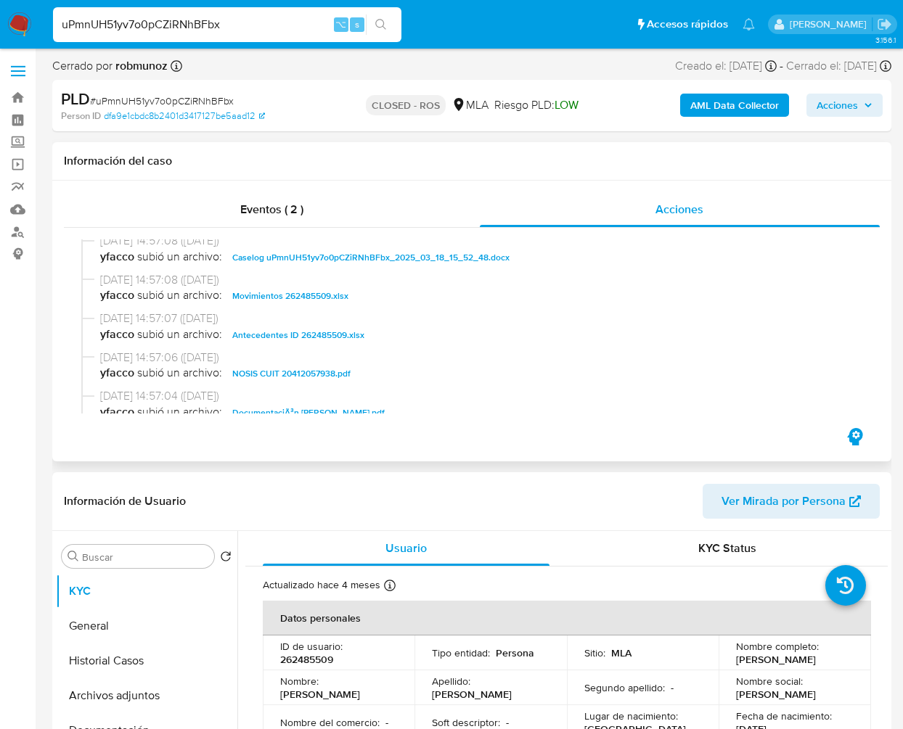
click at [303, 264] on span "Caselog uPmnUH51yv7o0pCZiRNhBFbx_2025_03_18_15_52_48.docx" at bounding box center [370, 257] width 277 height 17
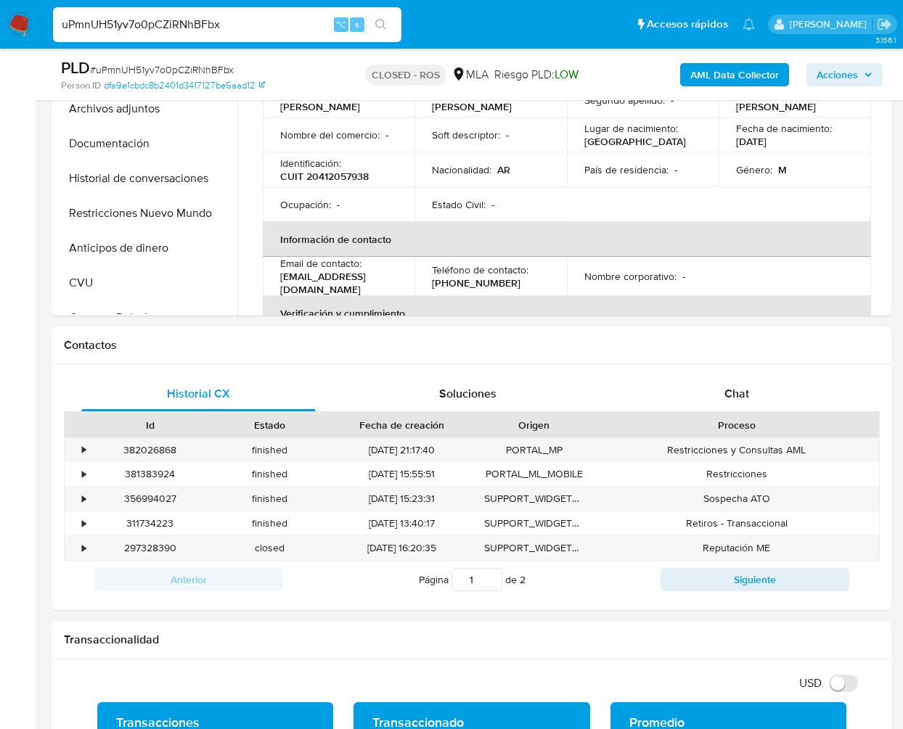
scroll to position [585, 0]
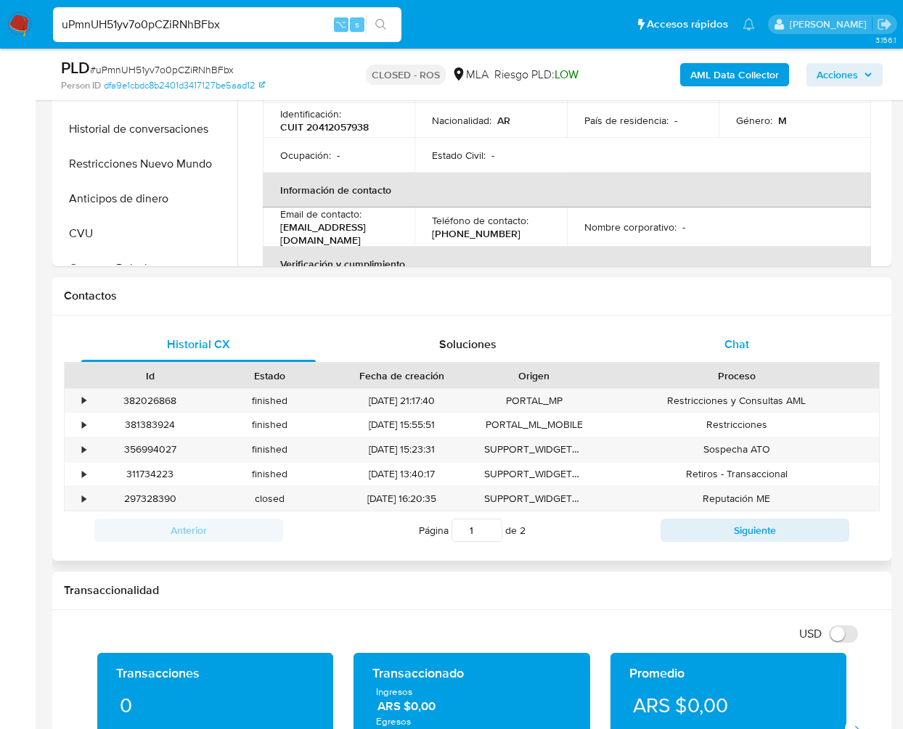
click at [743, 340] on span "Chat" at bounding box center [736, 344] width 25 height 17
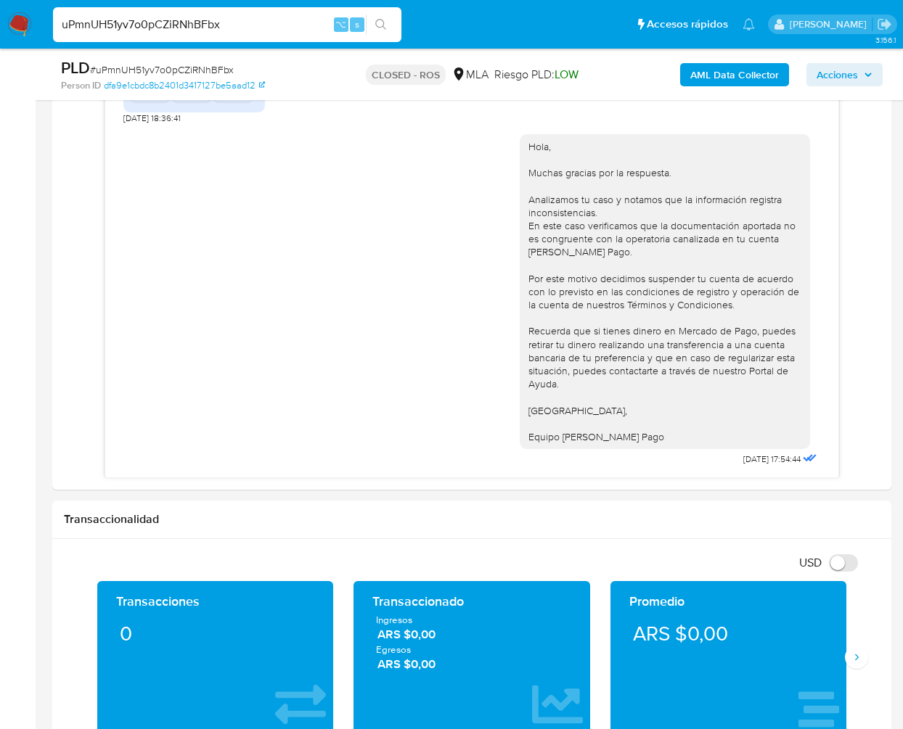
scroll to position [0, 0]
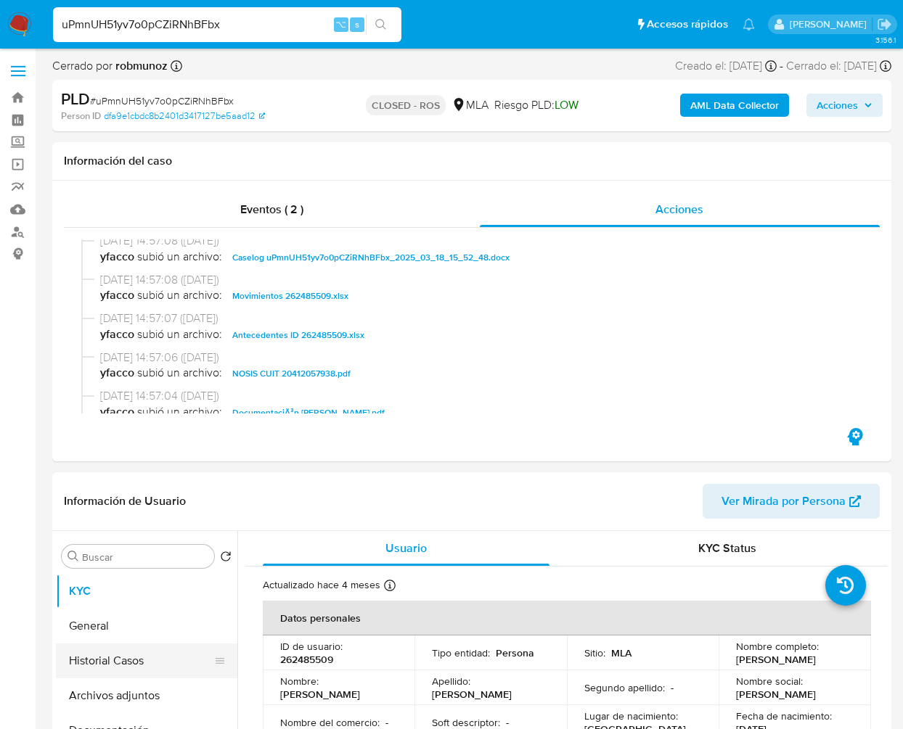
click at [110, 656] on button "Historial Casos" at bounding box center [141, 661] width 170 height 35
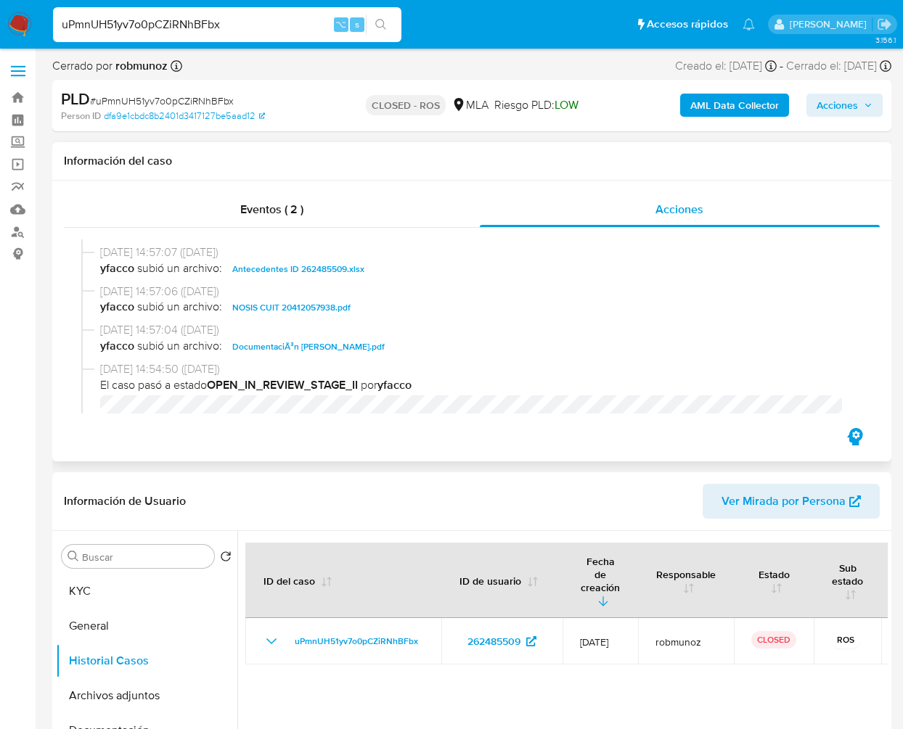
scroll to position [823, 0]
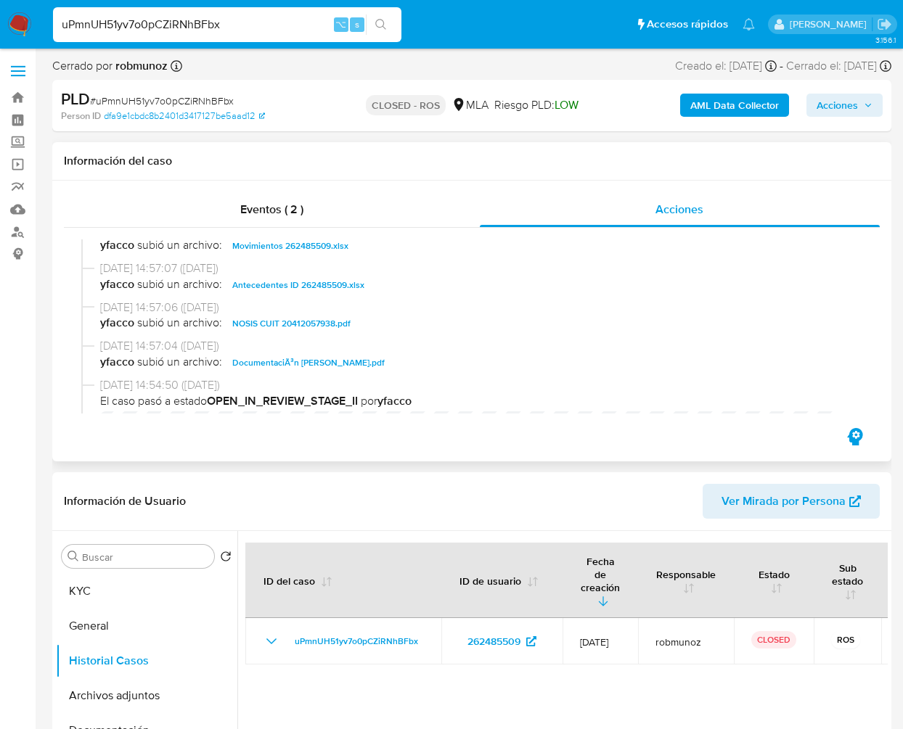
click at [327, 294] on span "Antecedentes ID 262485509.xlsx" at bounding box center [298, 285] width 132 height 17
click at [304, 253] on span "Movimientos 262485509.xlsx" at bounding box center [290, 245] width 116 height 17
click at [261, 26] on input "uPmnUH51yv7o0pCZiRNhBFbx" at bounding box center [227, 24] width 348 height 19
paste input "zIxAeR24uxY50K0EK46tMhYq"
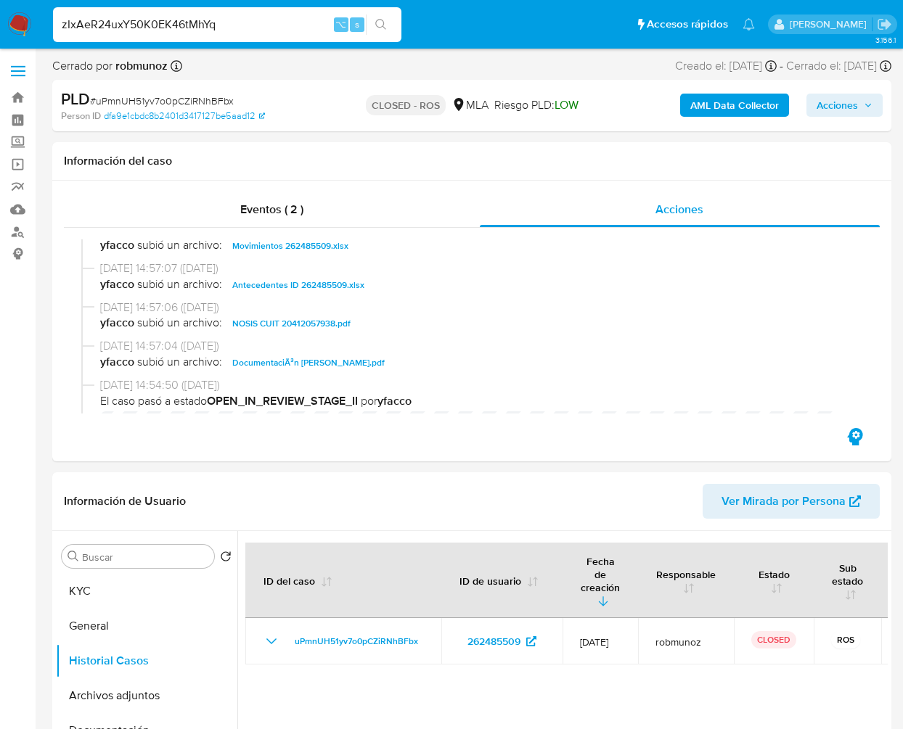
type input "zIxAeR24uxY50K0EK46tMhYq"
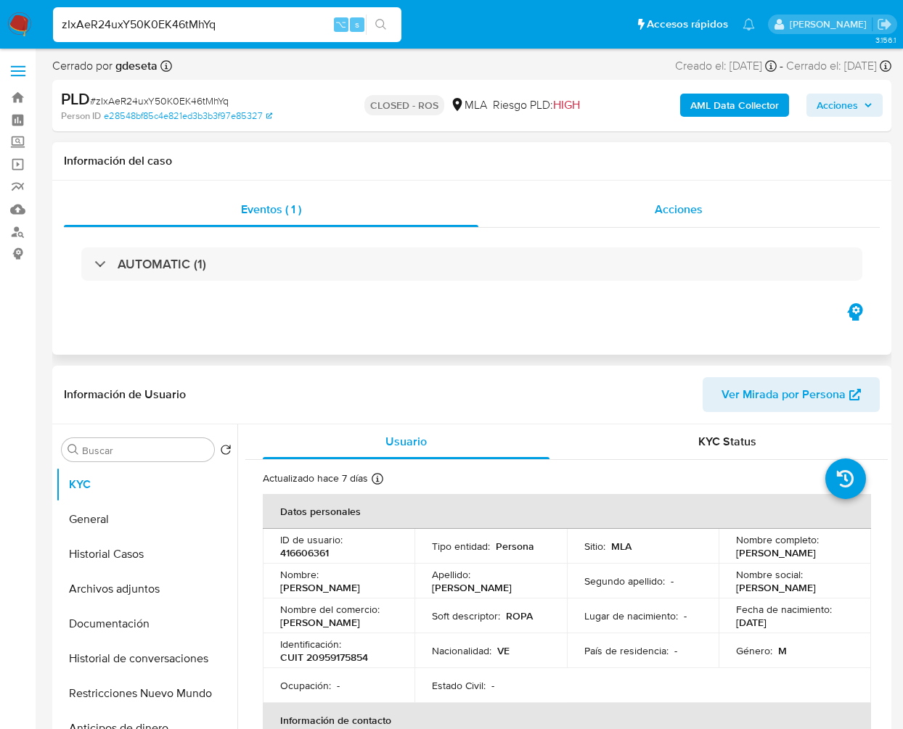
click at [675, 212] on span "Acciones" at bounding box center [679, 209] width 48 height 17
select select "10"
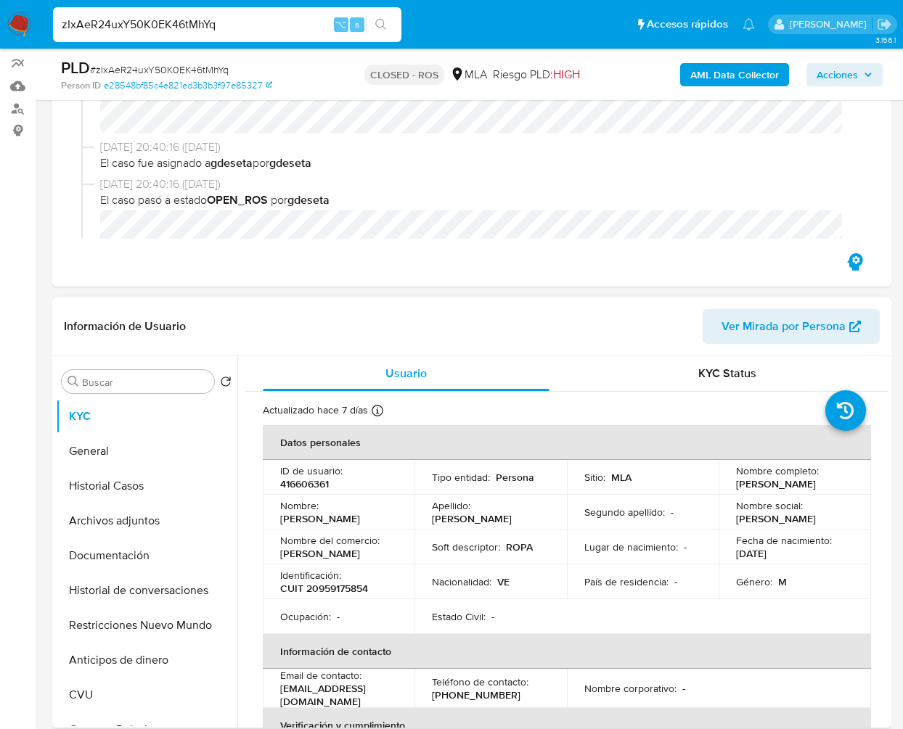
scroll to position [129, 0]
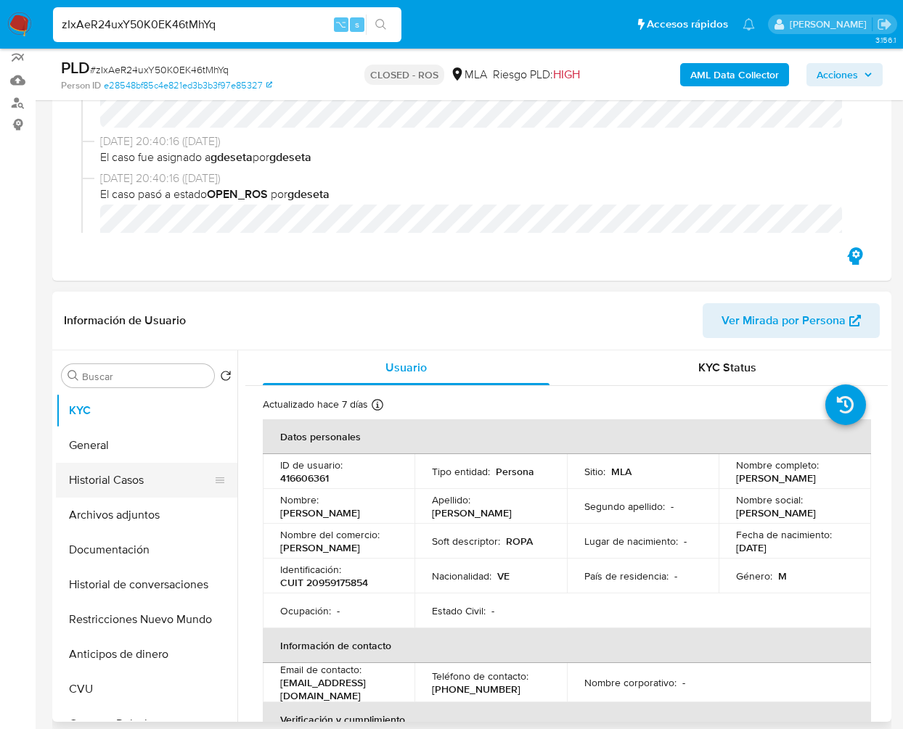
click at [134, 486] on button "Historial Casos" at bounding box center [141, 480] width 170 height 35
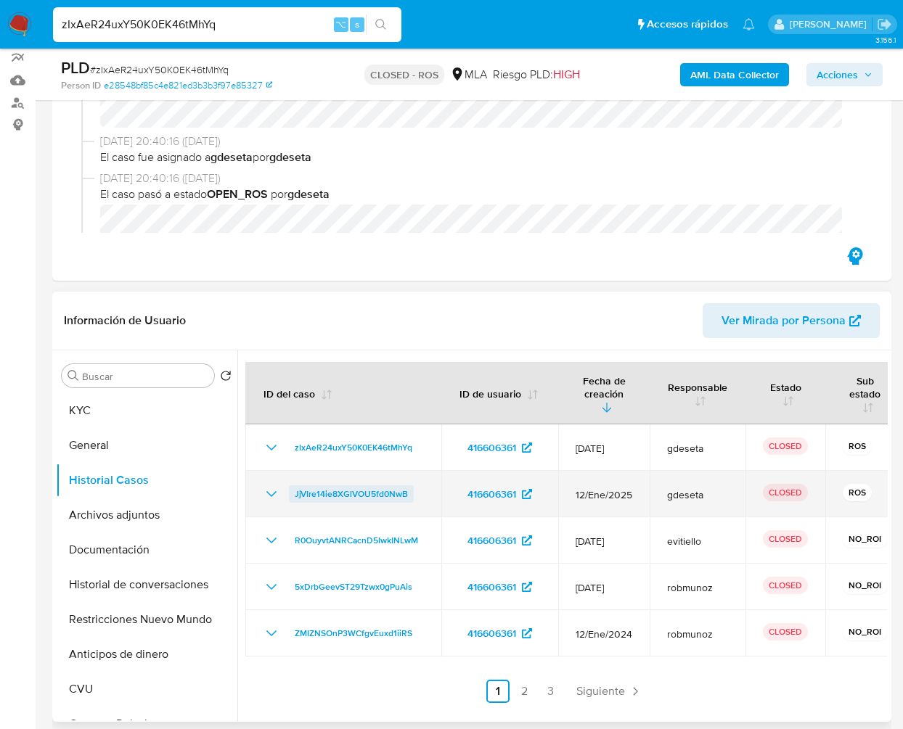
click at [359, 494] on span "JjVIre14ie8XGlVOU5fd0NwB" at bounding box center [351, 494] width 113 height 17
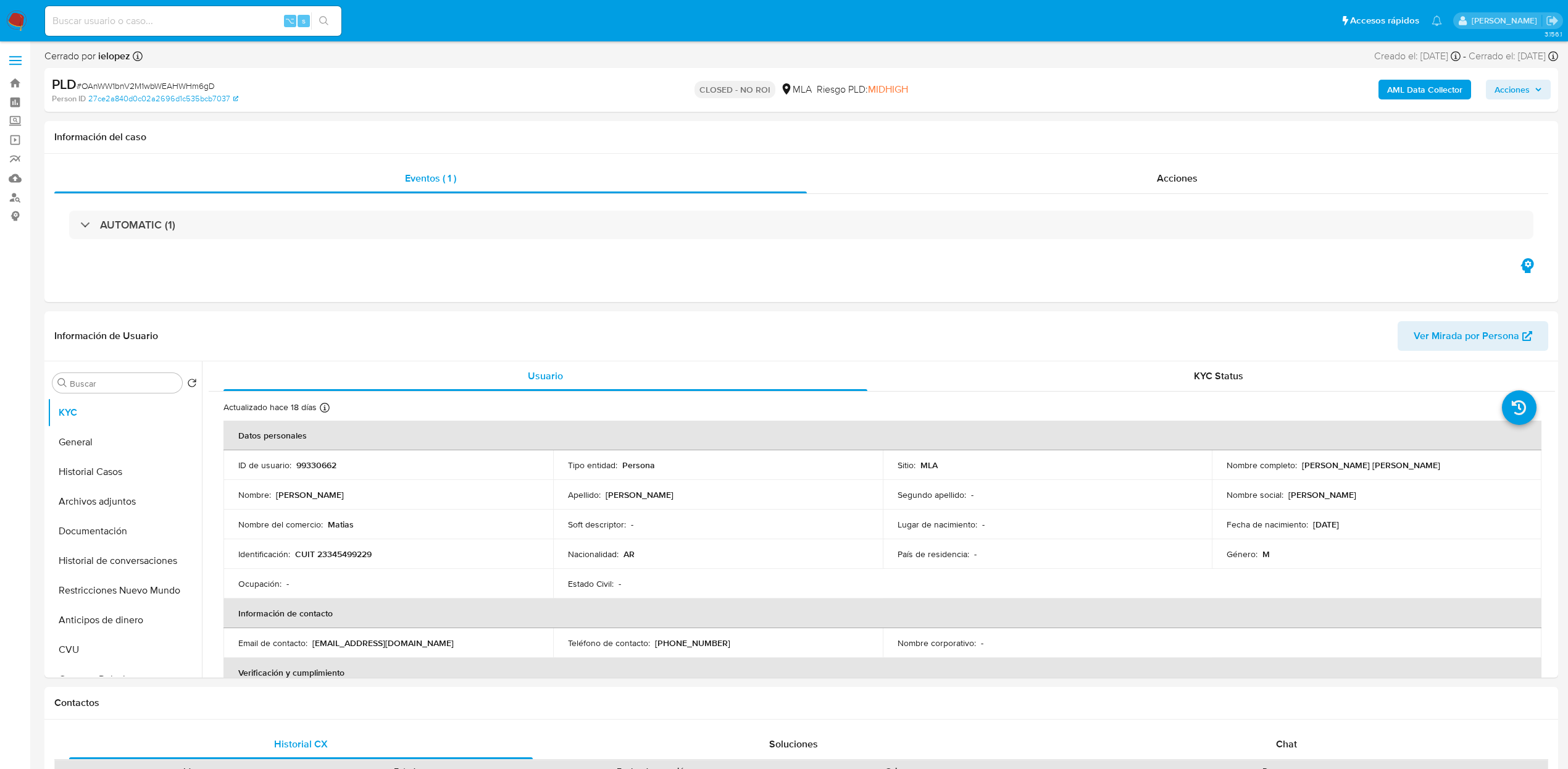
select select "10"
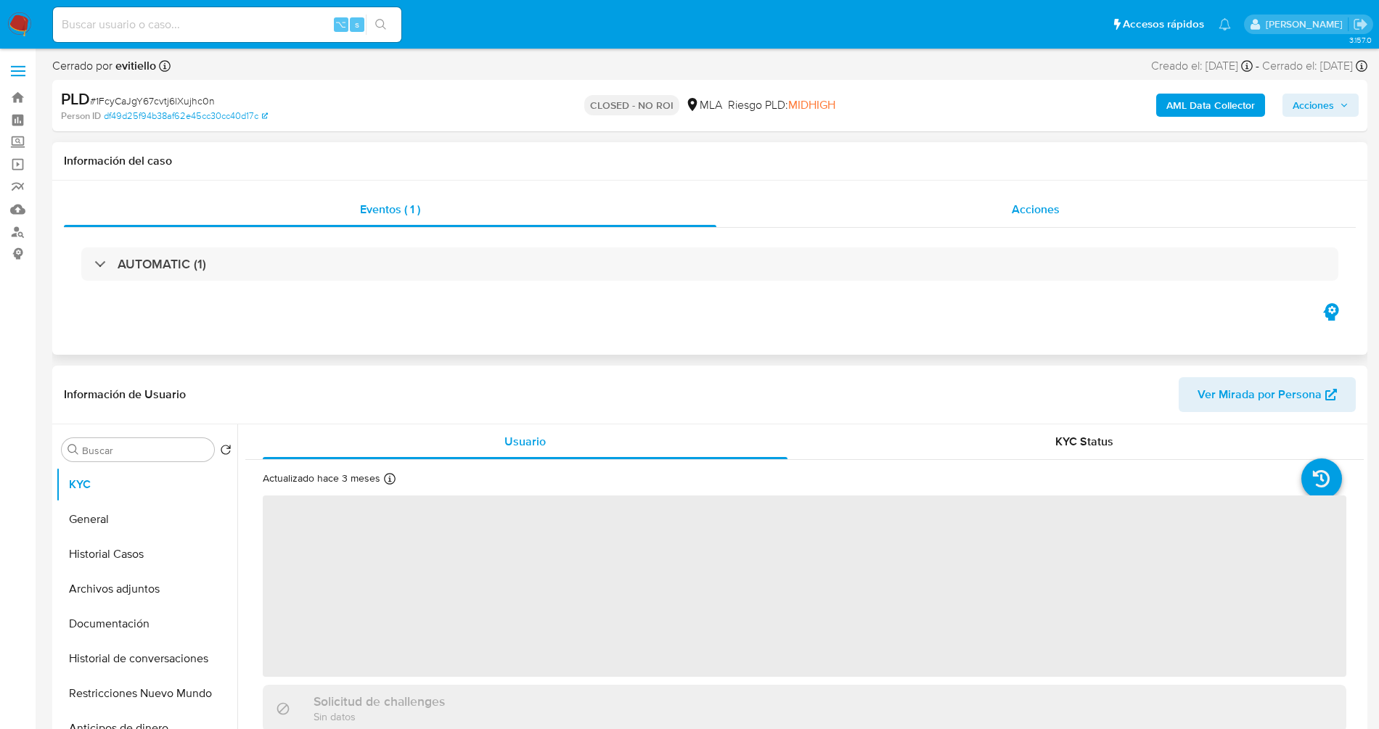
click at [1036, 216] on span "Acciones" at bounding box center [1036, 209] width 48 height 17
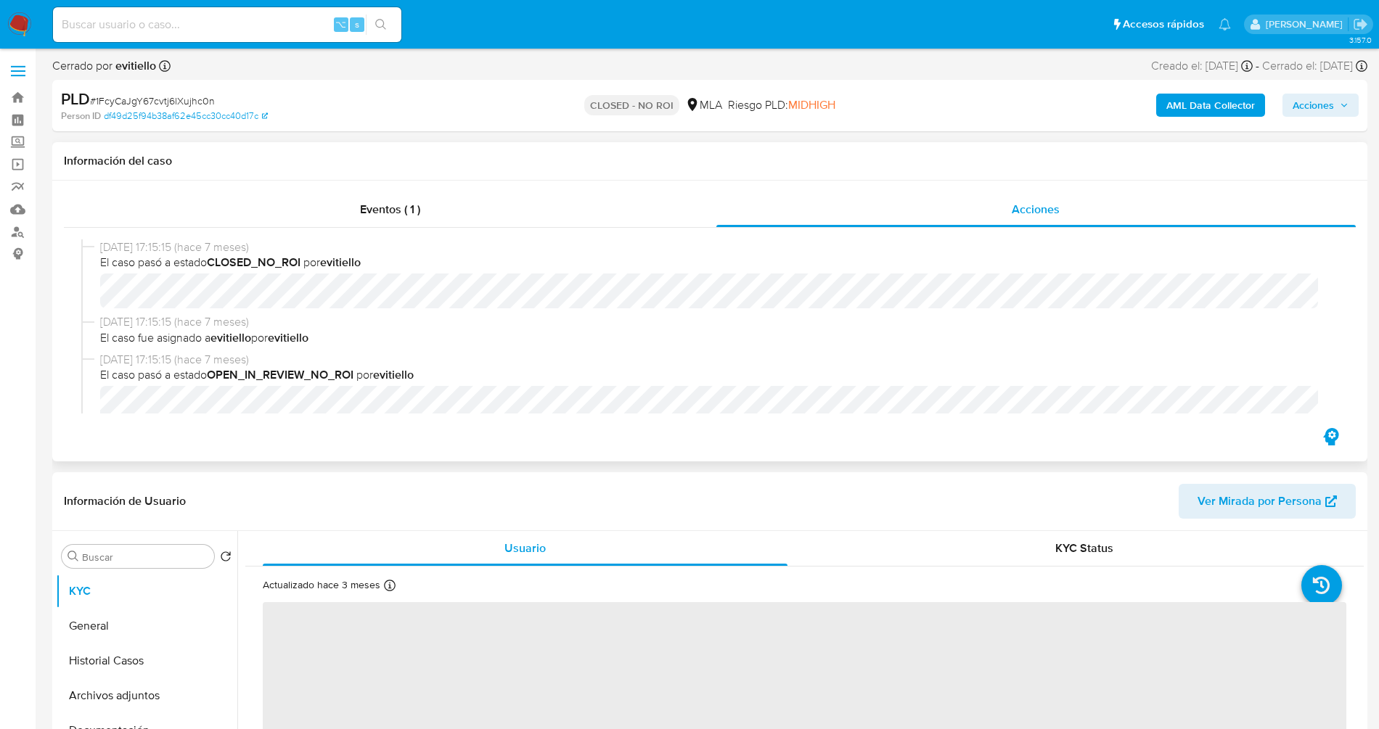
select select "10"
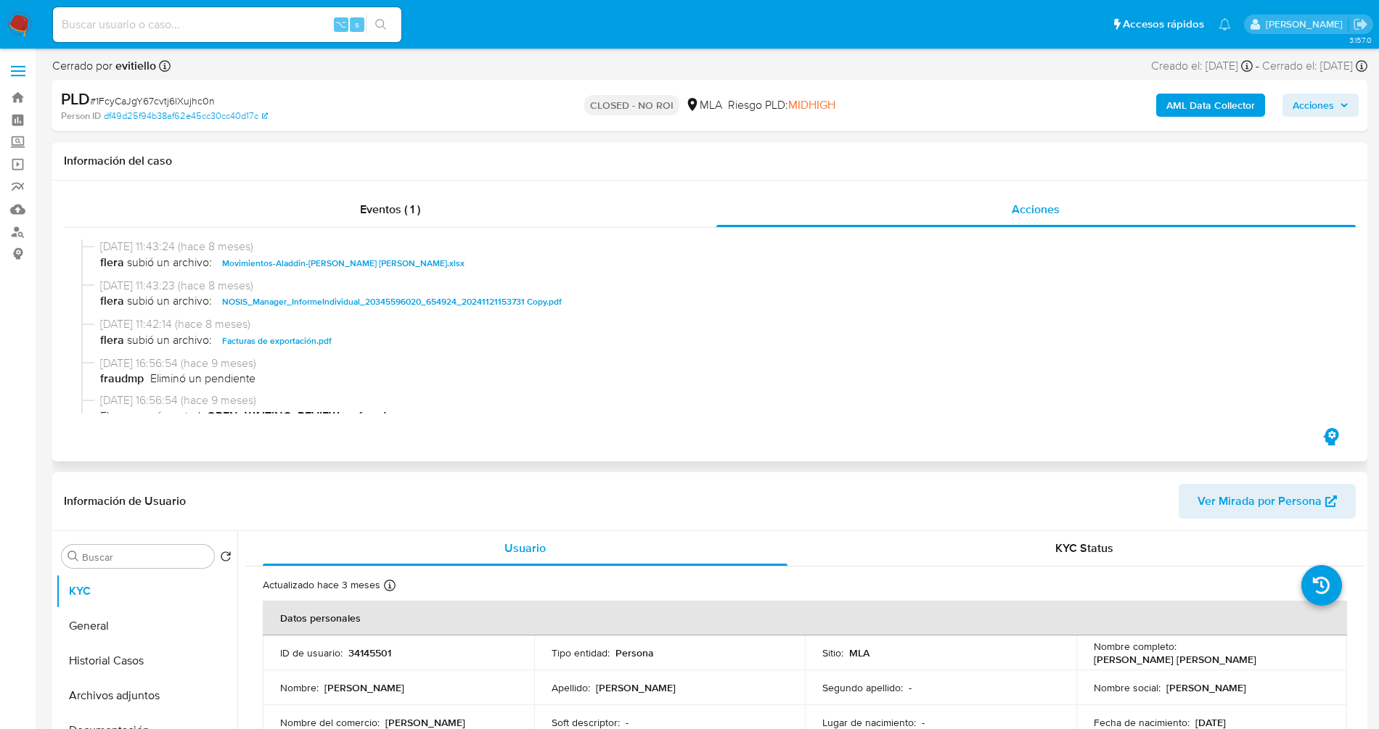
scroll to position [970, 0]
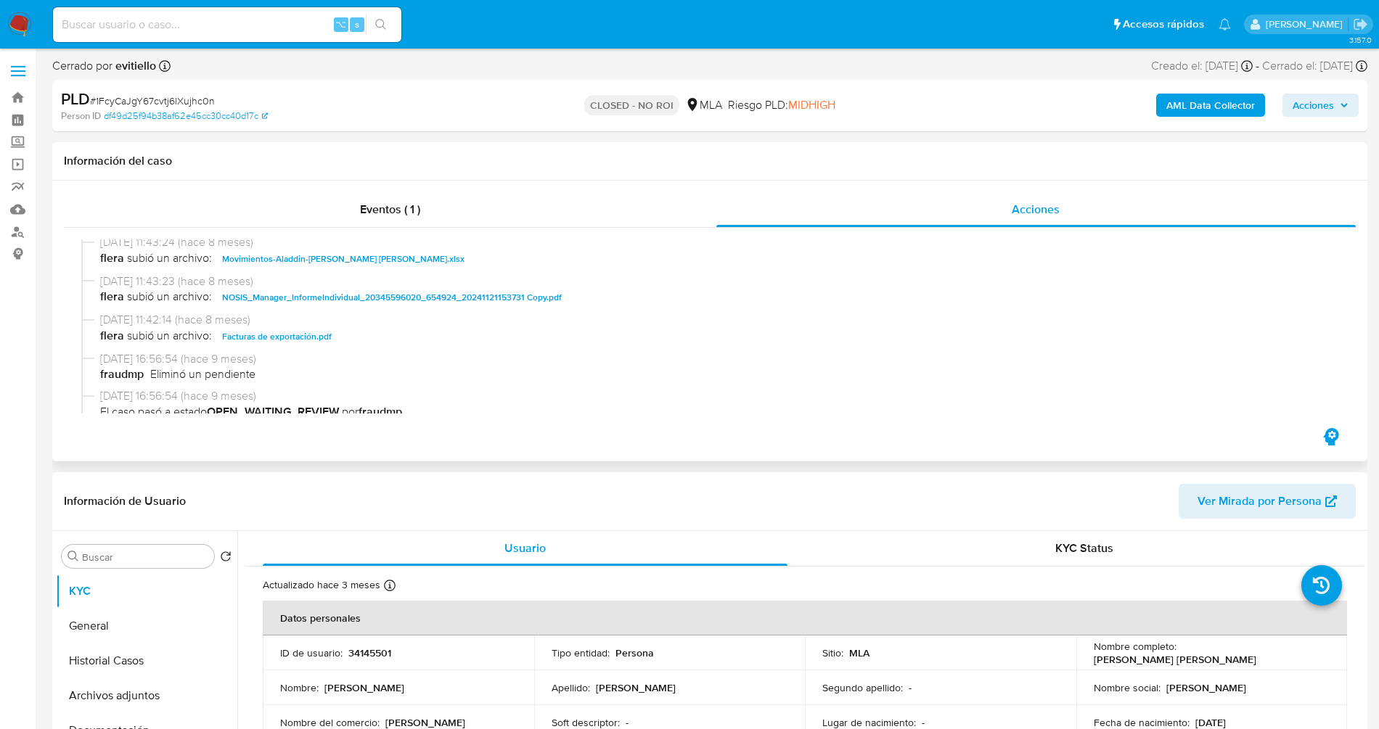
click at [379, 274] on div "[DATE] 11:43:24 (hace 8 meses) flera subió un archivo: Movimientos-Aladdin-[PER…" at bounding box center [709, 253] width 1257 height 39
click at [382, 264] on span "Movimientos-Aladdin-[PERSON_NAME] [PERSON_NAME].xlsx" at bounding box center [343, 258] width 242 height 17
click at [155, 97] on span "# 1FcyCaJgY67cvtj6lXujhc0n" at bounding box center [152, 101] width 125 height 15
copy span "1FcyCaJgY67cvtj6lXujhc0n"
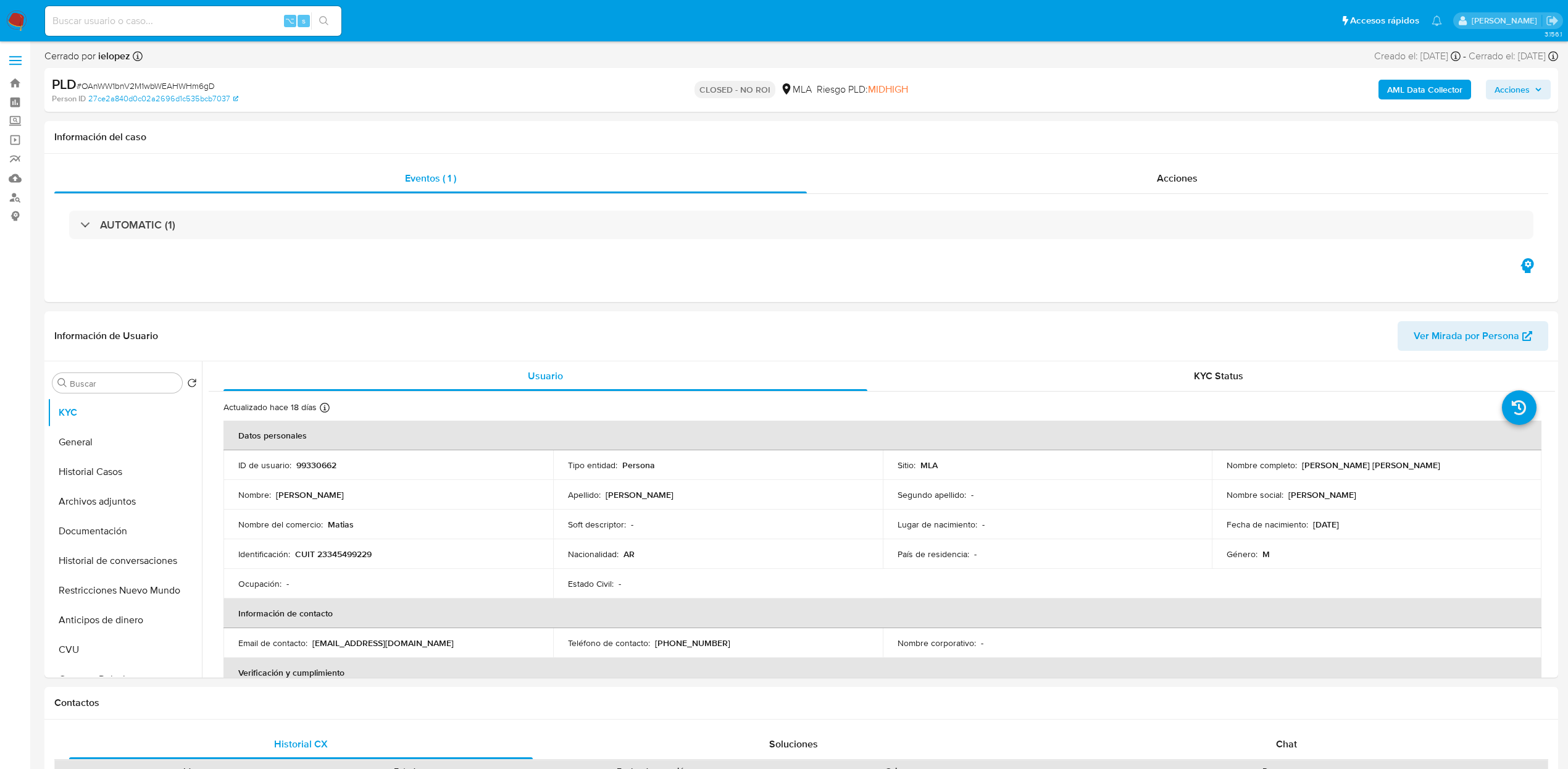
select select "10"
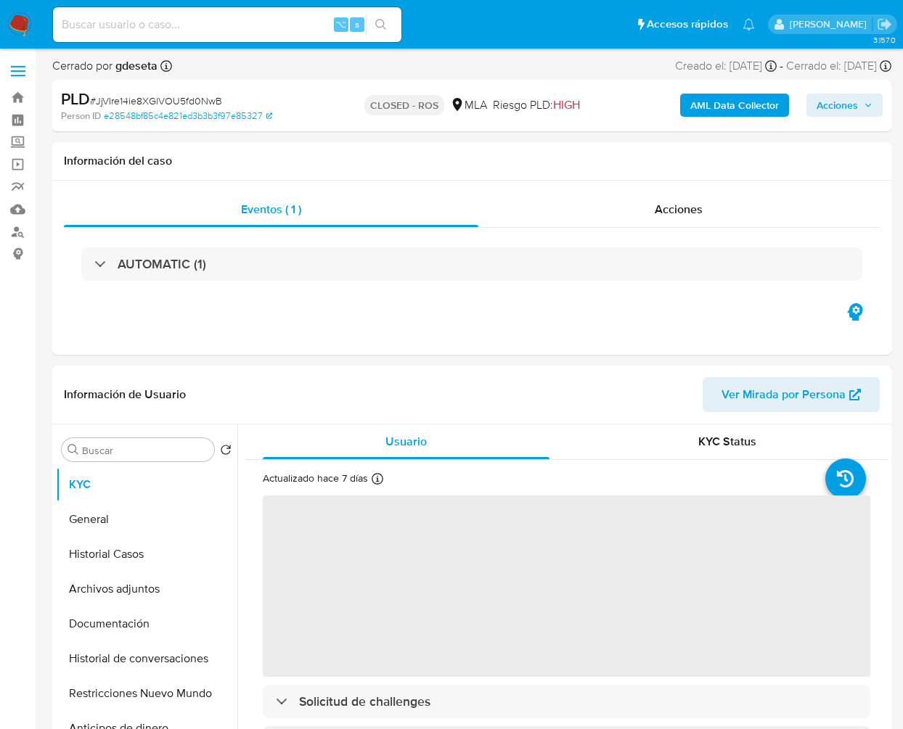
select select "10"
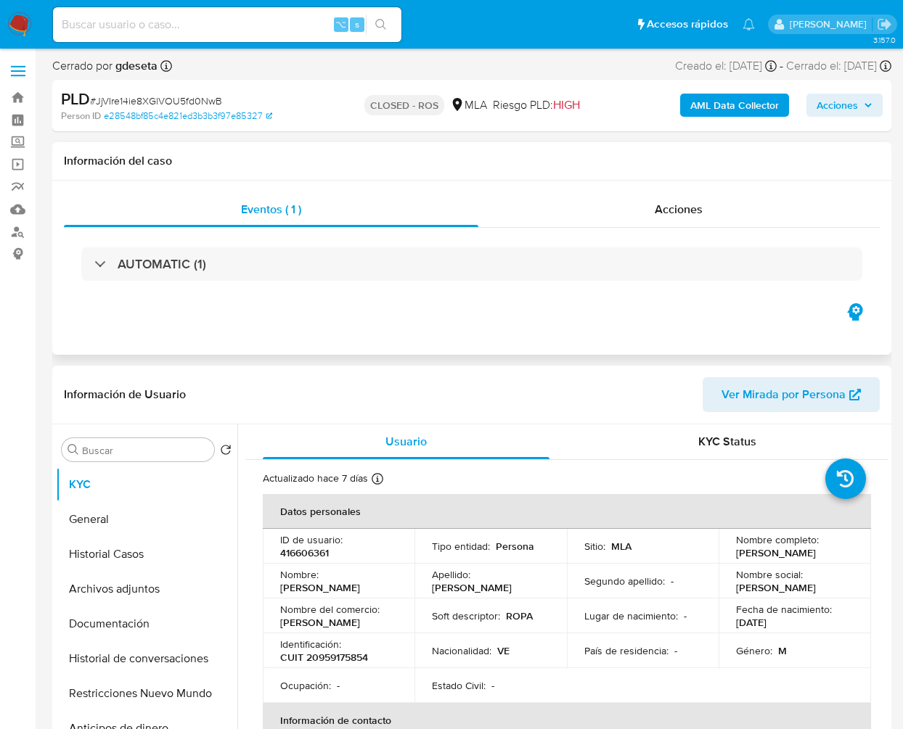
click at [286, 317] on div "Eventos ( 1 ) Acciones AUTOMATIC (1)" at bounding box center [471, 268] width 839 height 174
click at [714, 229] on div "AUTOMATIC (1)" at bounding box center [472, 264] width 816 height 73
click at [706, 214] on div "Acciones" at bounding box center [679, 209] width 402 height 35
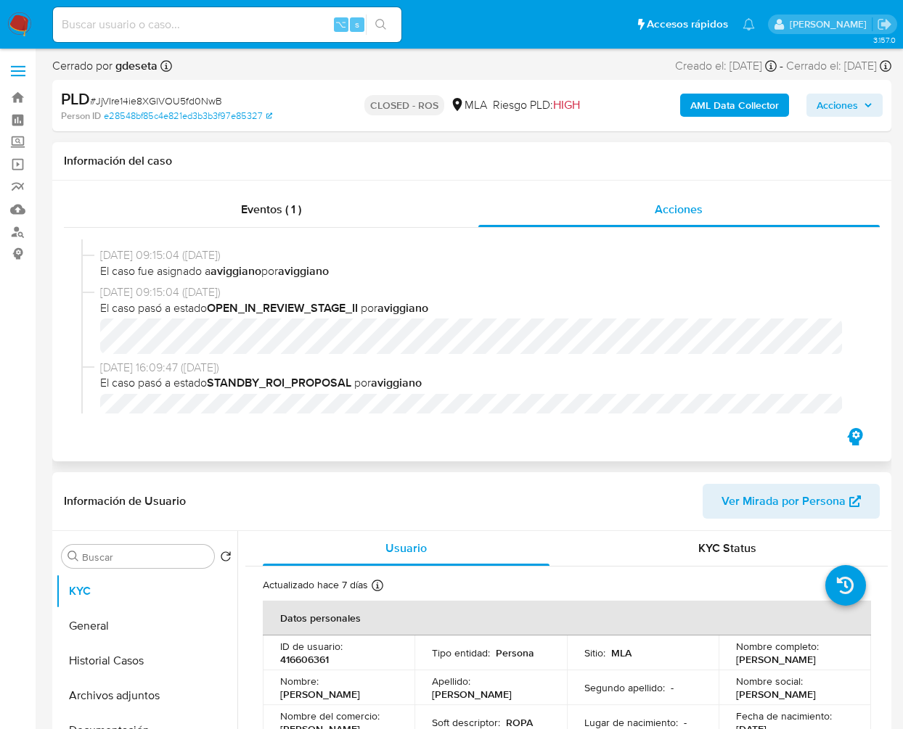
scroll to position [1348, 0]
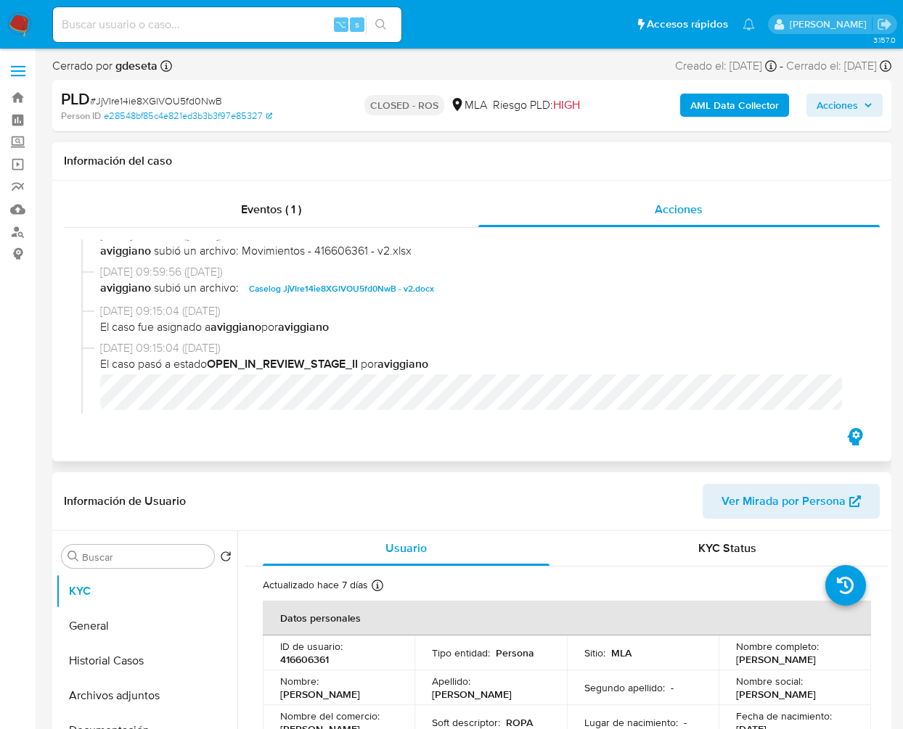
click at [329, 292] on span "Caselog JjVIre14ie8XGlVOU5fd0NwB - v2.docx" at bounding box center [341, 288] width 185 height 17
